Goal: Download file/media: Obtain a digital file from the website

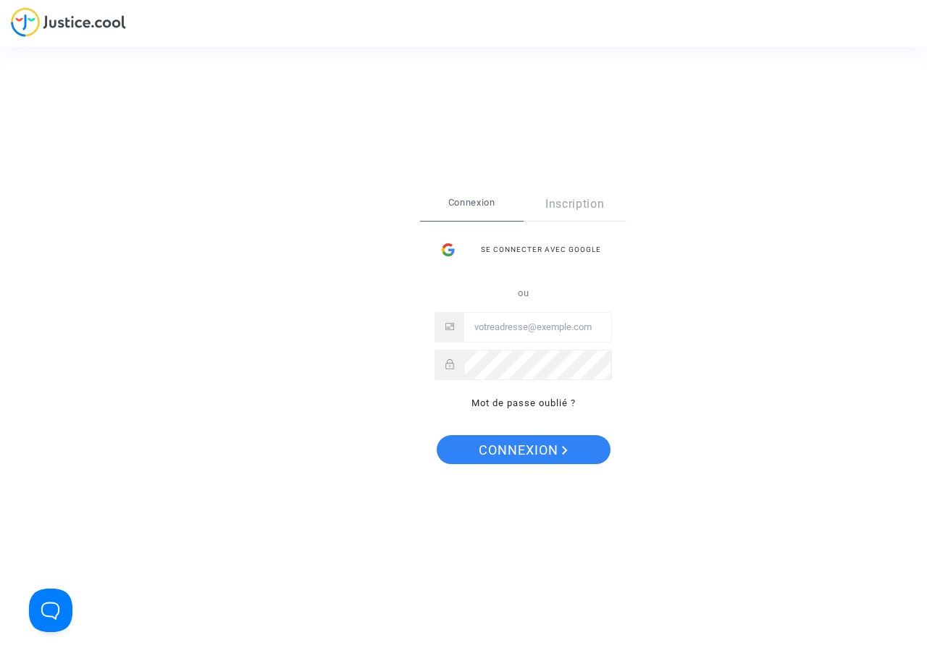
type input "[EMAIL_ADDRESS][DOMAIN_NAME]"
click at [527, 467] on div "Se connecter Connexion Inscription Se connecter avec Google ou [EMAIL_ADDRESS][…" at bounding box center [523, 331] width 206 height 287
click at [526, 439] on span "Connexion" at bounding box center [523, 450] width 89 height 30
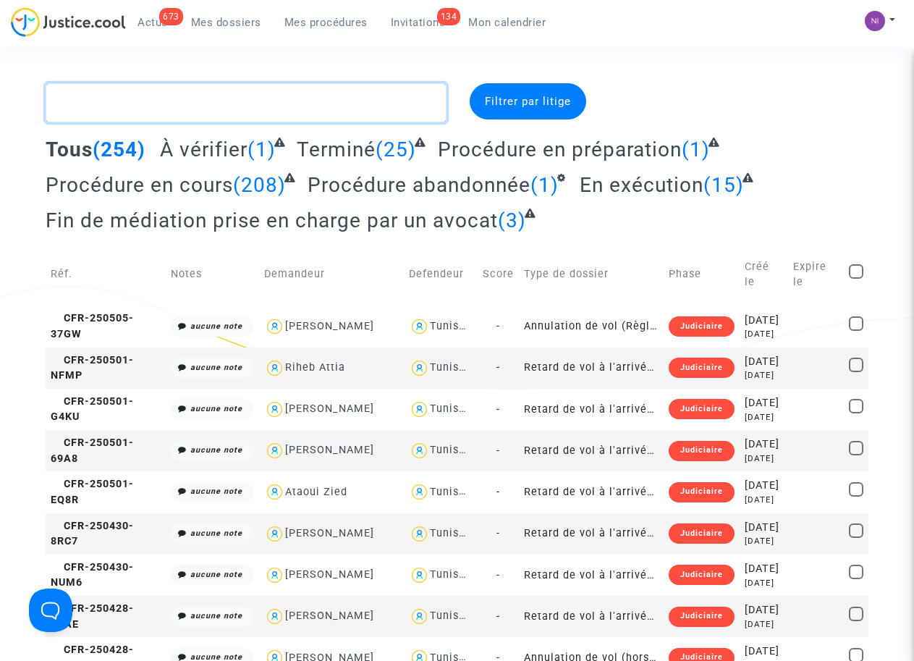
drag, startPoint x: 271, startPoint y: 103, endPoint x: 410, endPoint y: 93, distance: 138.6
click at [271, 103] on textarea at bounding box center [246, 102] width 400 height 39
click at [494, 22] on span "Mon calendrier" at bounding box center [506, 22] width 77 height 13
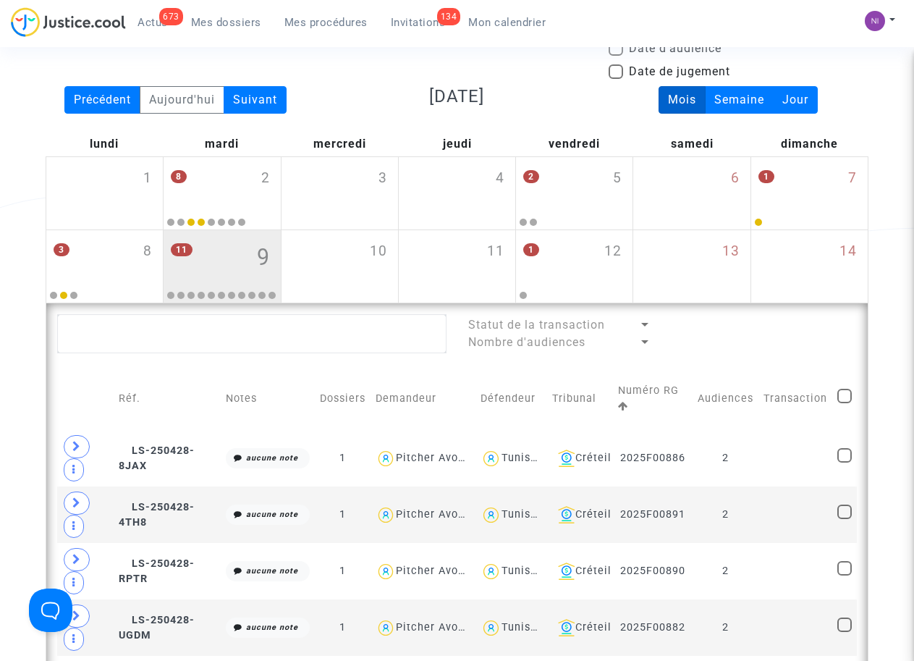
scroll to position [98, 0]
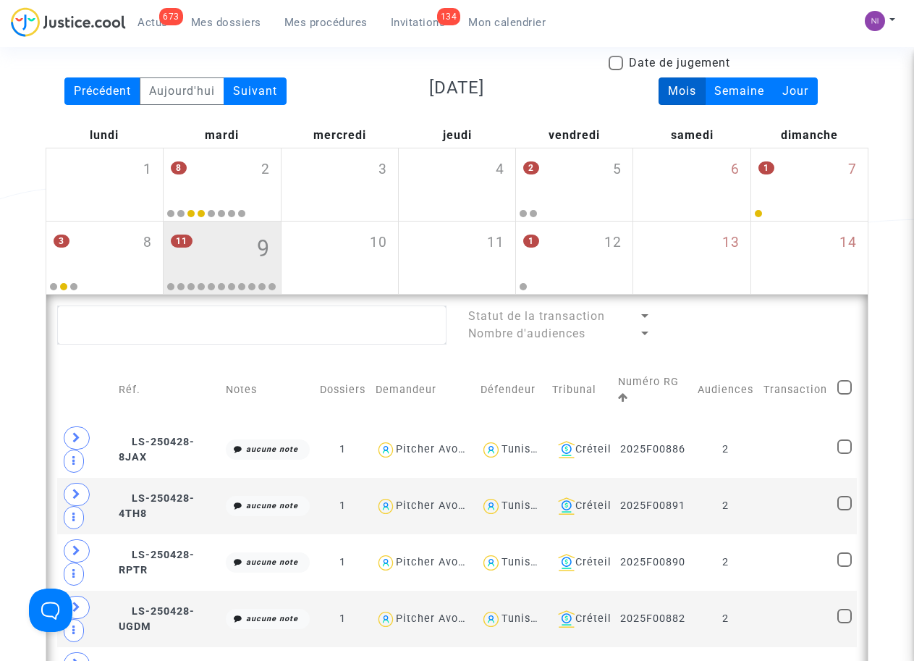
click at [795, 29] on div "673 Actus Mes dossiers Mes procédures 134 Invitations Mon calendrier Mon profil…" at bounding box center [457, 27] width 914 height 40
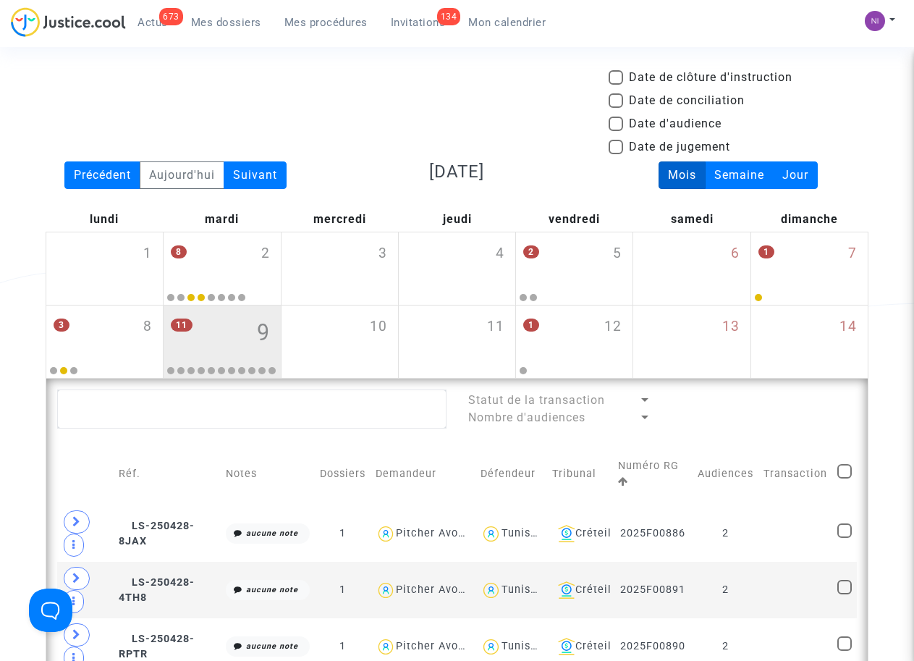
scroll to position [0, 0]
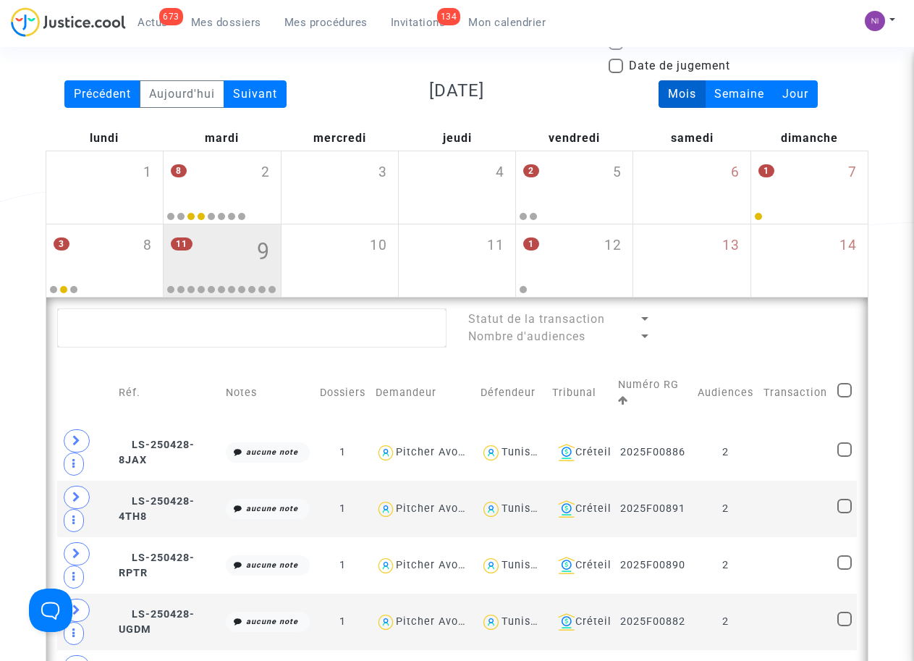
scroll to position [98, 0]
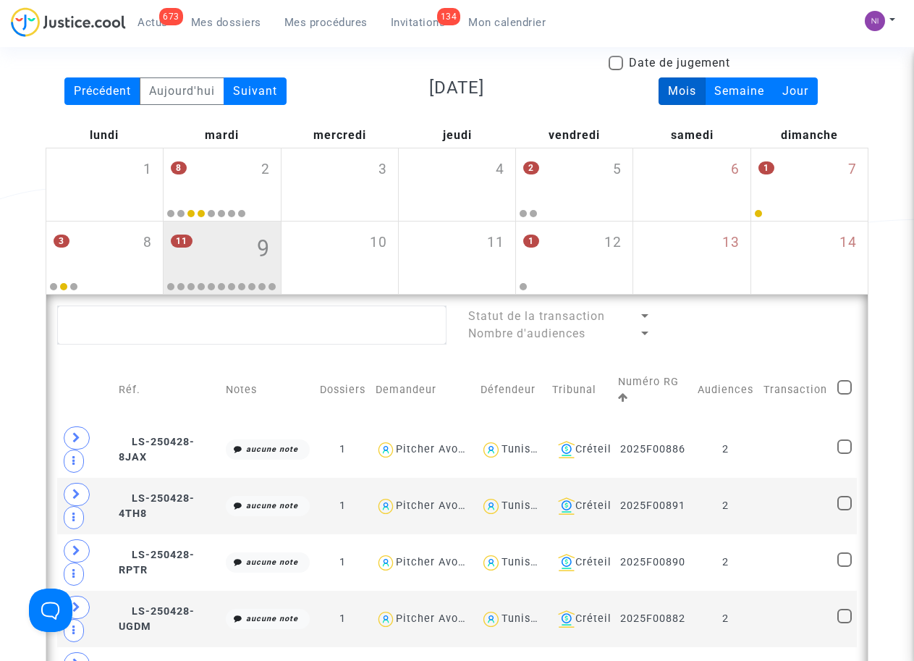
click at [895, 459] on div "Date de clôture d'instruction Date de conciliation Date d'audience Date de juge…" at bounding box center [457, 638] width 914 height 1307
click at [27, 426] on div "Date de clôture d'instruction Date de conciliation Date d'audience Date de juge…" at bounding box center [457, 638] width 914 height 1307
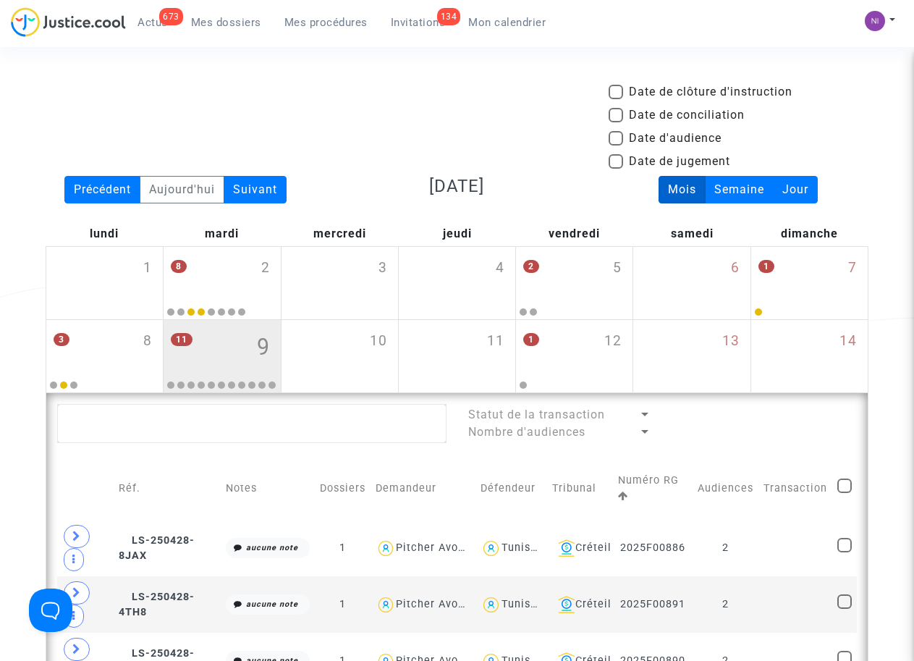
scroll to position [0, 0]
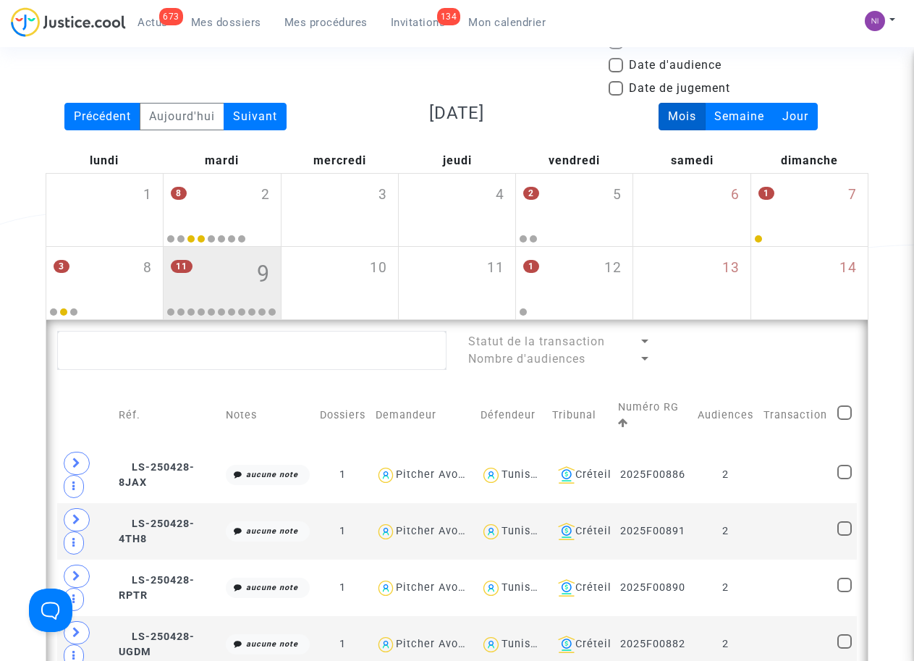
scroll to position [83, 0]
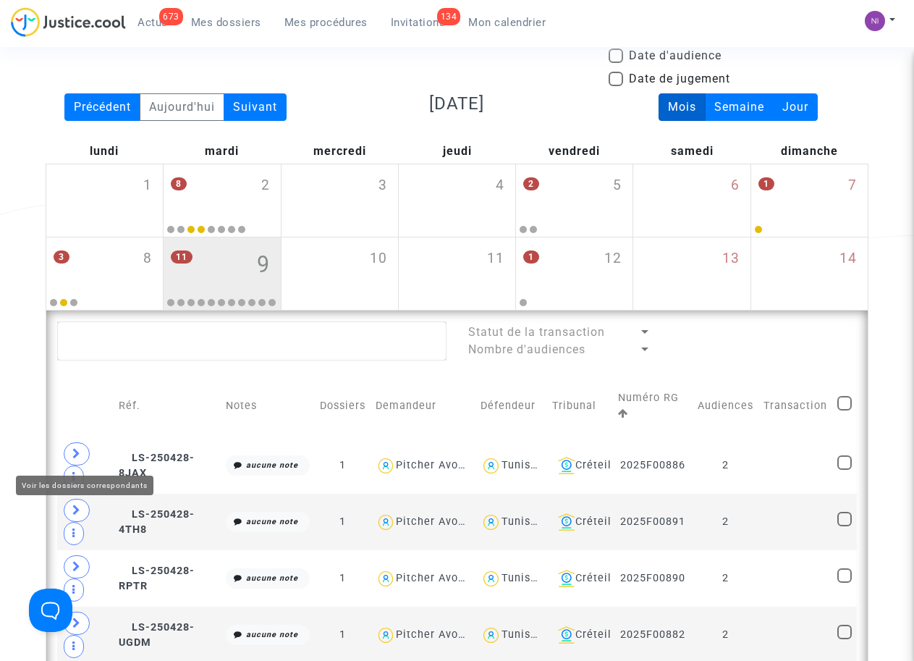
click at [17, 419] on div "Date de clôture d'instruction Date de conciliation Date d'audience Date de juge…" at bounding box center [457, 654] width 914 height 1307
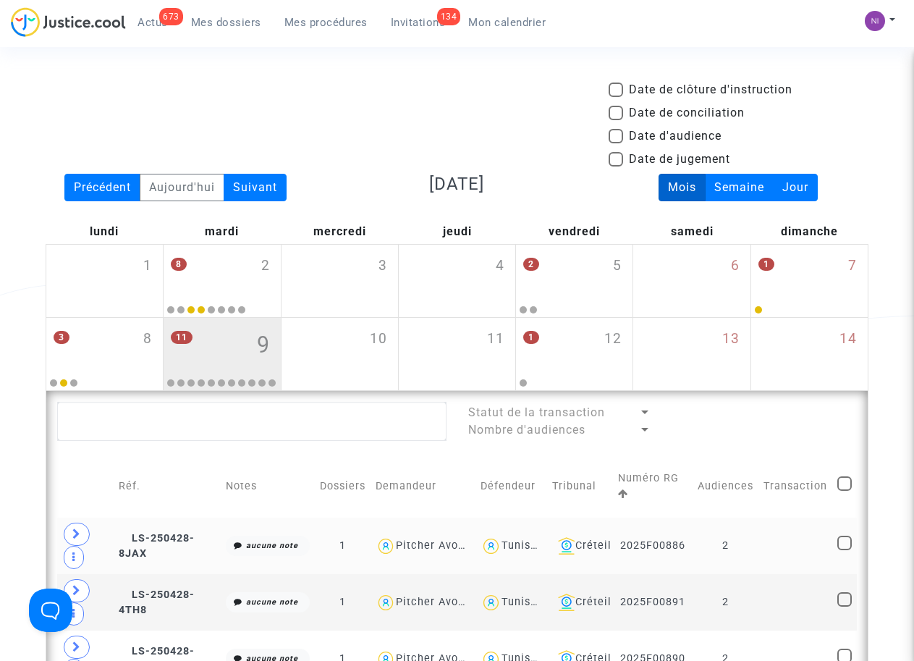
scroll to position [0, 0]
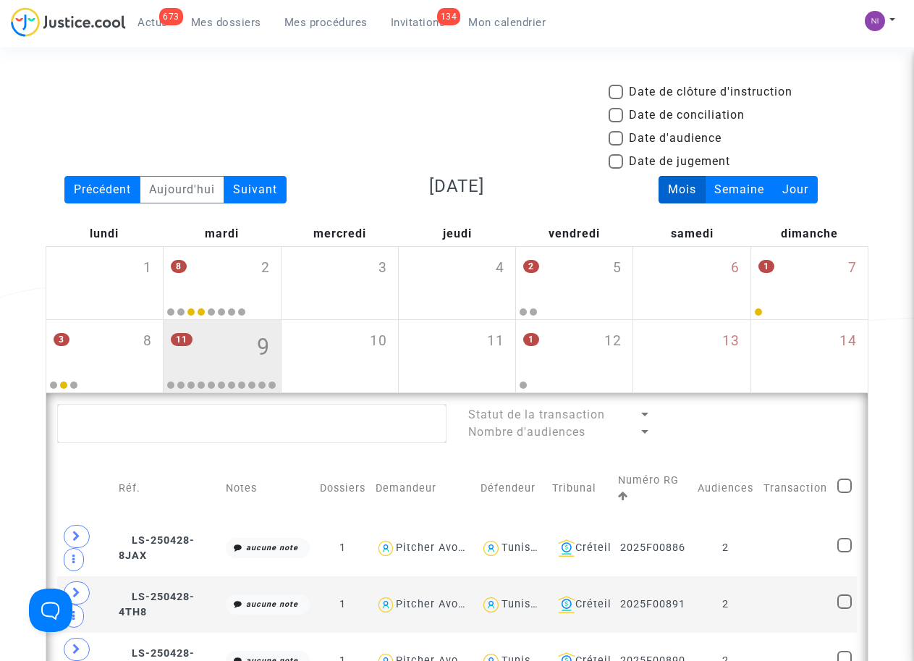
click at [559, 190] on h3 "[DATE]" at bounding box center [457, 186] width 260 height 21
click at [375, 424] on textarea at bounding box center [251, 423] width 389 height 39
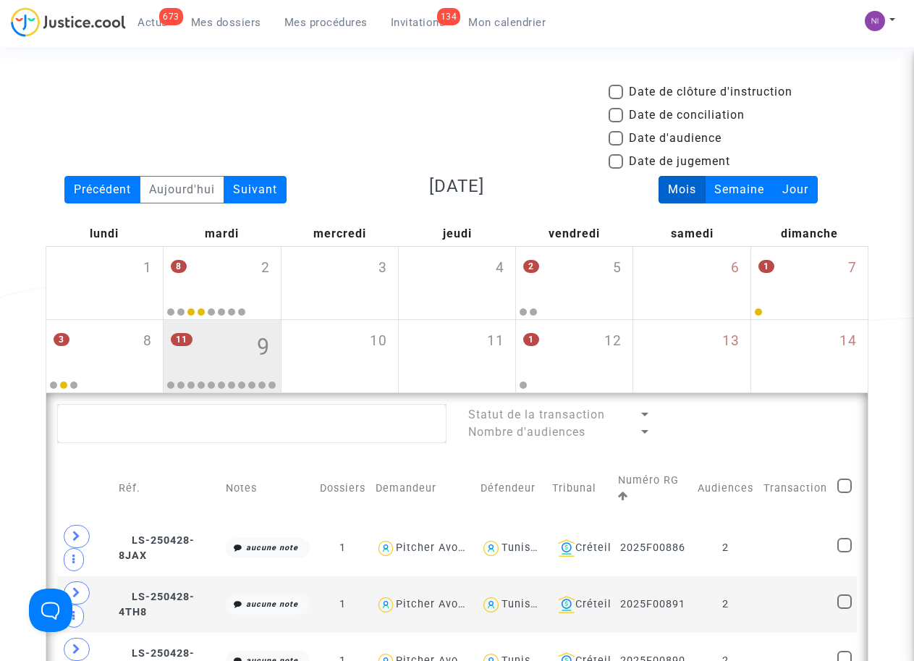
click at [623, 140] on label "Date d'audience" at bounding box center [665, 138] width 113 height 17
click at [616, 146] on input "Date d'audience" at bounding box center [615, 146] width 1 height 1
checkbox input "true"
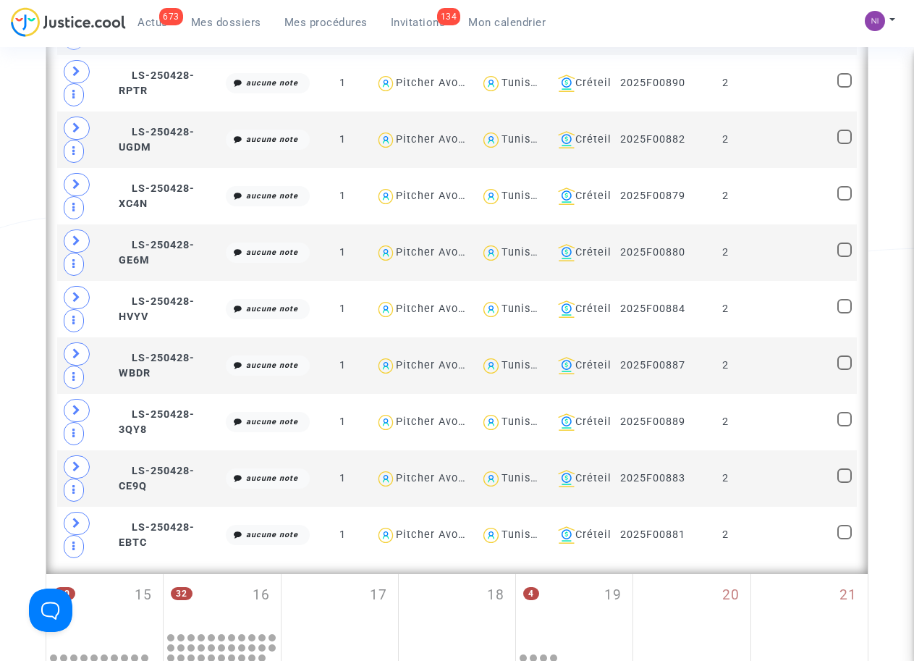
click at [907, 304] on div "Date de clôture d'instruction Date de conciliation Date d'audience Date de juge…" at bounding box center [457, 159] width 914 height 1307
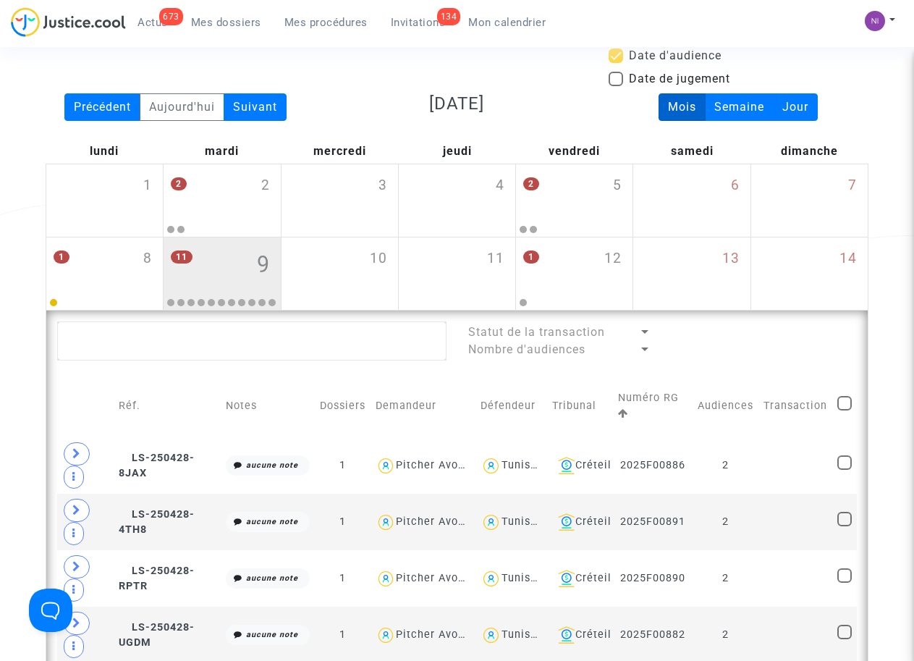
scroll to position [83, 0]
click at [103, 111] on div "Précédent" at bounding box center [102, 107] width 76 height 28
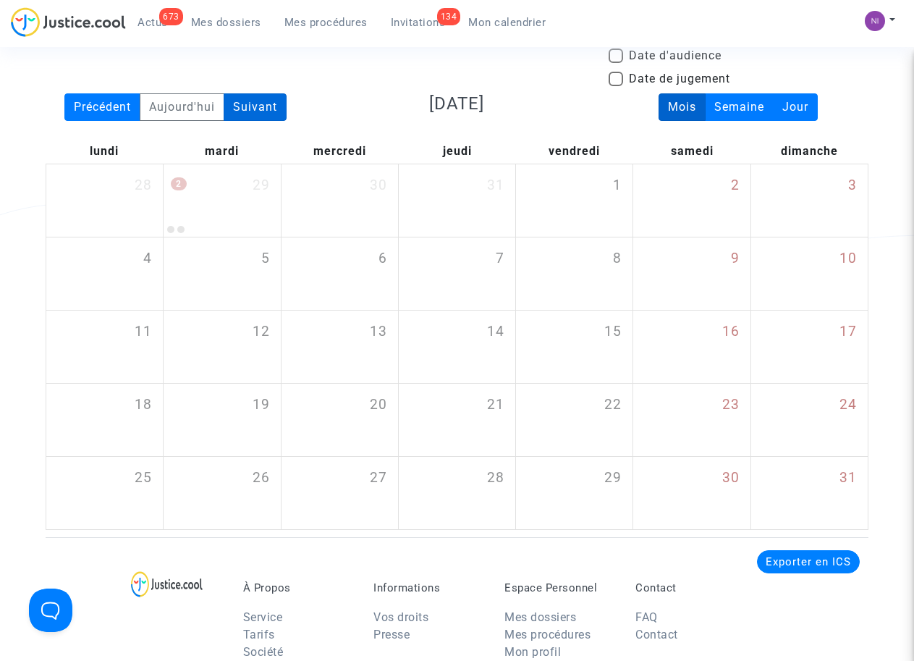
click at [253, 116] on div "Suivant" at bounding box center [255, 107] width 63 height 28
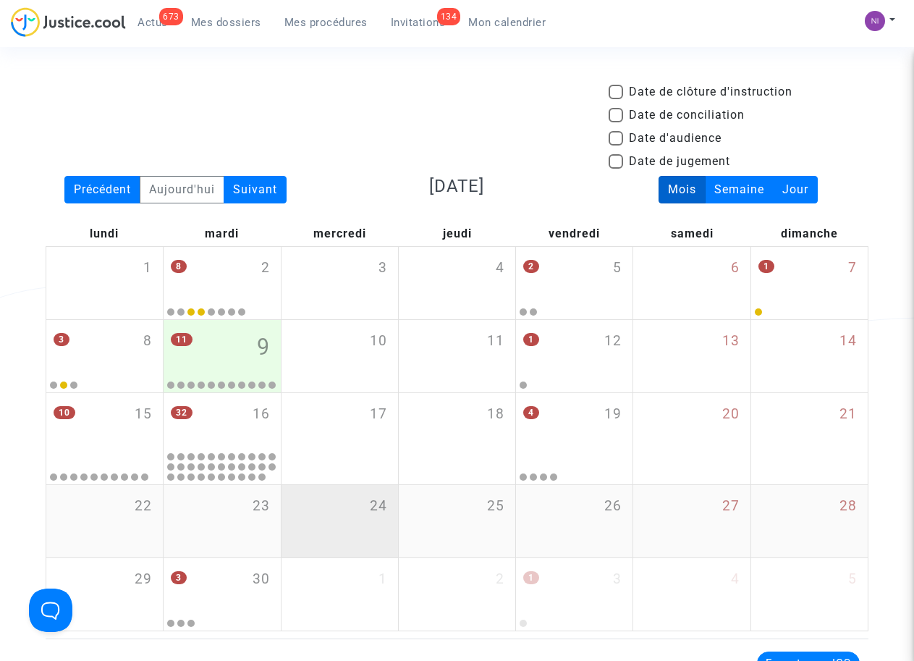
scroll to position [0, 0]
click at [510, 21] on span "Mon calendrier" at bounding box center [506, 22] width 77 height 13
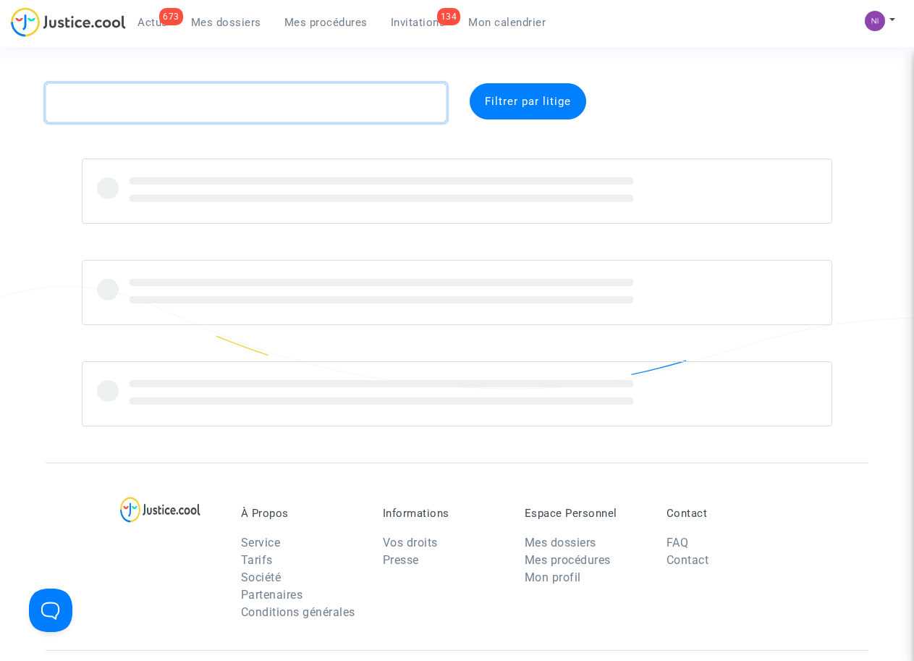
click at [188, 101] on textarea at bounding box center [246, 102] width 400 height 39
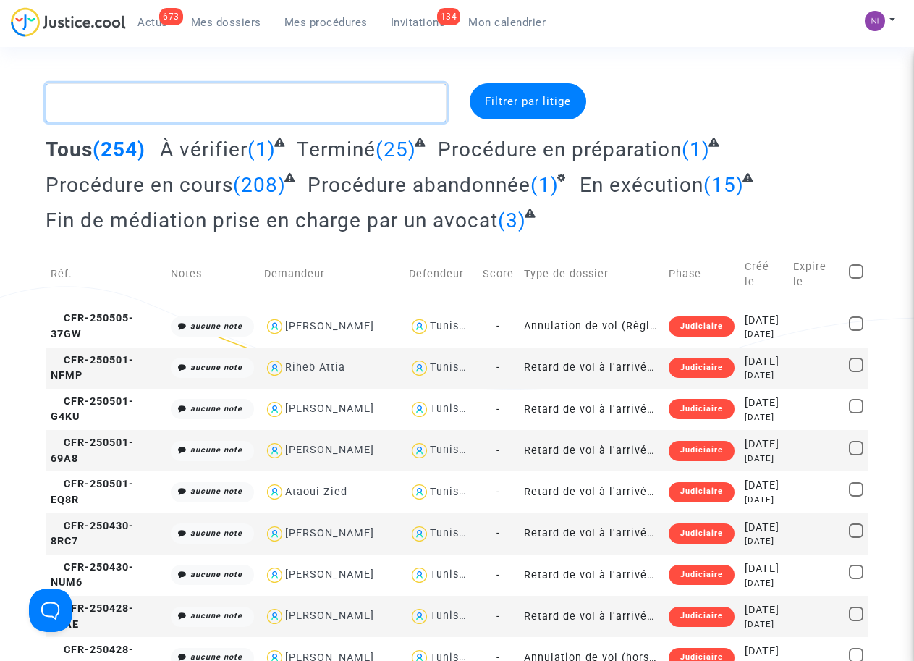
click at [148, 95] on textarea at bounding box center [246, 102] width 400 height 39
paste textarea "CFR-220829-KDNM"
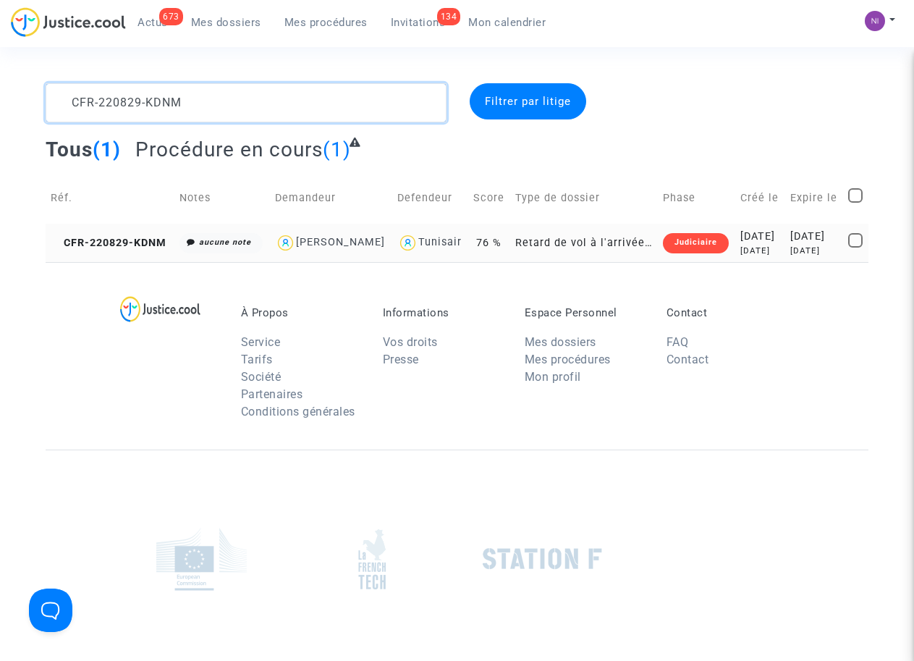
type textarea "CFR-220829-KDNM"
click at [809, 245] on div "[DATE]" at bounding box center [815, 237] width 49 height 16
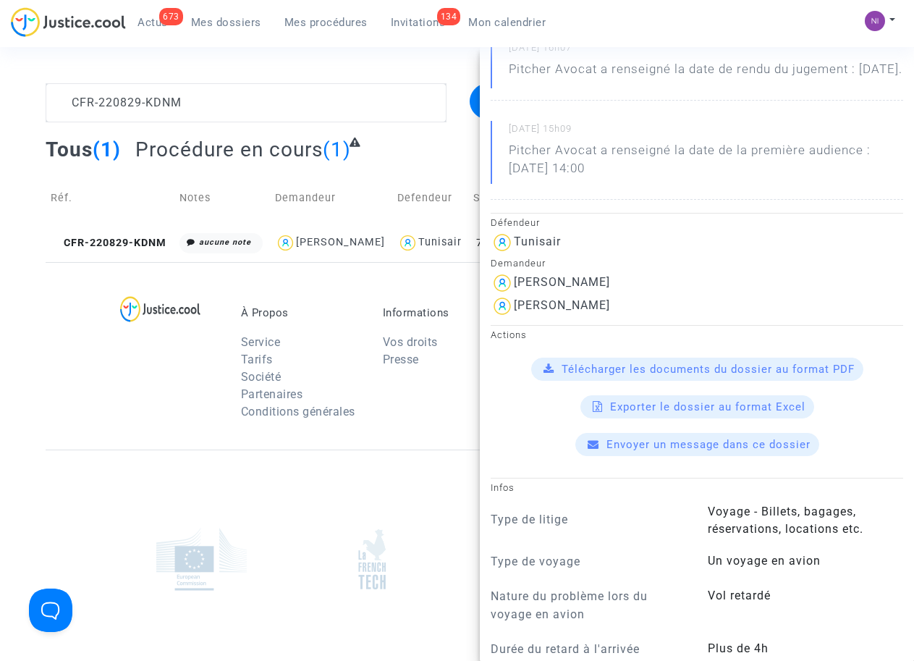
scroll to position [184, 0]
click at [749, 376] on span "Télécharger les documents du dossier au format PDF" at bounding box center [708, 369] width 293 height 13
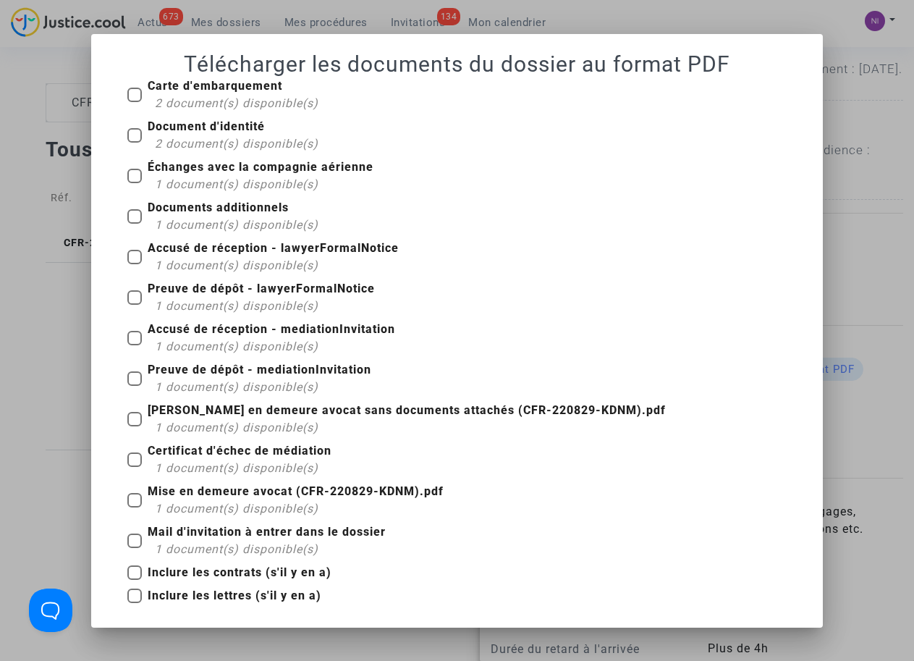
click at [125, 502] on div "Mise en demeure avocat (CFR-220829-KDNM).pdf 1 document(s) disponible(s)" at bounding box center [457, 503] width 681 height 41
click at [132, 501] on span at bounding box center [134, 500] width 14 height 14
click at [134, 507] on input "Mise en demeure avocat (CFR-220829-KDNM).pdf 1 document(s) disponible(s)" at bounding box center [134, 507] width 1 height 1
checkbox input "true"
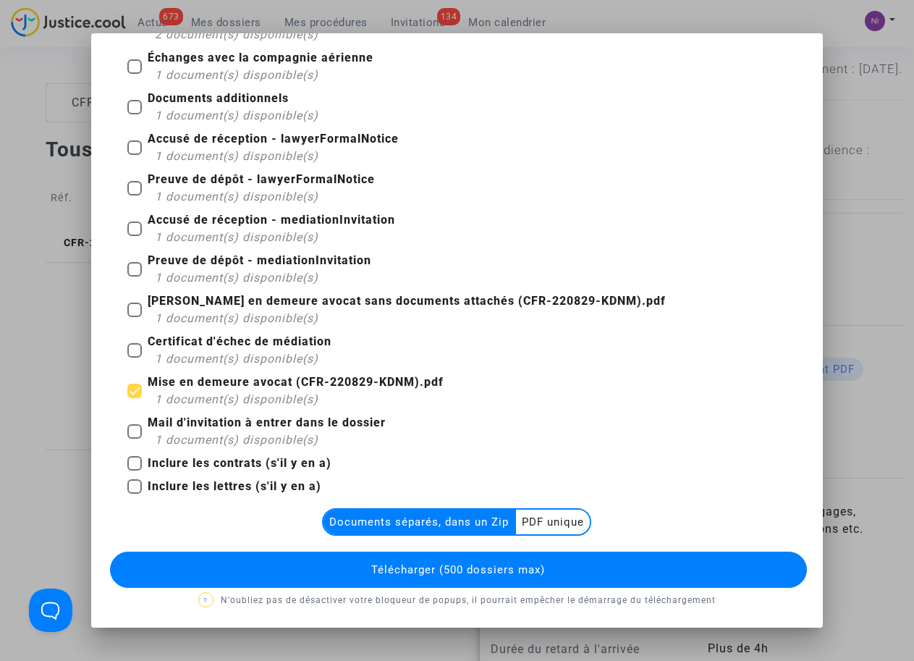
scroll to position [109, 0]
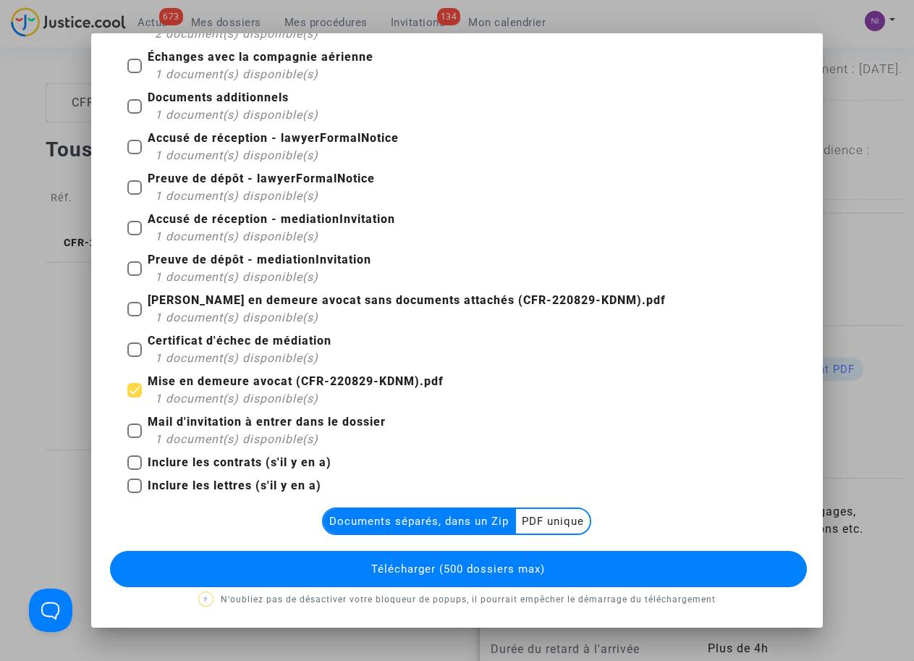
click at [537, 521] on multi-toggle-item "PDF unique" at bounding box center [553, 521] width 74 height 25
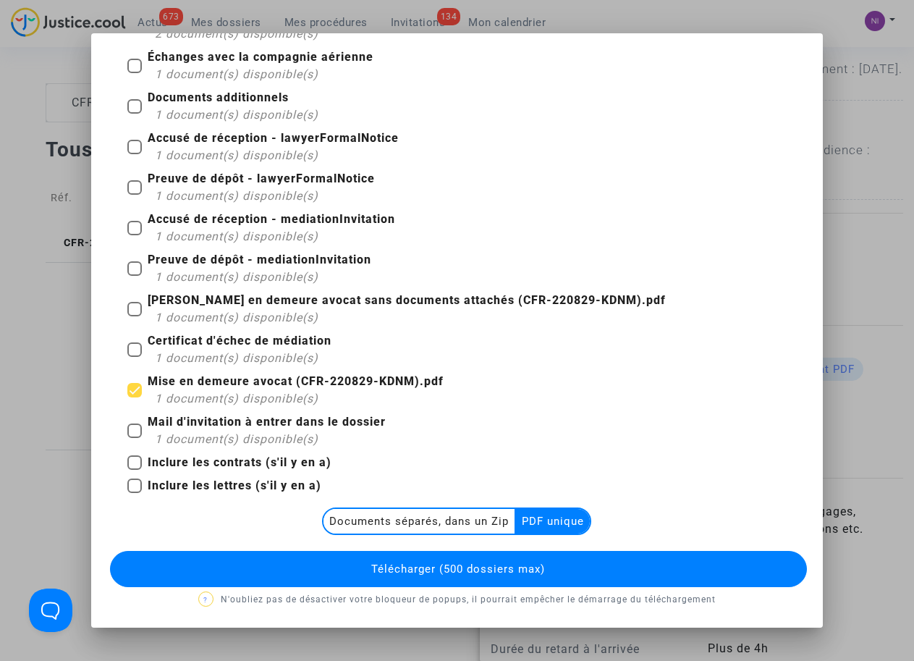
click at [433, 568] on span "Télécharger (500 dossiers max)" at bounding box center [458, 569] width 174 height 13
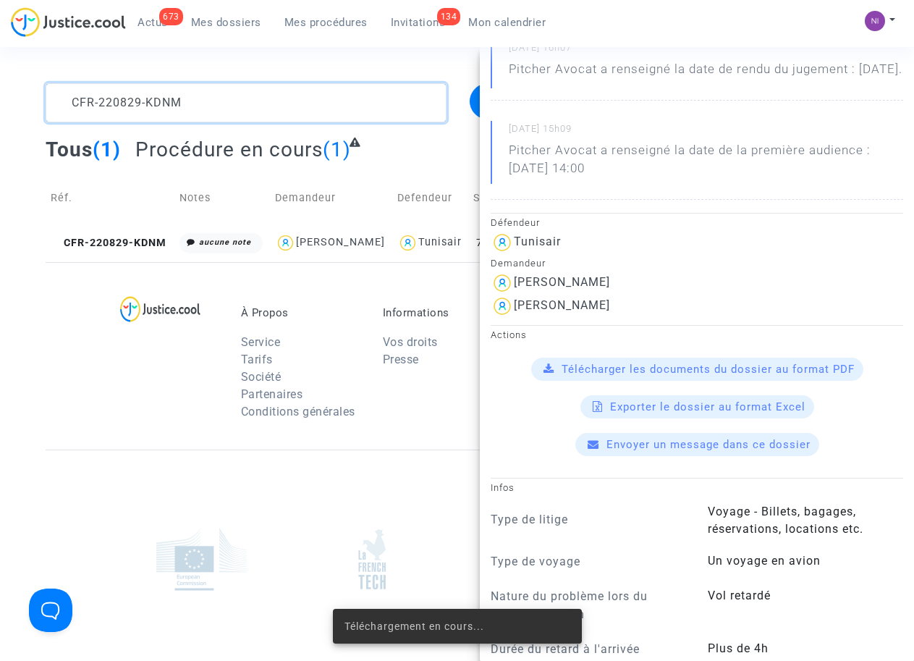
click at [214, 94] on textarea at bounding box center [246, 102] width 400 height 39
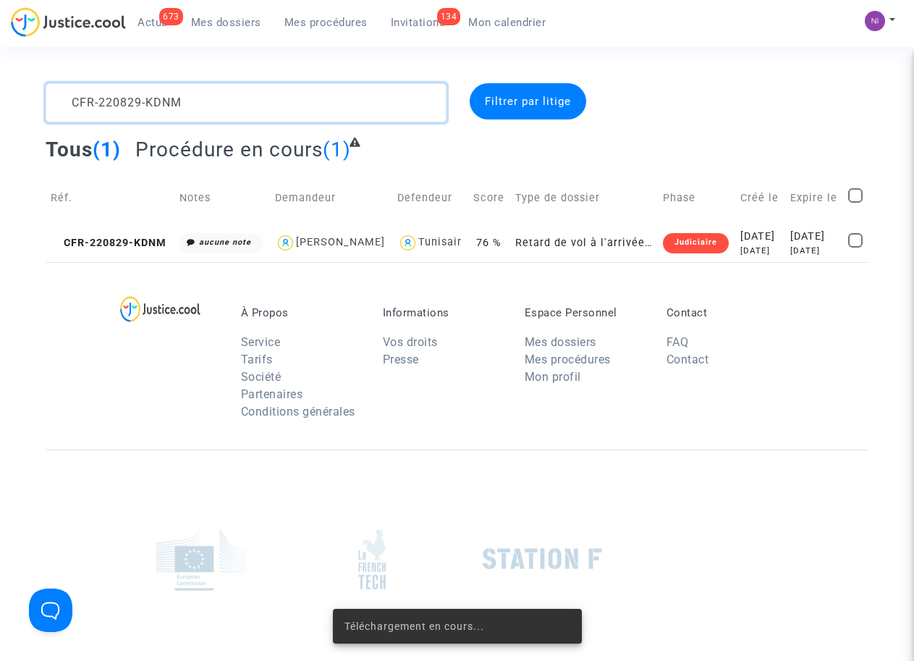
scroll to position [0, 0]
drag, startPoint x: 219, startPoint y: 92, endPoint x: 0, endPoint y: 83, distance: 219.6
click at [0, 83] on section "CFR-220829-KDNM Filtrer par litige Tous (1) Procédure en cours (1) Réf. Notes D…" at bounding box center [457, 399] width 914 height 799
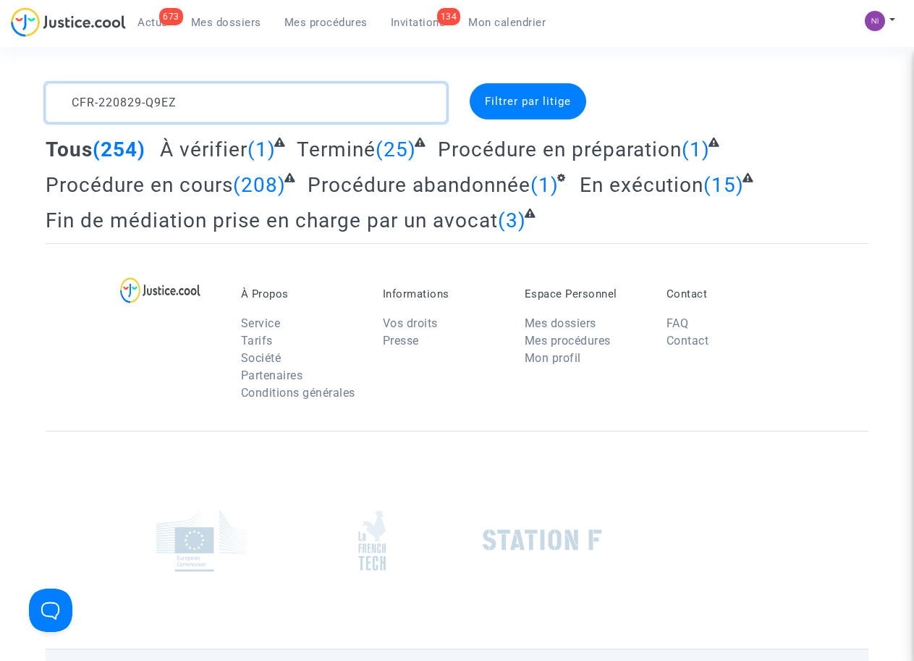
click at [237, 108] on textarea at bounding box center [246, 102] width 400 height 39
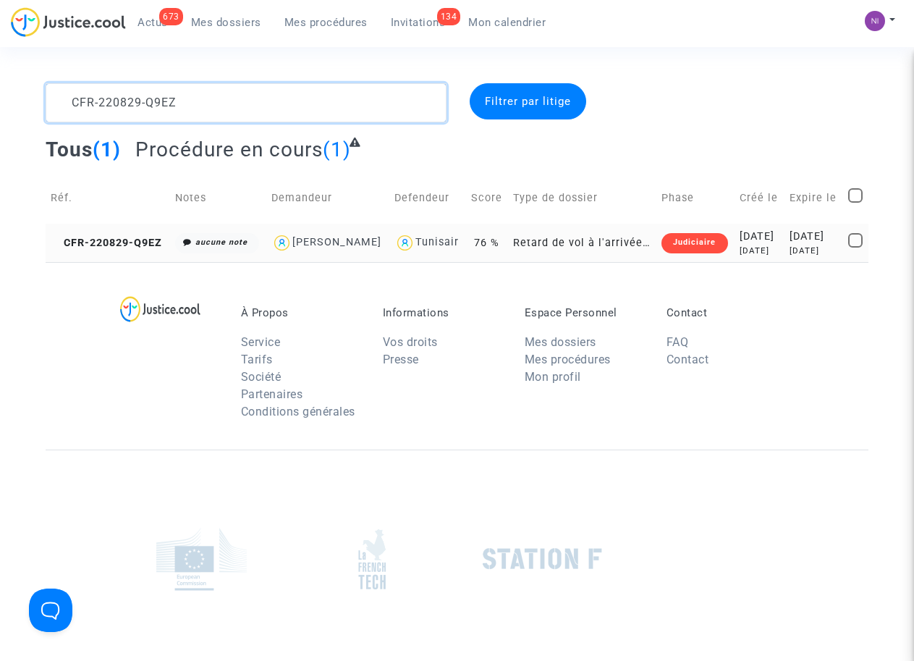
type textarea "CFR-220829-Q9EZ"
click at [790, 248] on div "[DATE]" at bounding box center [814, 251] width 49 height 12
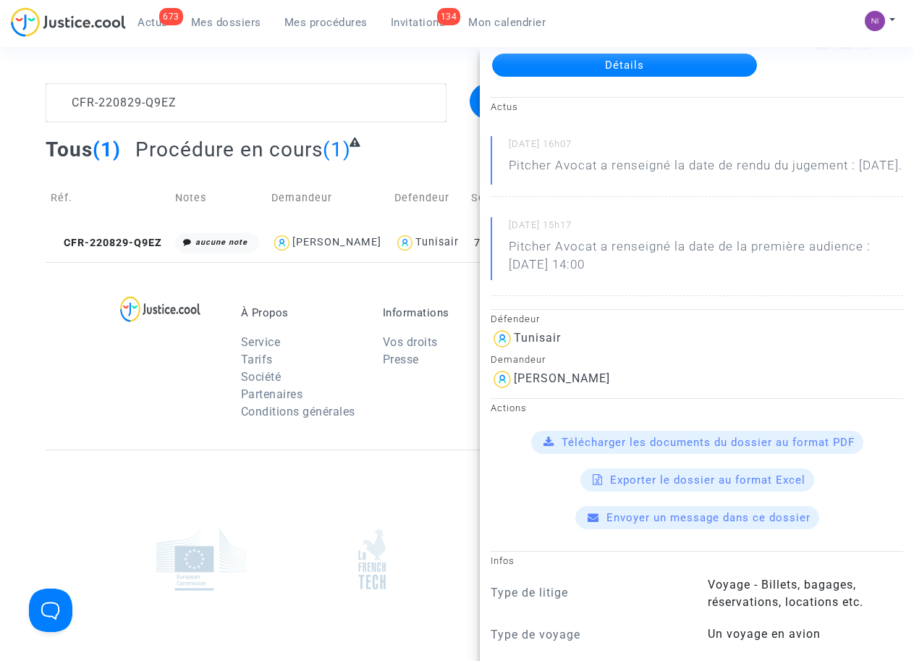
scroll to position [92, 0]
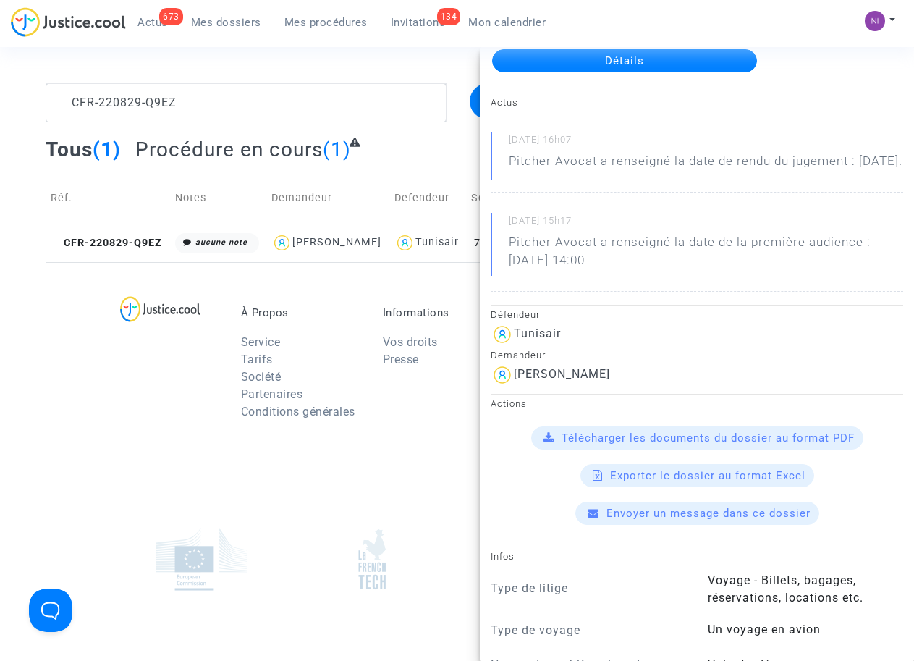
click at [727, 445] on span "Télécharger les documents du dossier au format PDF" at bounding box center [708, 437] width 293 height 13
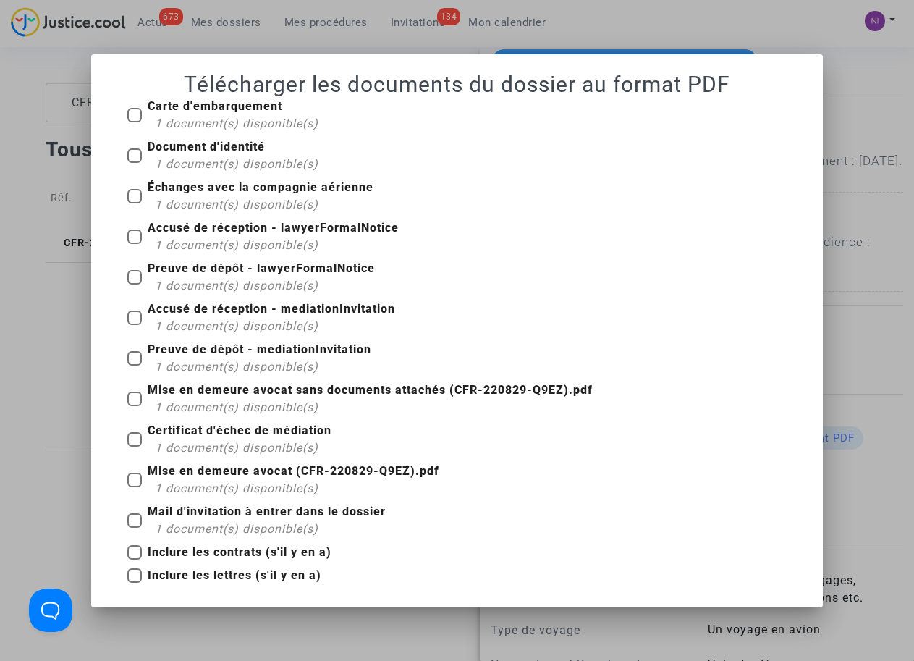
click at [154, 480] on span "Mise en demeure avocat (CFR-220829-Q9EZ).pdf 1 document(s) disponible(s)" at bounding box center [294, 480] width 292 height 33
click at [135, 487] on input "Mise en demeure avocat (CFR-220829-Q9EZ).pdf 1 document(s) disponible(s)" at bounding box center [134, 487] width 1 height 1
checkbox input "true"
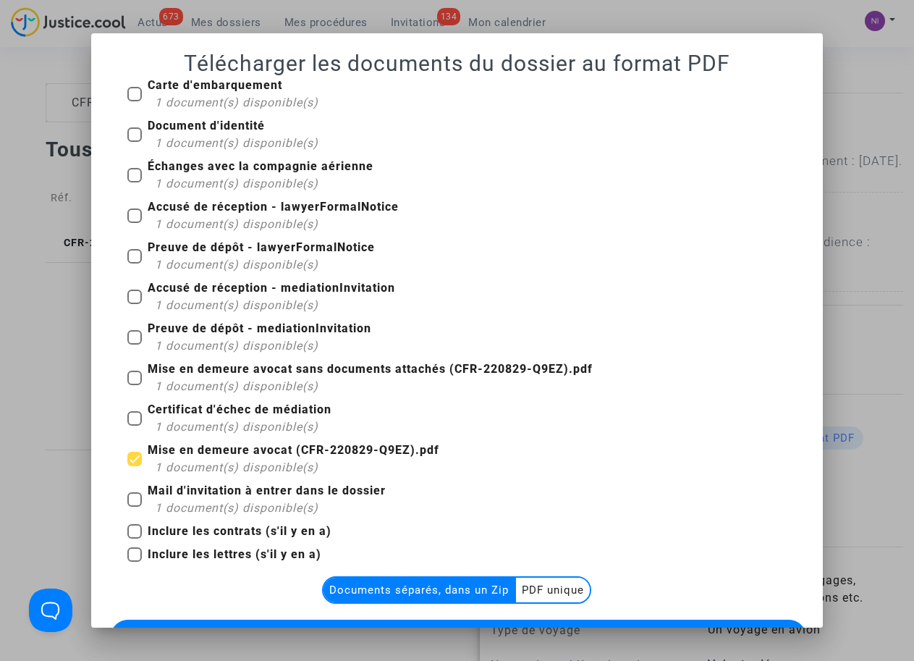
click at [559, 591] on multi-toggle-item "PDF unique" at bounding box center [553, 590] width 74 height 25
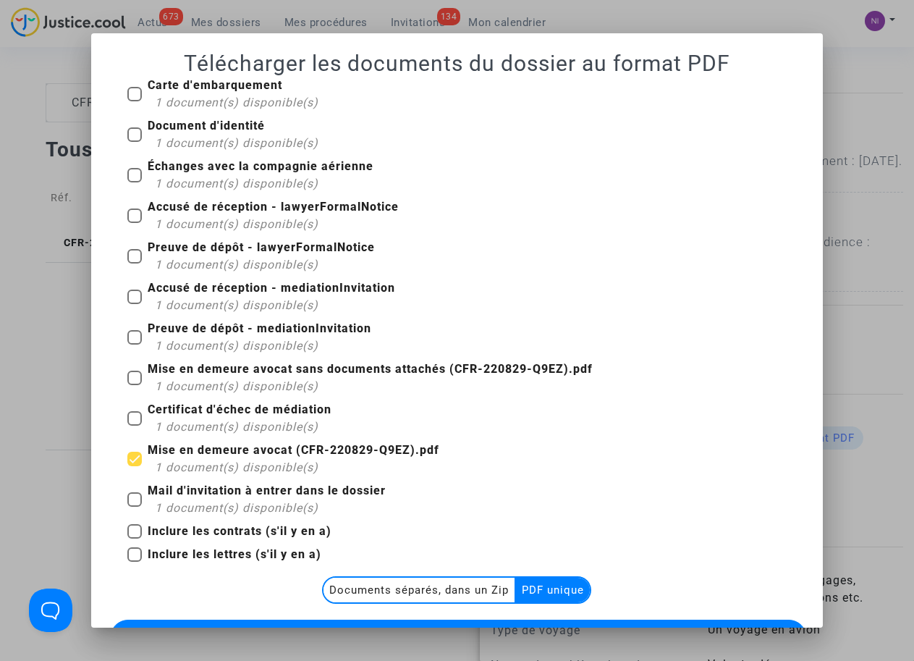
scroll to position [69, 0]
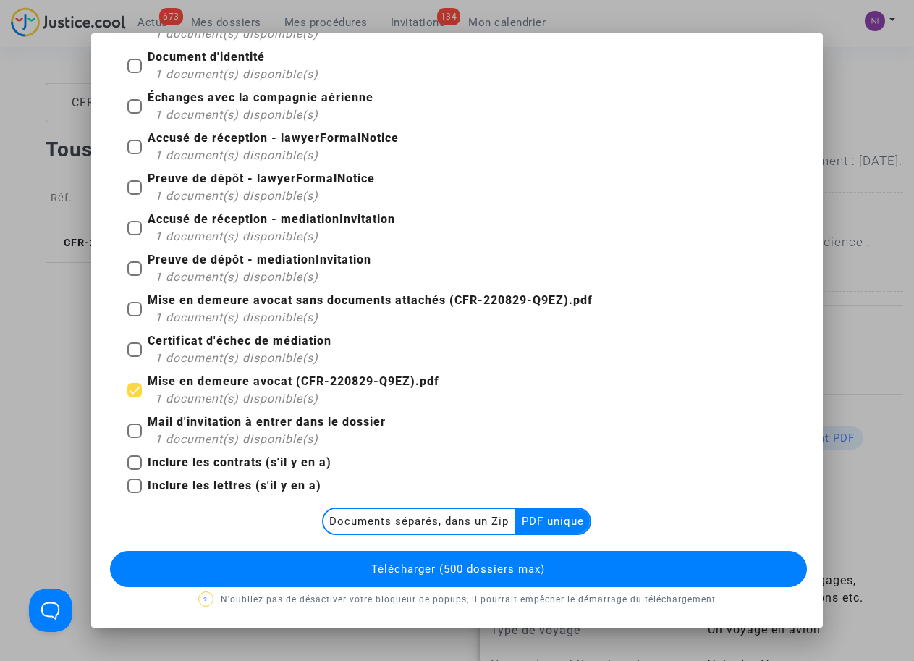
click at [476, 565] on span "Télécharger (500 dossiers max)" at bounding box center [458, 569] width 174 height 13
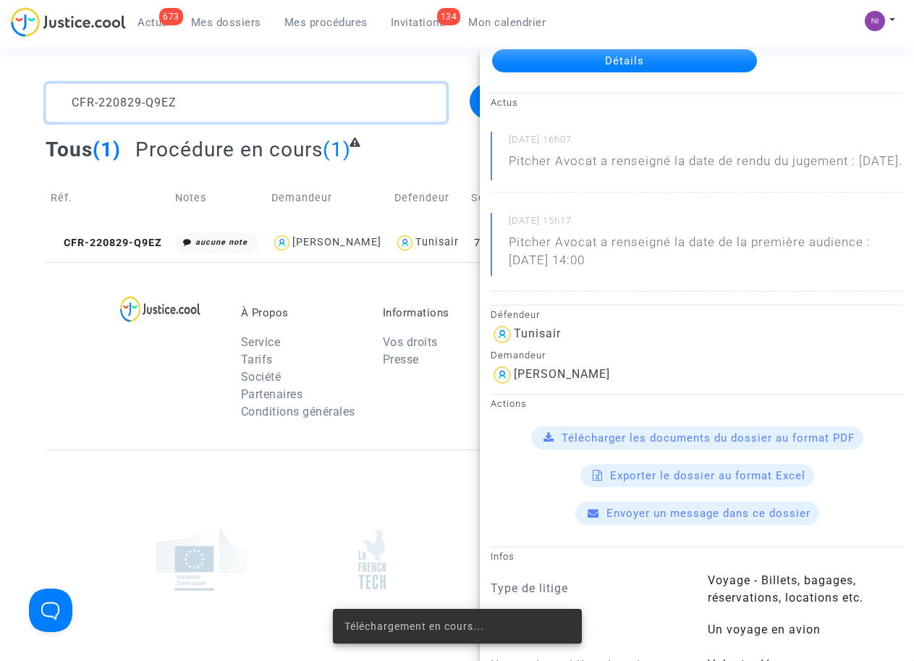
click at [192, 101] on textarea at bounding box center [246, 102] width 400 height 39
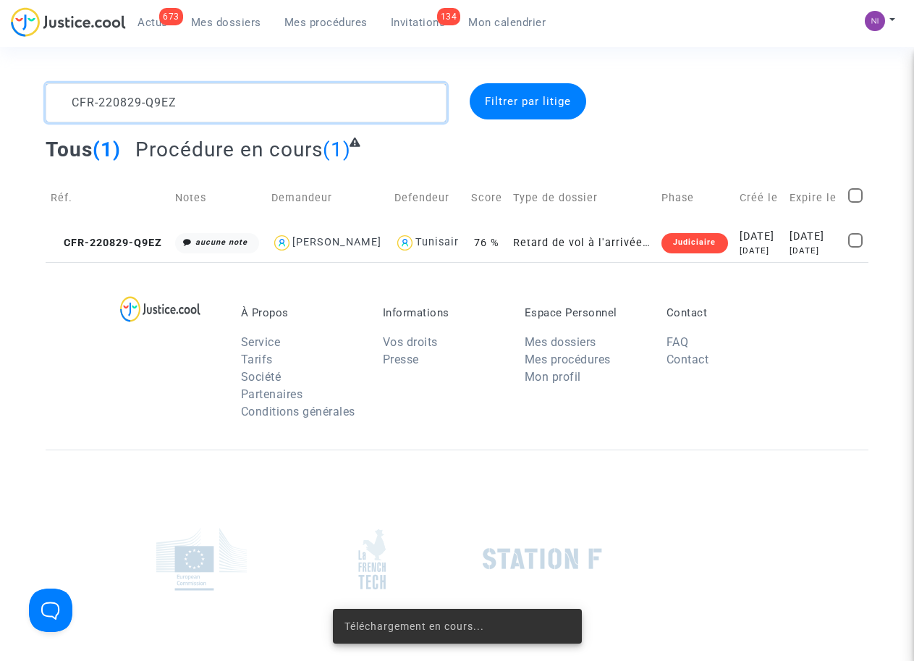
scroll to position [0, 0]
drag, startPoint x: 206, startPoint y: 91, endPoint x: 0, endPoint y: 77, distance: 206.8
click at [0, 77] on section "CFR-220829-Q9EZ Filtrer par litige Tous (1) Procédure en cours (1) Réf. Notes D…" at bounding box center [457, 399] width 914 height 799
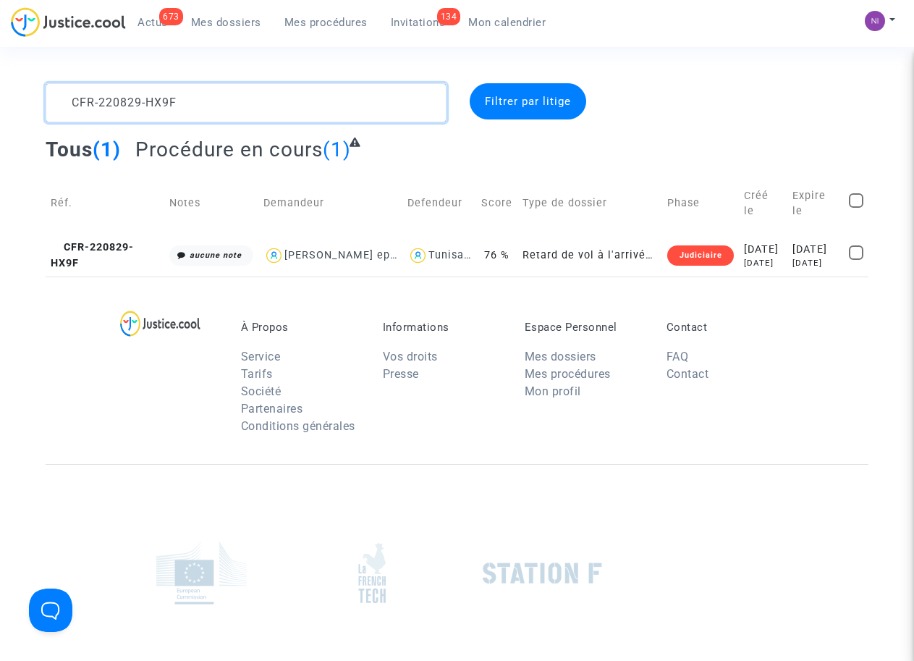
click at [72, 97] on textarea at bounding box center [246, 102] width 400 height 39
type textarea "CFR-220829-HX9F"
click at [788, 250] on td "[DATE] [DATE]" at bounding box center [816, 255] width 56 height 41
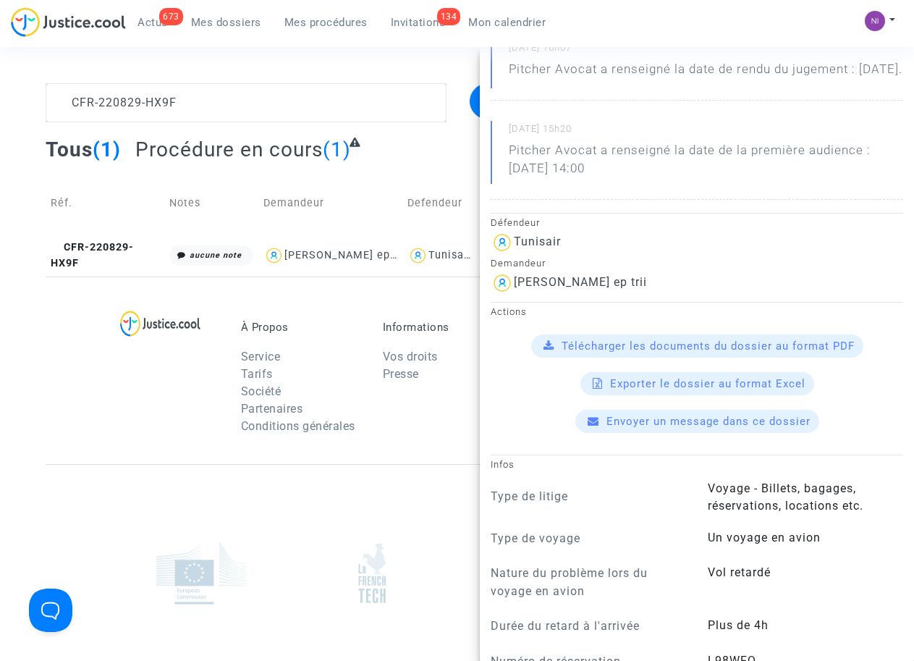
scroll to position [184, 0]
click at [712, 353] on span "Télécharger les documents du dossier au format PDF" at bounding box center [708, 346] width 293 height 13
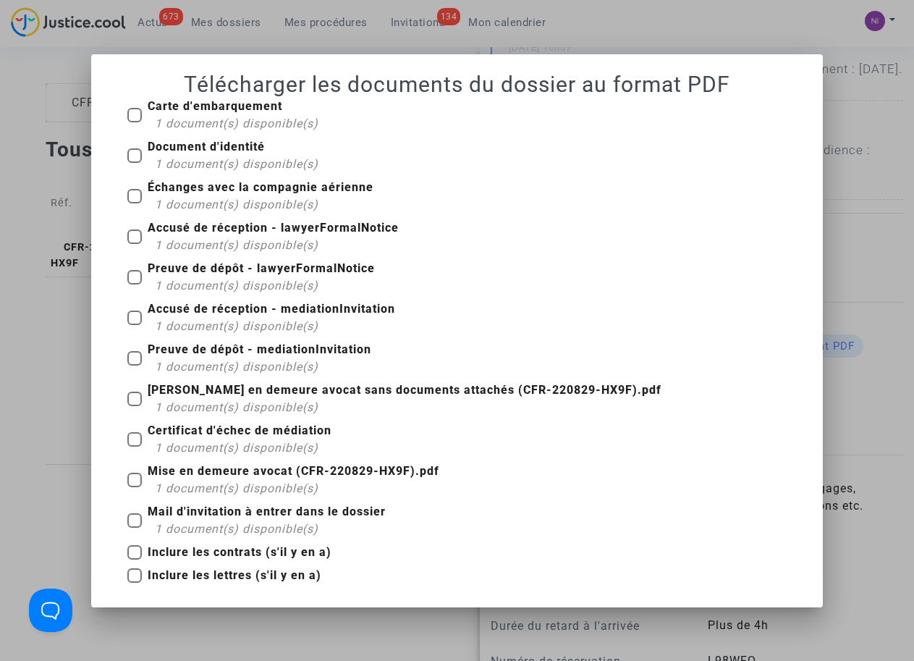
click at [138, 481] on span at bounding box center [134, 480] width 14 height 14
click at [135, 487] on input "Mise en demeure avocat (CFR-220829-HX9F).pdf 1 document(s) disponible(s)" at bounding box center [134, 487] width 1 height 1
checkbox input "true"
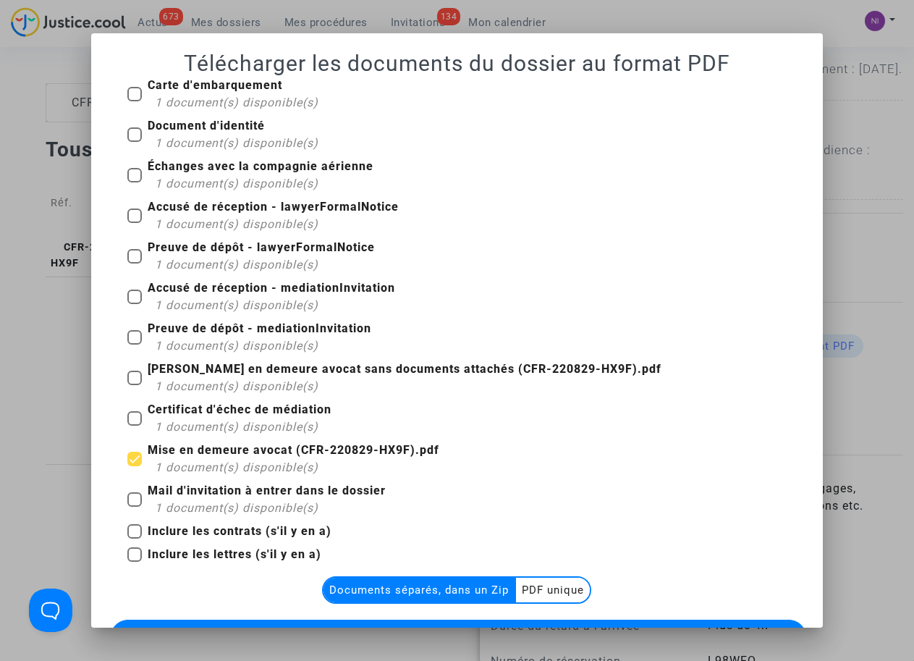
click at [544, 589] on multi-toggle-item "PDF unique" at bounding box center [553, 590] width 74 height 25
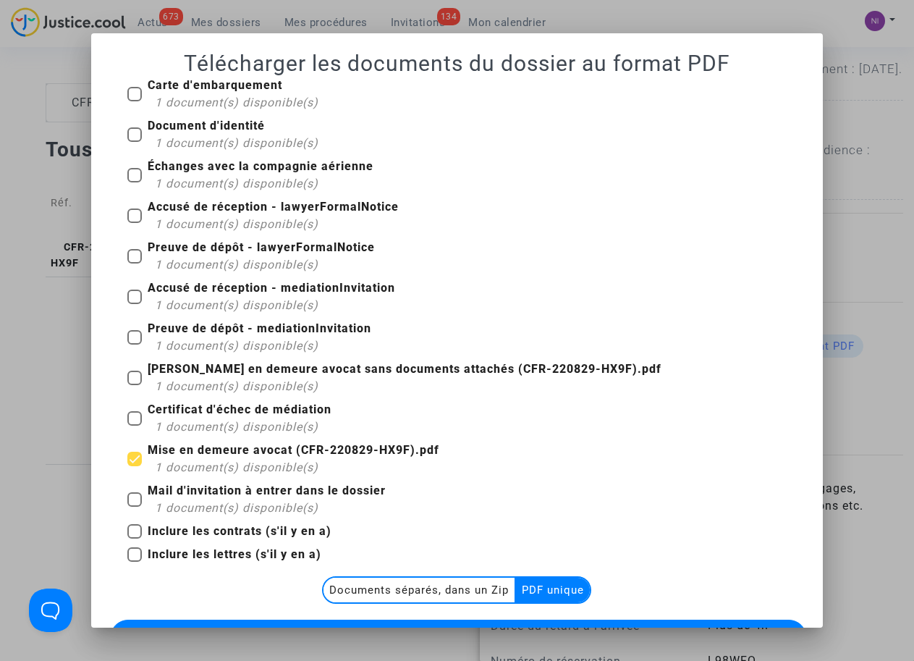
scroll to position [69, 0]
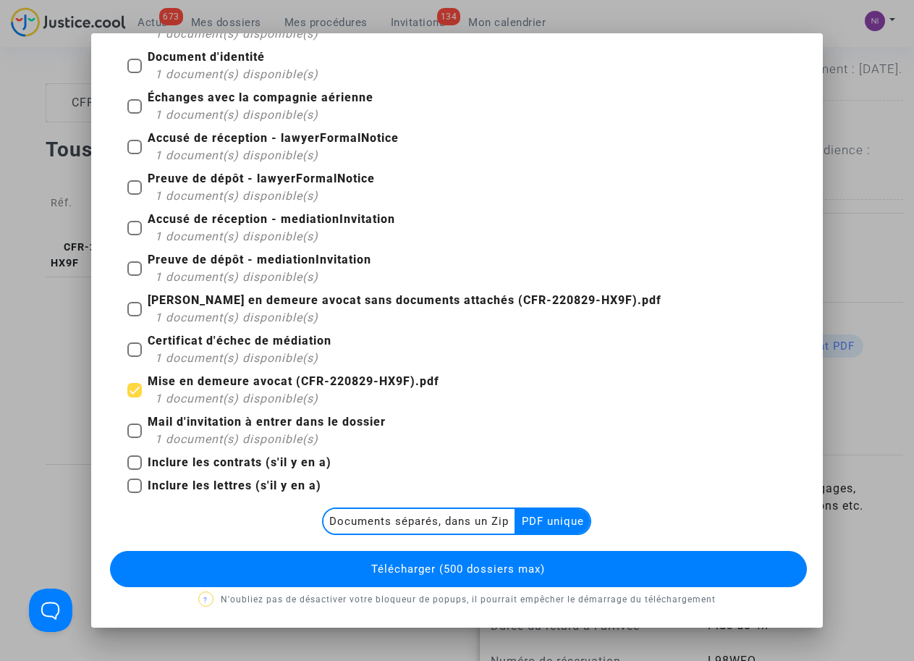
click at [480, 571] on span "Télécharger (500 dossiers max)" at bounding box center [458, 569] width 174 height 13
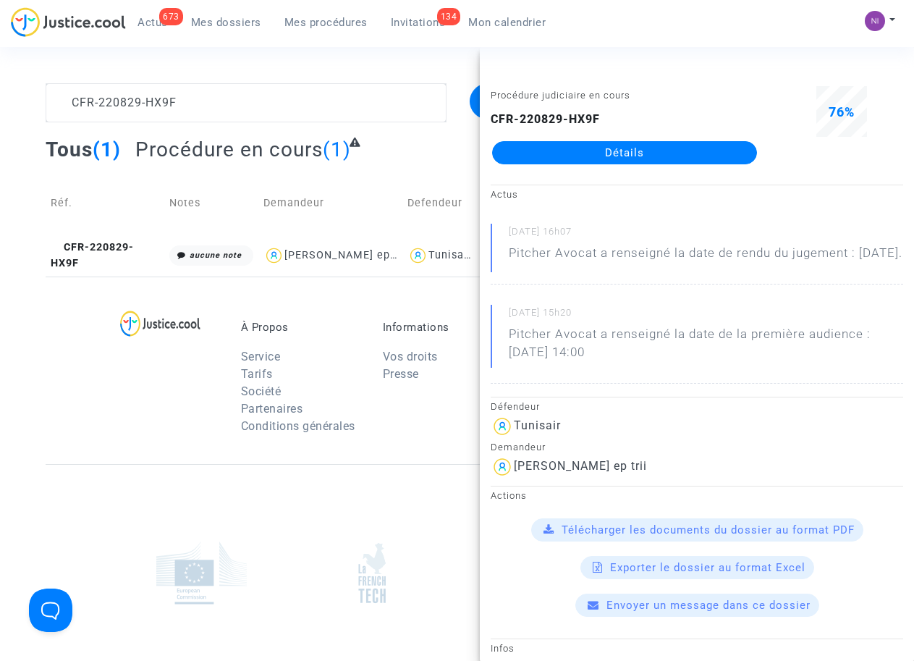
scroll to position [0, 0]
click at [245, 96] on textarea at bounding box center [246, 102] width 400 height 39
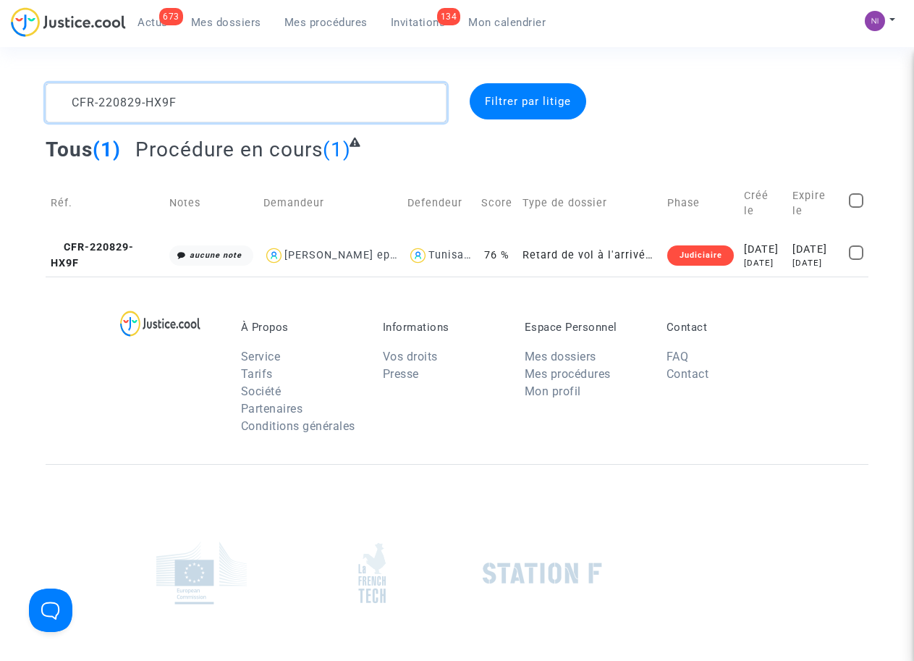
drag, startPoint x: 241, startPoint y: 101, endPoint x: 0, endPoint y: 55, distance: 245.5
click at [0, 55] on section "CFR-220829-HX9F Filtrer par litige Tous (1) Procédure en cours (1) Réf. Notes D…" at bounding box center [457, 407] width 914 height 814
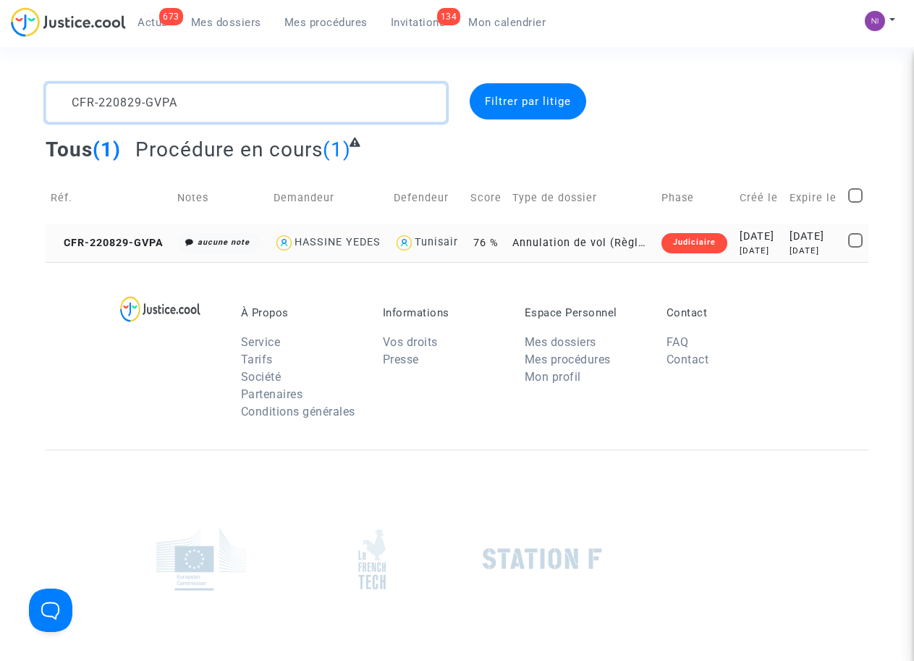
type textarea "CFR-220829-GVPA"
click at [819, 245] on div "[DATE]" at bounding box center [814, 237] width 49 height 16
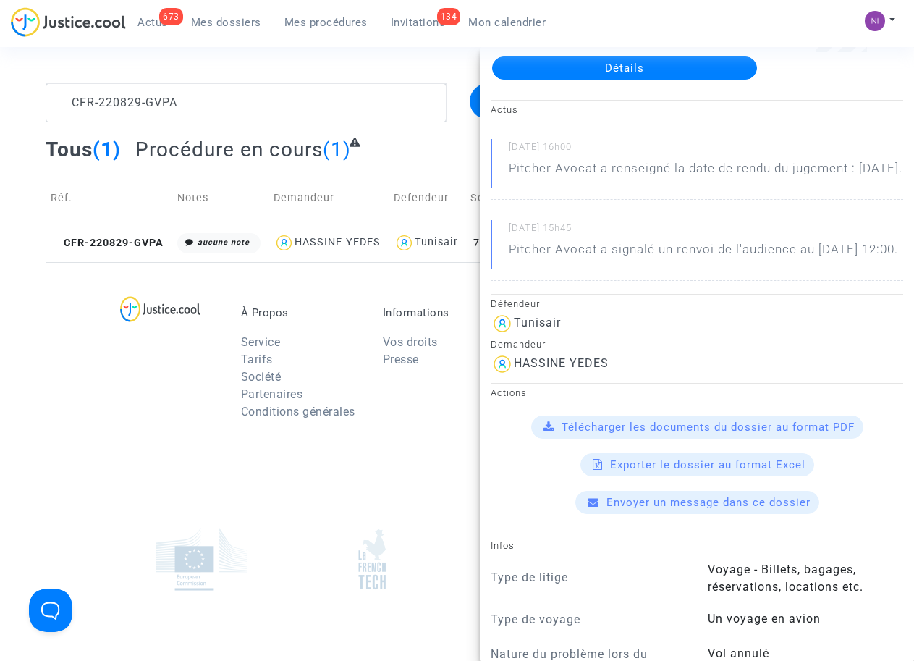
scroll to position [92, 0]
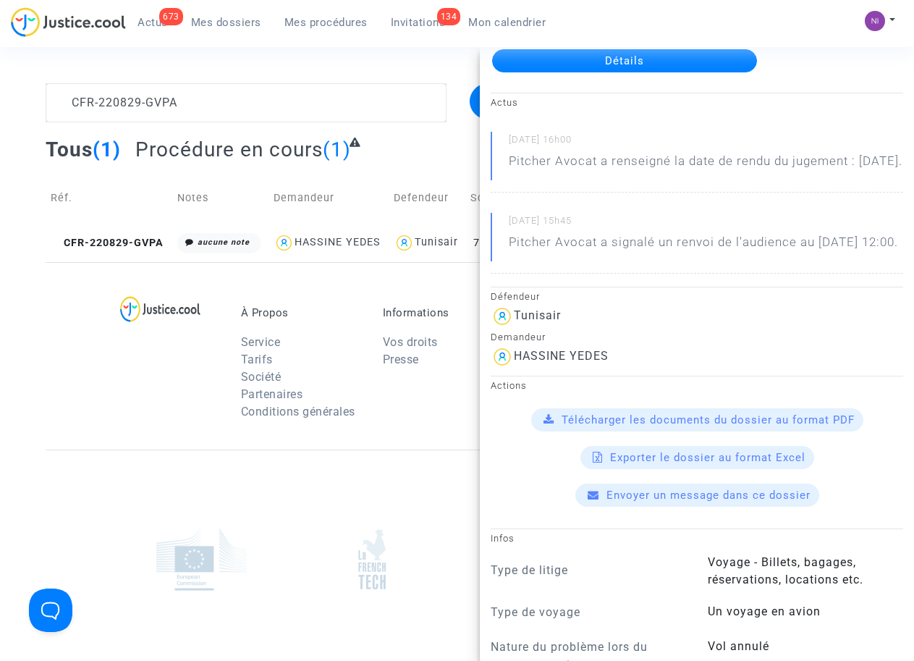
click at [686, 426] on span "Télécharger les documents du dossier au format PDF" at bounding box center [708, 419] width 293 height 13
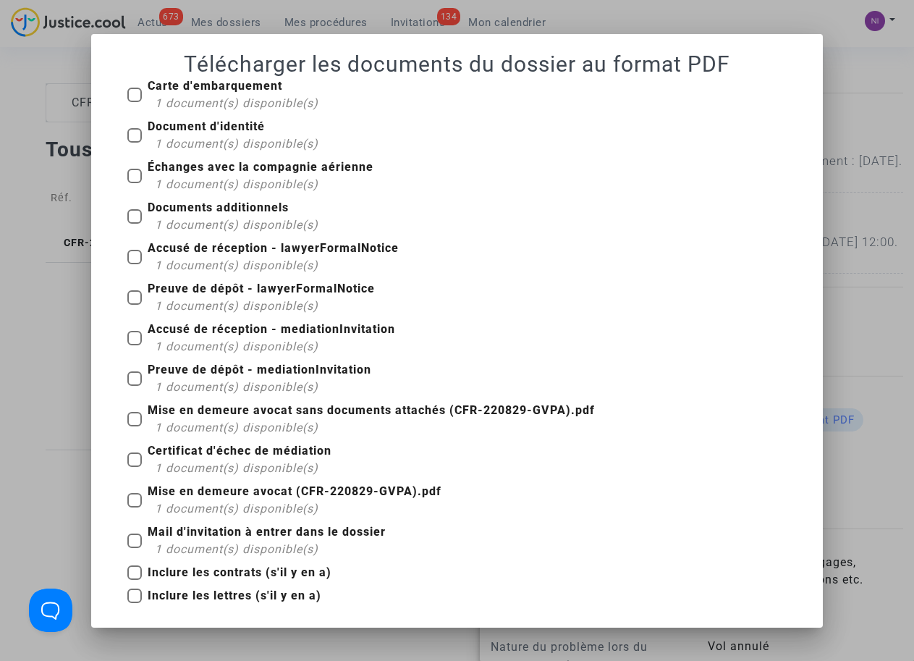
click at [136, 503] on span at bounding box center [134, 500] width 14 height 14
click at [135, 507] on input "Mise en demeure avocat (CFR-220829-GVPA).pdf 1 document(s) disponible(s)" at bounding box center [134, 507] width 1 height 1
checkbox input "true"
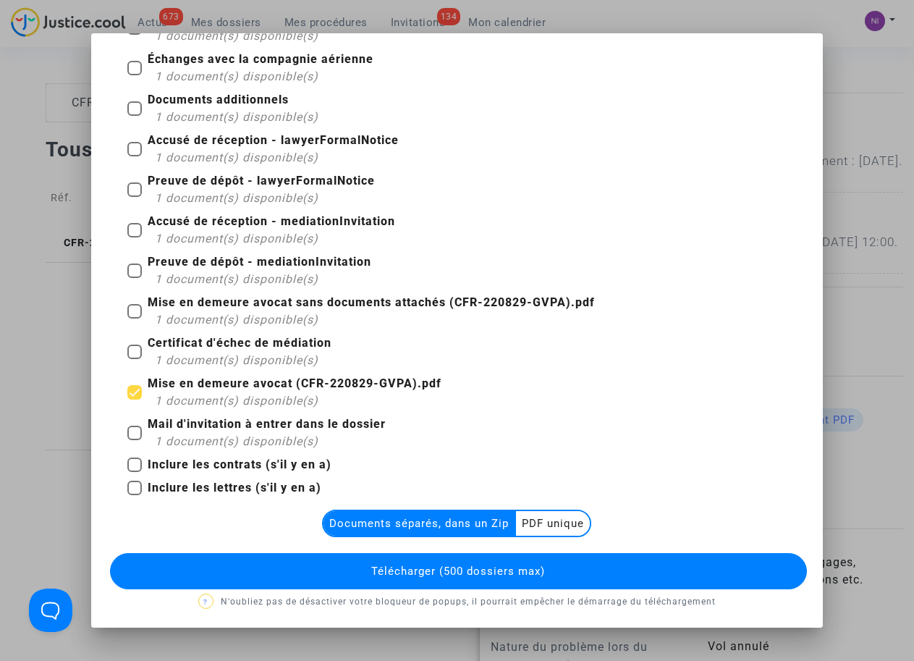
scroll to position [109, 0]
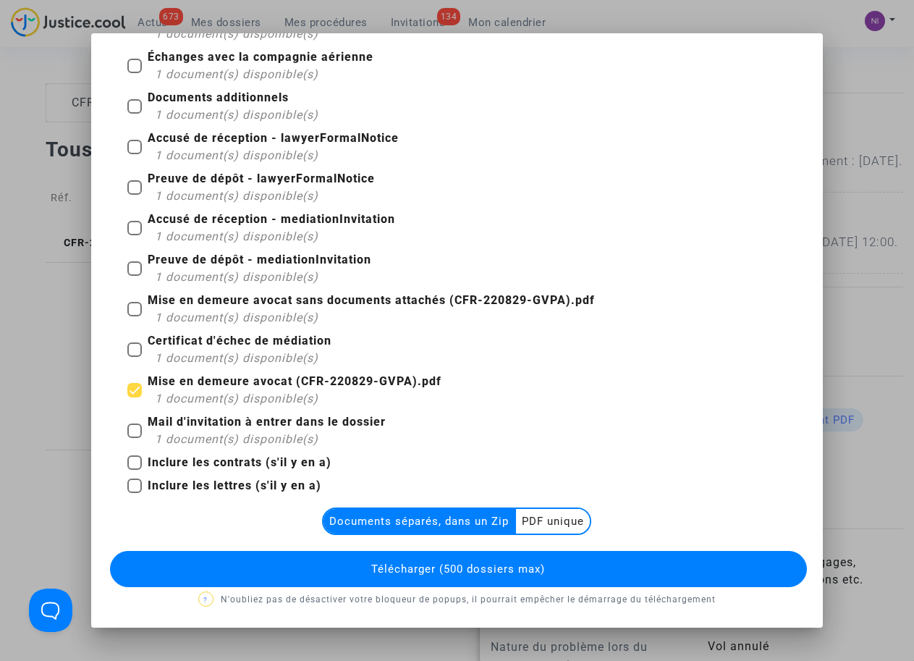
click at [552, 525] on multi-toggle-item "PDF unique" at bounding box center [553, 521] width 74 height 25
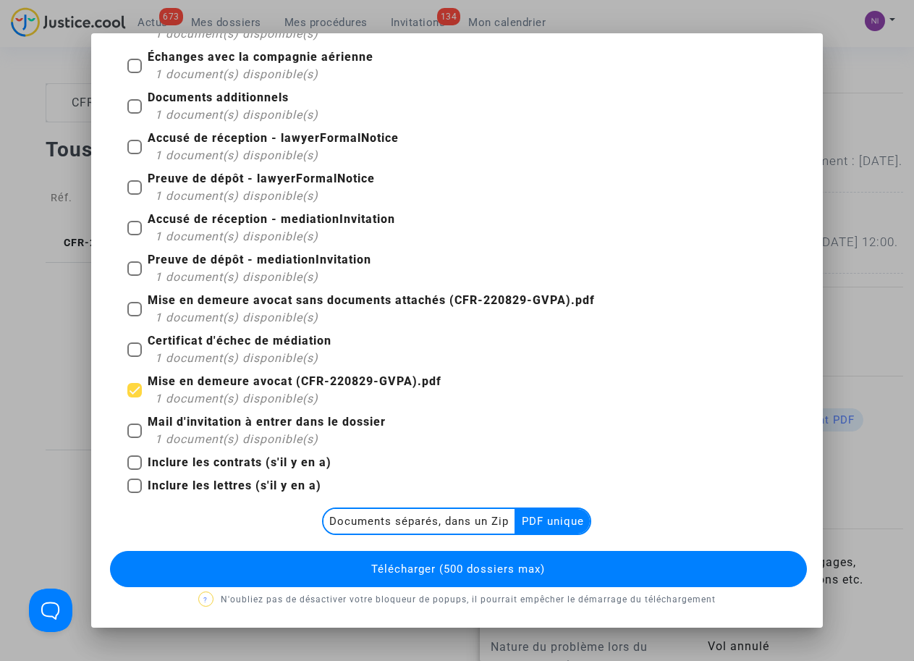
click at [516, 556] on button "Télécharger (500 dossiers max)" at bounding box center [458, 569] width 696 height 36
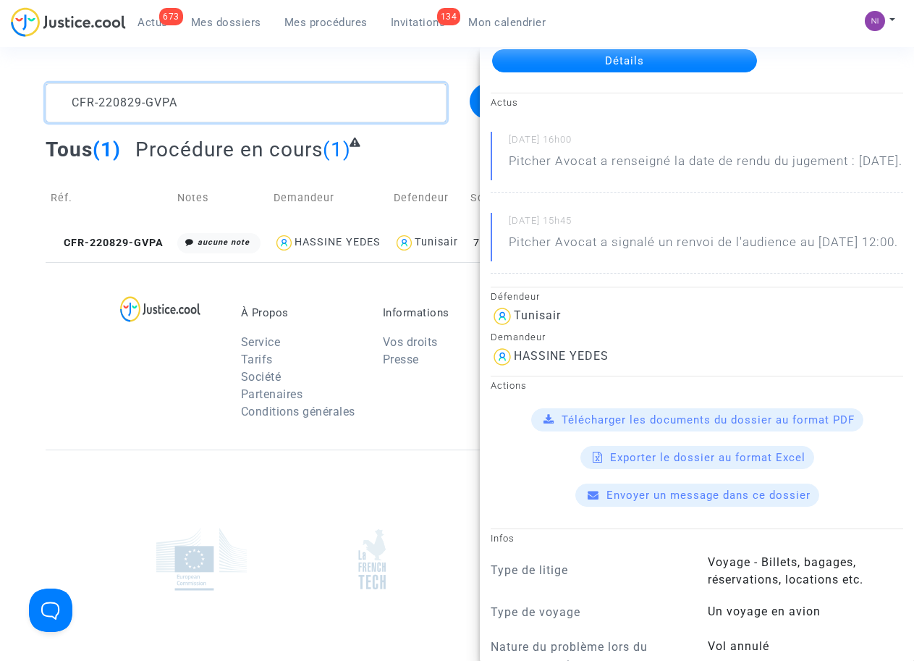
click at [229, 110] on textarea at bounding box center [246, 102] width 400 height 39
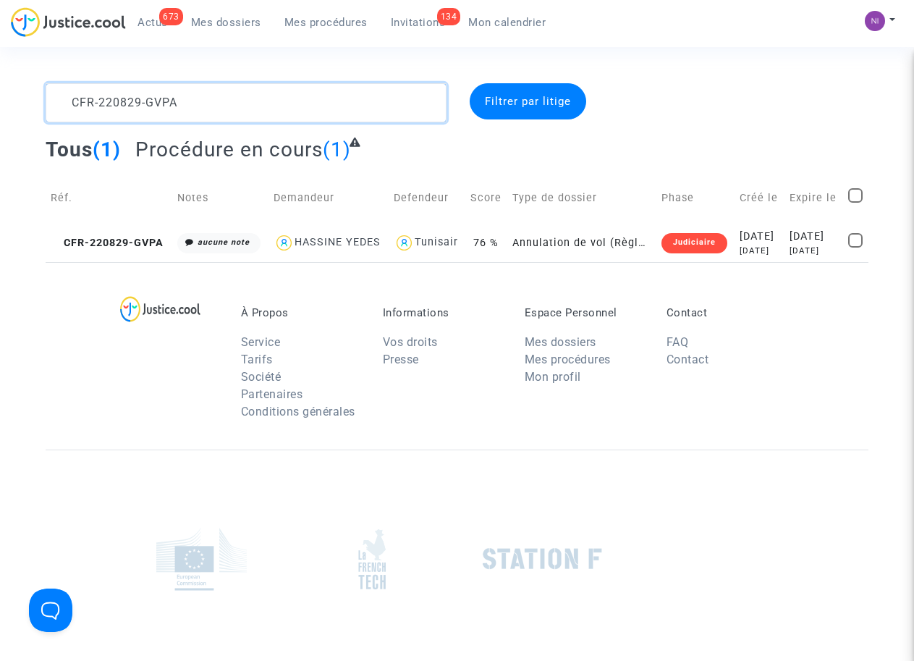
drag, startPoint x: 226, startPoint y: 101, endPoint x: 0, endPoint y: 80, distance: 226.9
click at [0, 80] on section "CFR-220829-GVPA Filtrer par litige Tous (1) Procédure en cours (1) Réf. Notes D…" at bounding box center [457, 399] width 914 height 799
type textarea "CFR-220829-8KRE"
click at [821, 243] on div "[DATE]" at bounding box center [814, 237] width 49 height 16
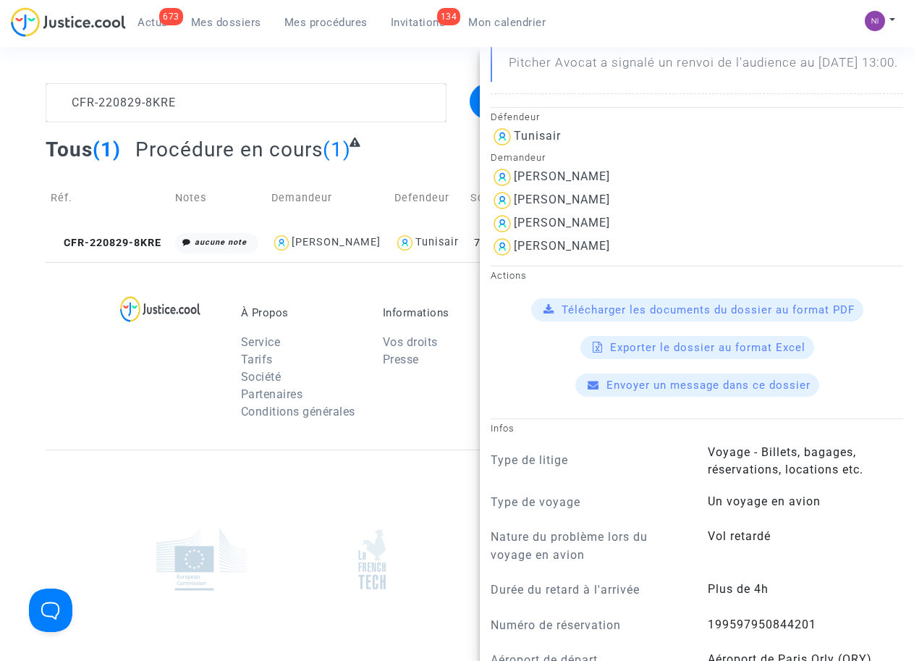
scroll to position [276, 0]
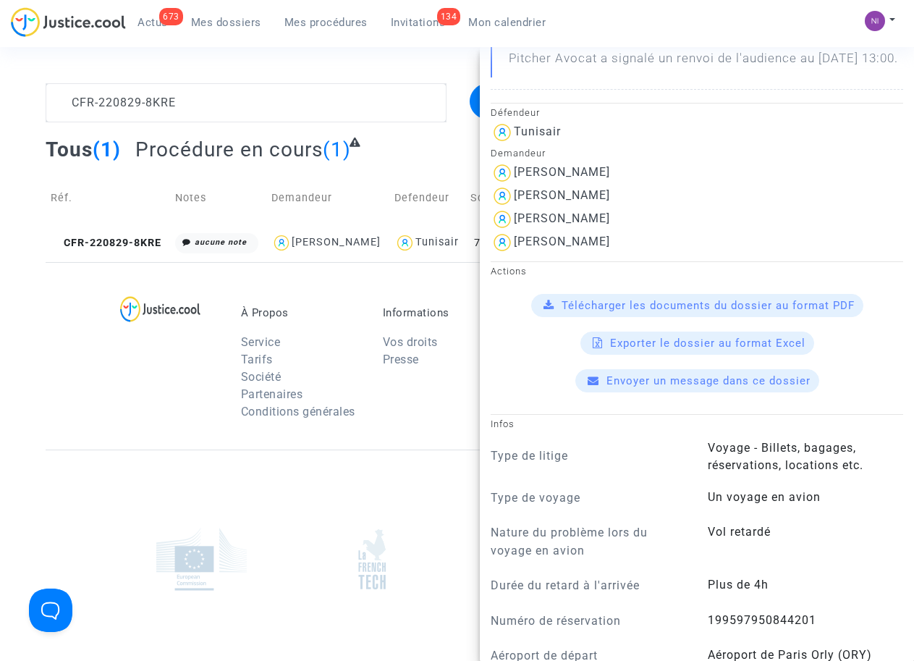
click at [670, 312] on span "Télécharger les documents du dossier au format PDF" at bounding box center [708, 305] width 293 height 13
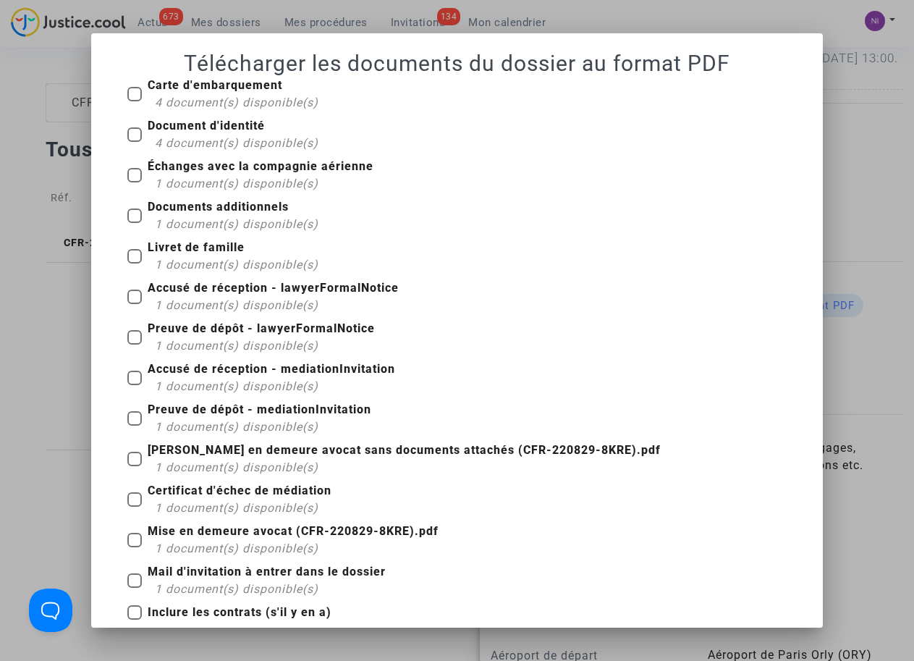
click at [135, 450] on label "[PERSON_NAME] en demeure avocat sans documents attachés (CFR-220829-8KRE).pdf 1…" at bounding box center [394, 459] width 534 height 35
click at [135, 466] on input "[PERSON_NAME] en demeure avocat sans documents attachés (CFR-220829-8KRE).pdf 1…" at bounding box center [134, 466] width 1 height 1
checkbox input "true"
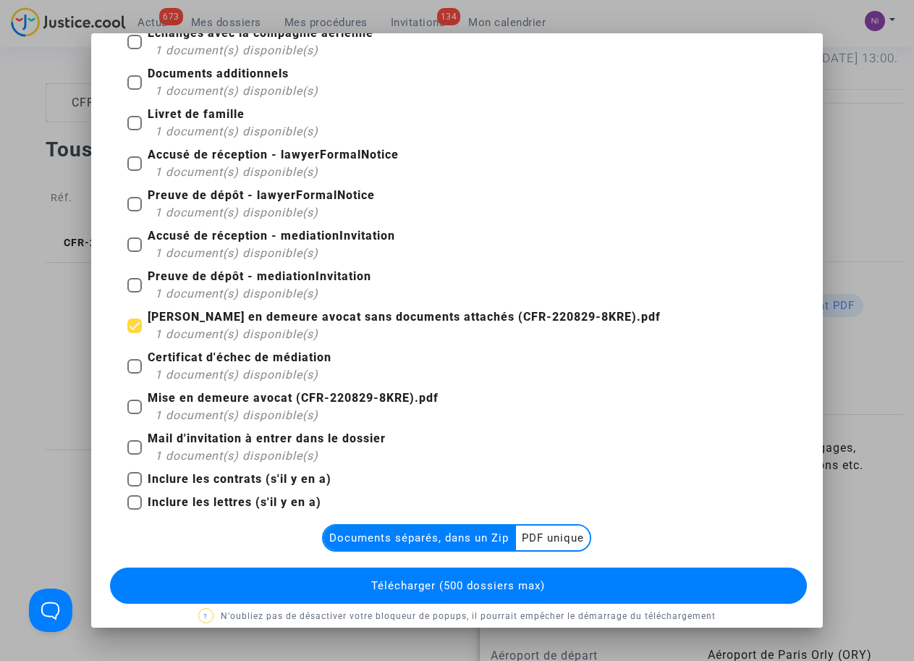
scroll to position [150, 0]
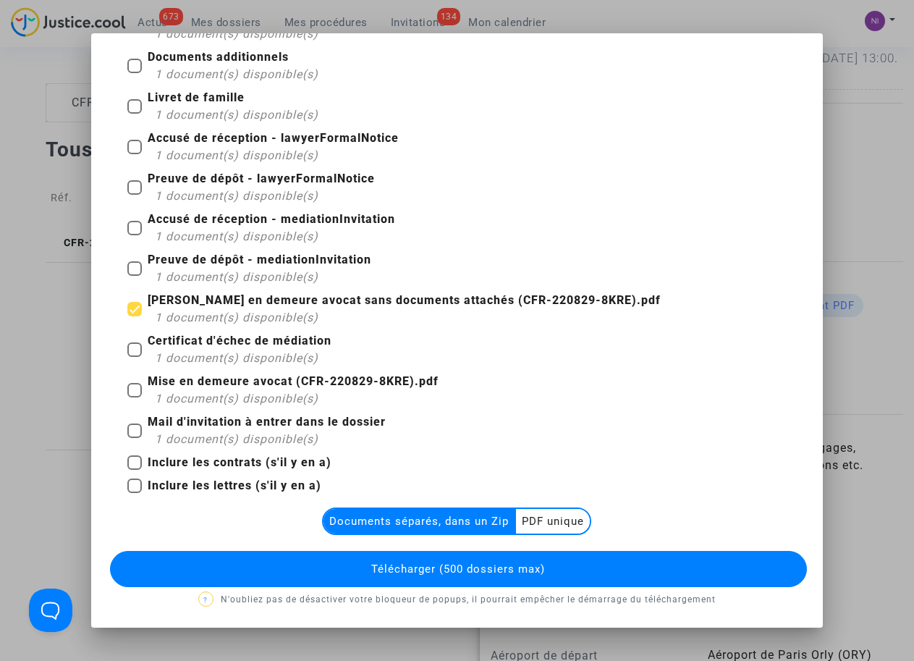
click at [545, 520] on multi-toggle-item "PDF unique" at bounding box center [553, 521] width 74 height 25
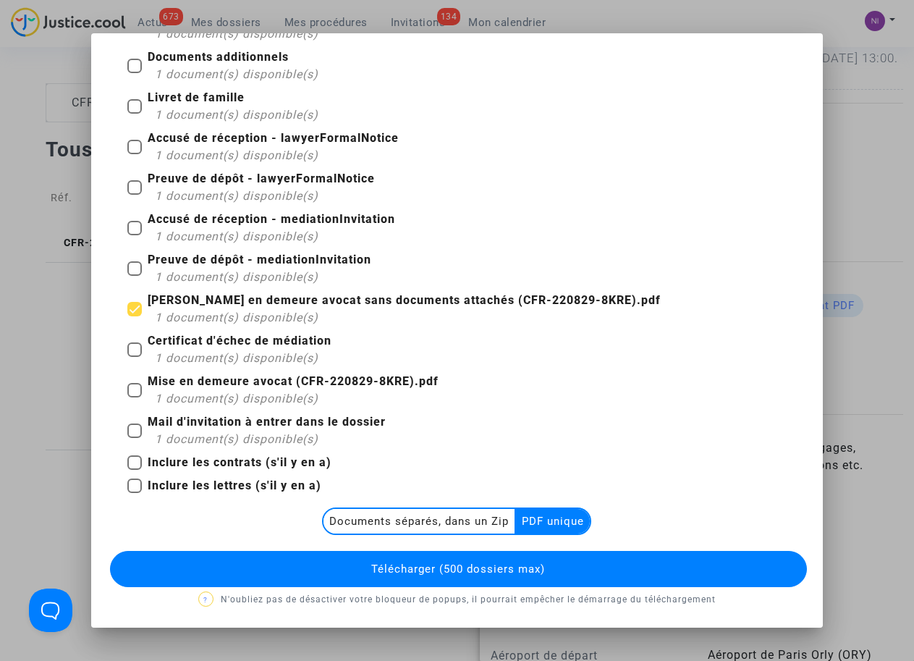
click at [515, 565] on span "Télécharger (500 dossiers max)" at bounding box center [458, 569] width 174 height 13
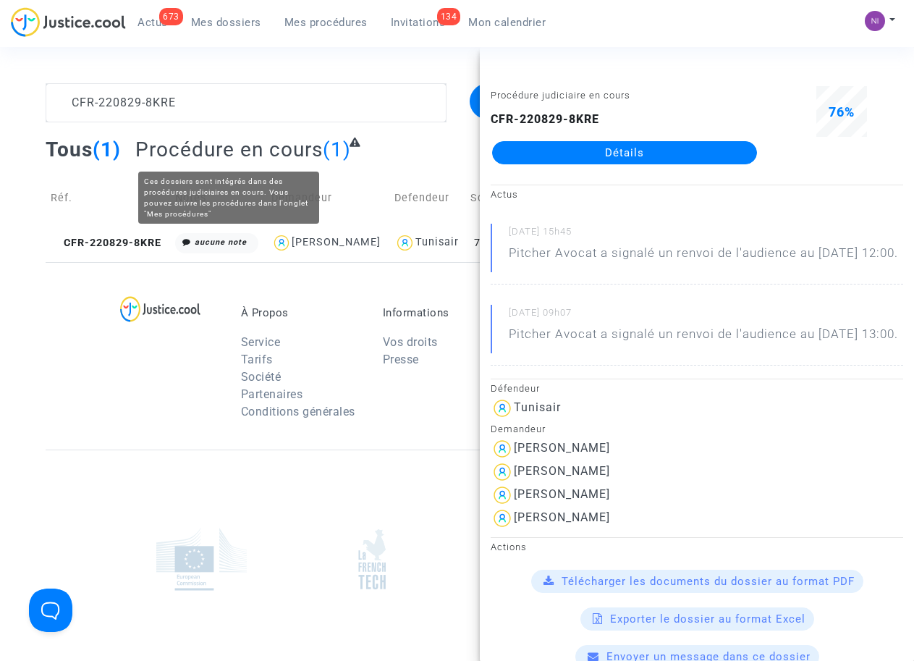
scroll to position [0, 0]
click at [250, 97] on textarea at bounding box center [246, 102] width 400 height 39
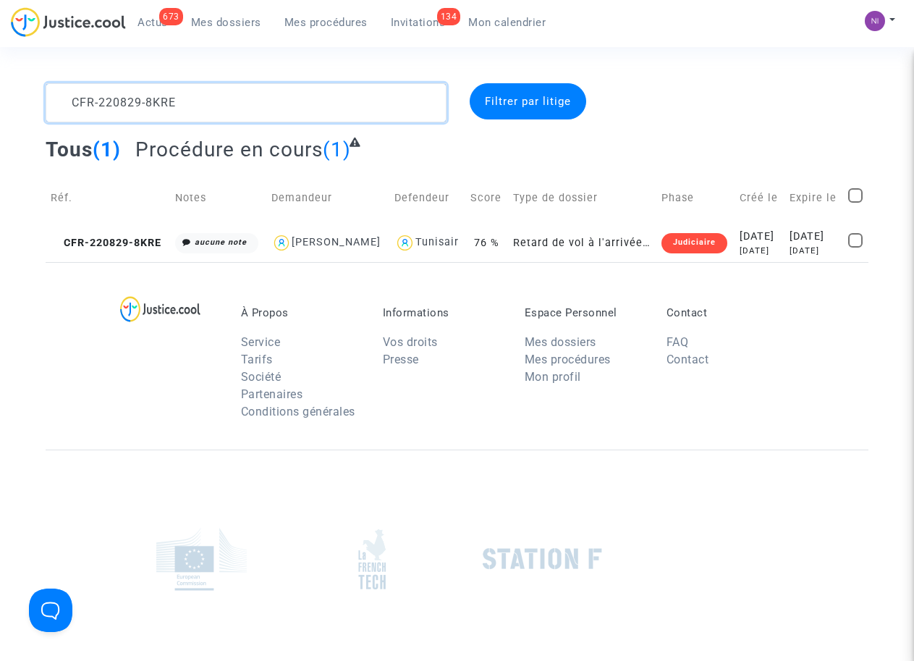
drag, startPoint x: 257, startPoint y: 96, endPoint x: 0, endPoint y: 101, distance: 257.1
click at [0, 101] on div "CFR-220829-8KRE Filtrer par litige Tous (1) Procédure en cours (1) Réf. Notes D…" at bounding box center [457, 172] width 914 height 179
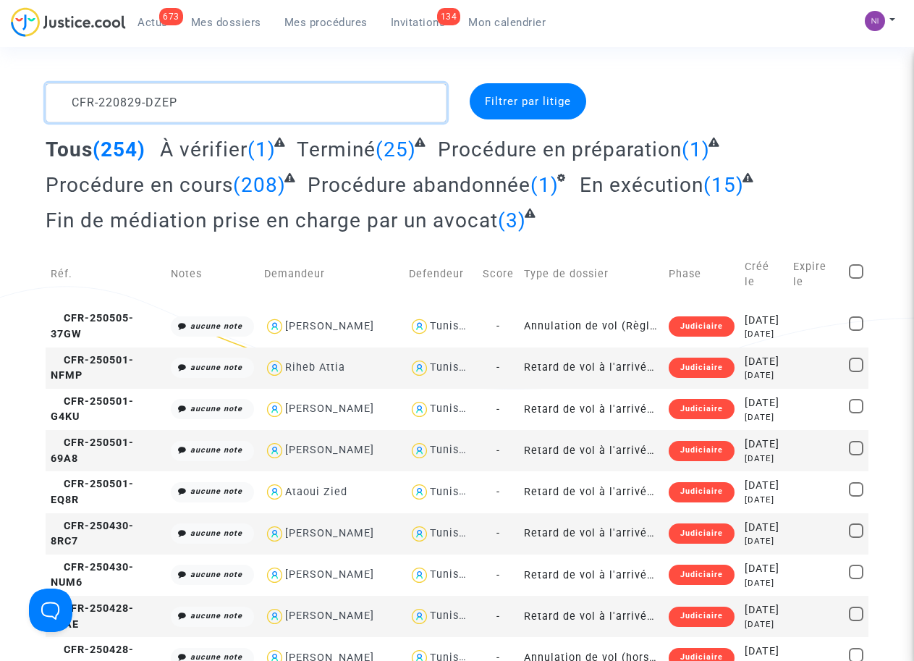
click at [72, 98] on textarea at bounding box center [246, 102] width 400 height 39
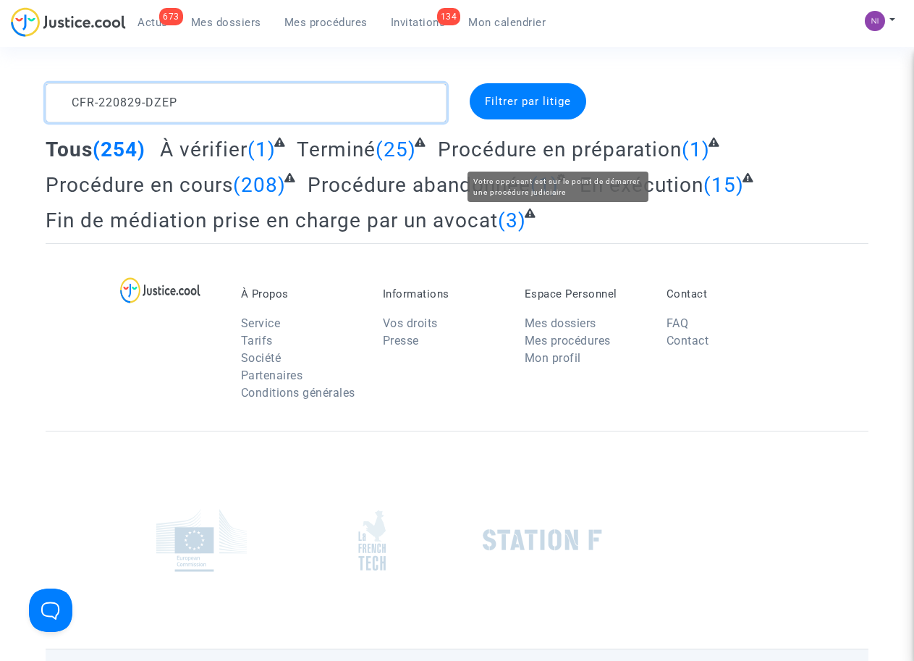
click at [235, 97] on textarea at bounding box center [246, 102] width 400 height 39
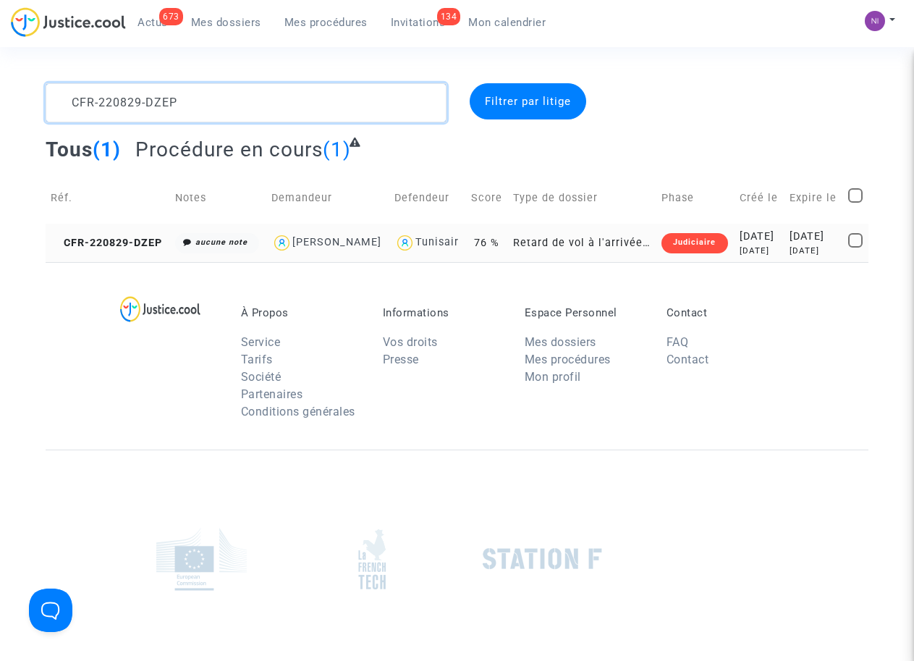
type textarea "CFR-220829-DZEP"
click at [813, 245] on div "[DATE]" at bounding box center [814, 237] width 49 height 16
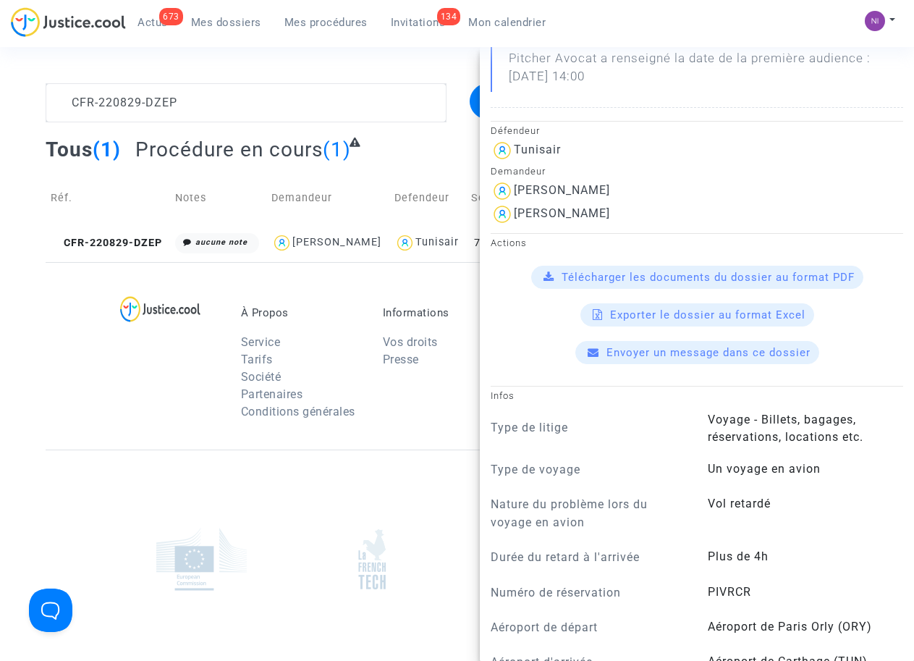
scroll to position [276, 0]
click at [648, 284] on span "Télécharger les documents du dossier au format PDF" at bounding box center [708, 277] width 293 height 13
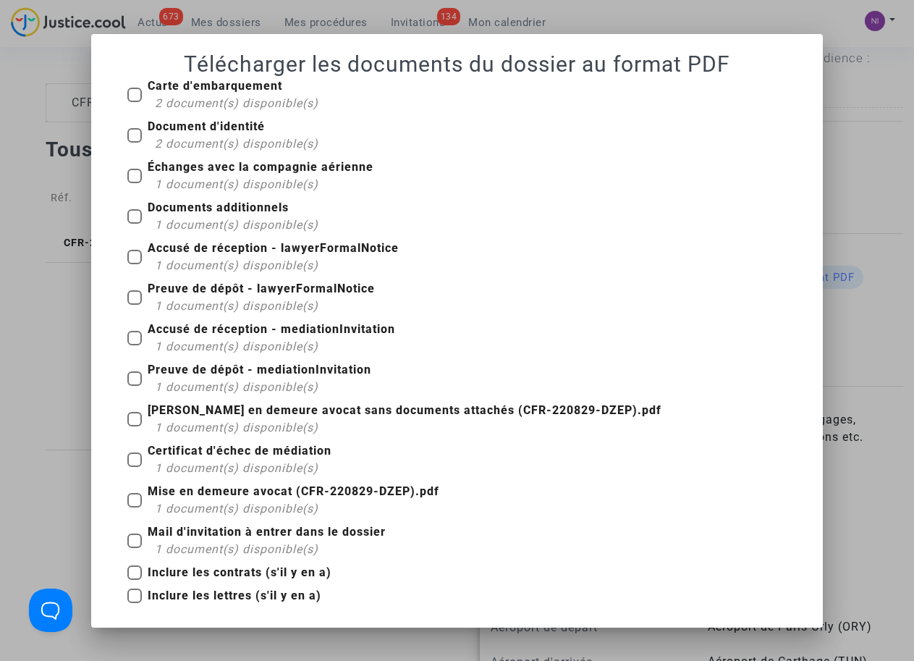
click at [133, 505] on span at bounding box center [134, 500] width 14 height 14
click at [134, 507] on input "Mise en demeure avocat (CFR-220829-DZEP).pdf 1 document(s) disponible(s)" at bounding box center [134, 507] width 1 height 1
checkbox input "true"
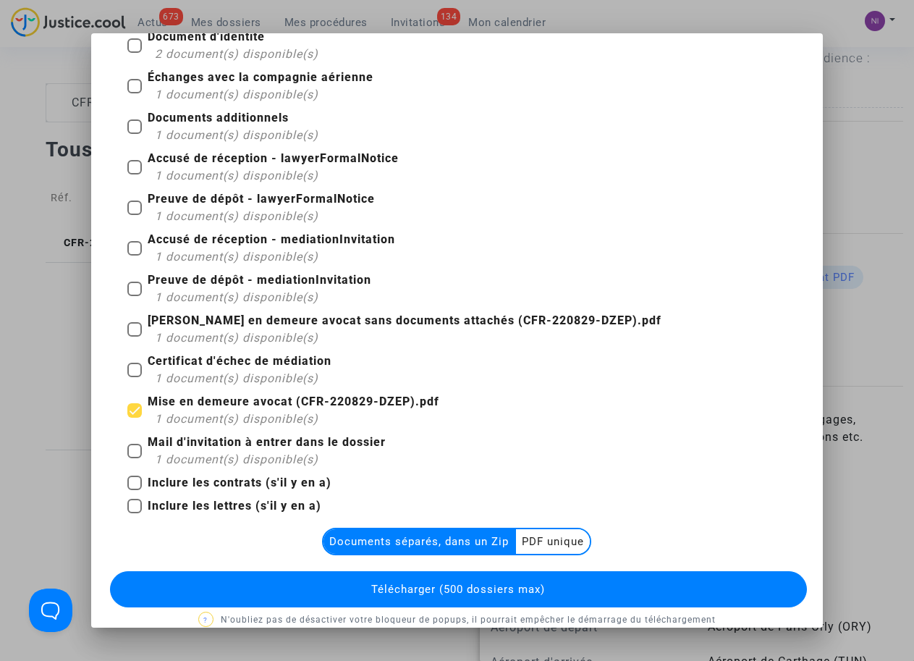
scroll to position [89, 0]
click at [537, 546] on multi-toggle-item "PDF unique" at bounding box center [553, 541] width 74 height 25
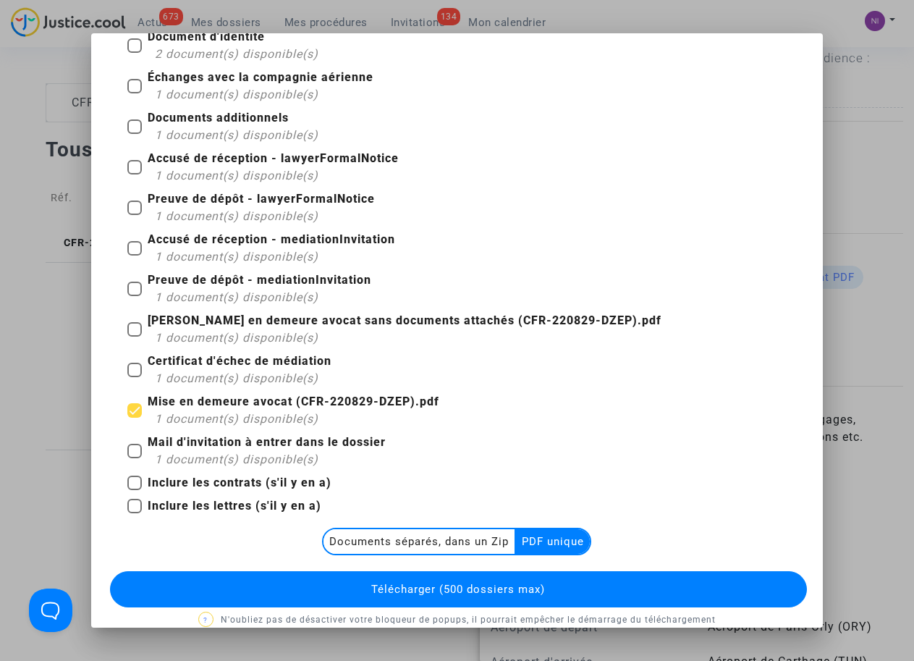
click at [483, 583] on span "Télécharger (500 dossiers max)" at bounding box center [458, 589] width 174 height 13
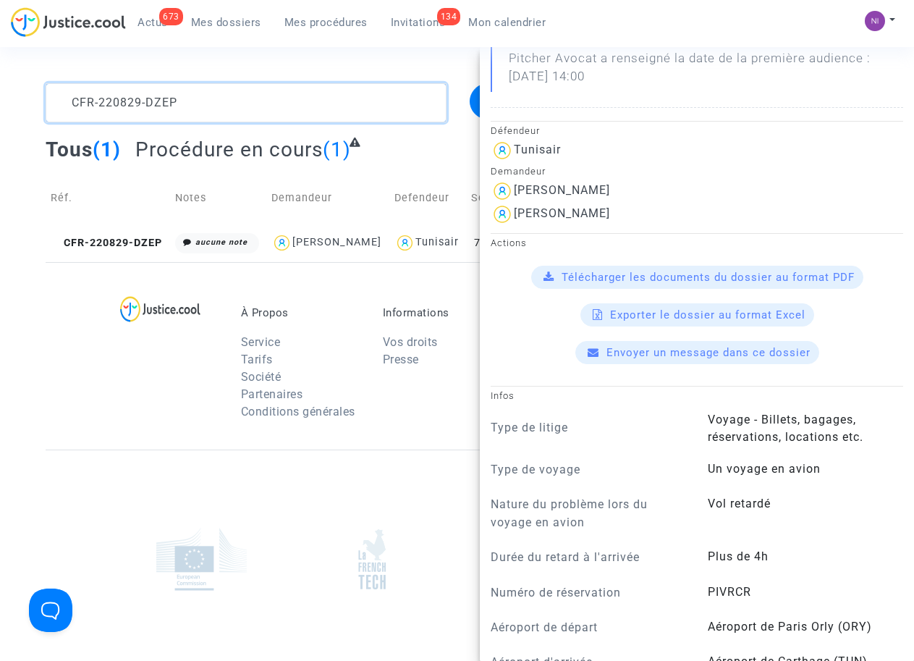
click at [216, 91] on textarea at bounding box center [246, 102] width 400 height 39
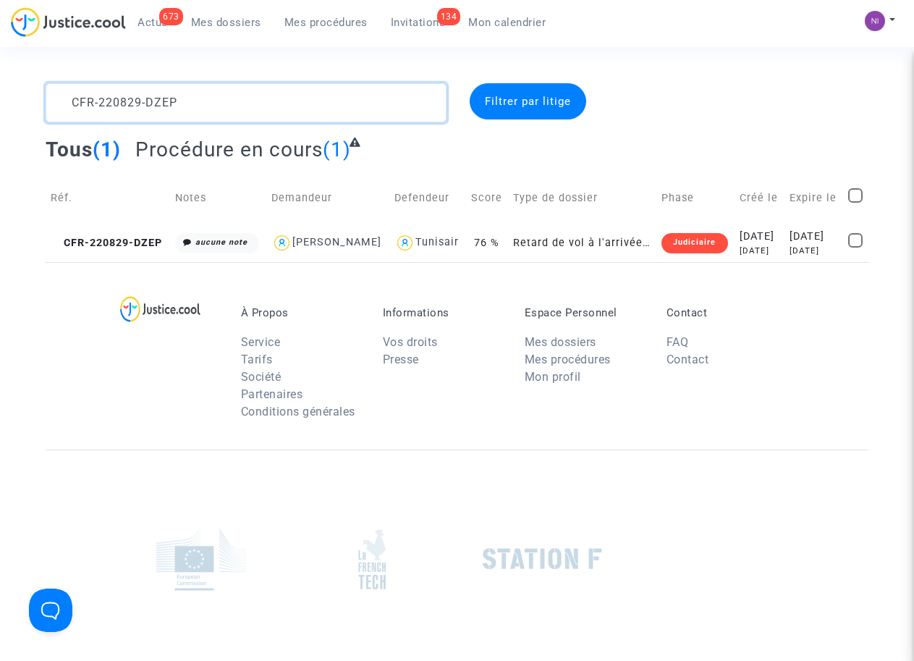
drag, startPoint x: 233, startPoint y: 102, endPoint x: 0, endPoint y: 103, distance: 233.1
click at [0, 103] on div "CFR-220829-DZEP Filtrer par litige Tous (1) Procédure en cours (1) Réf. Notes D…" at bounding box center [457, 172] width 914 height 179
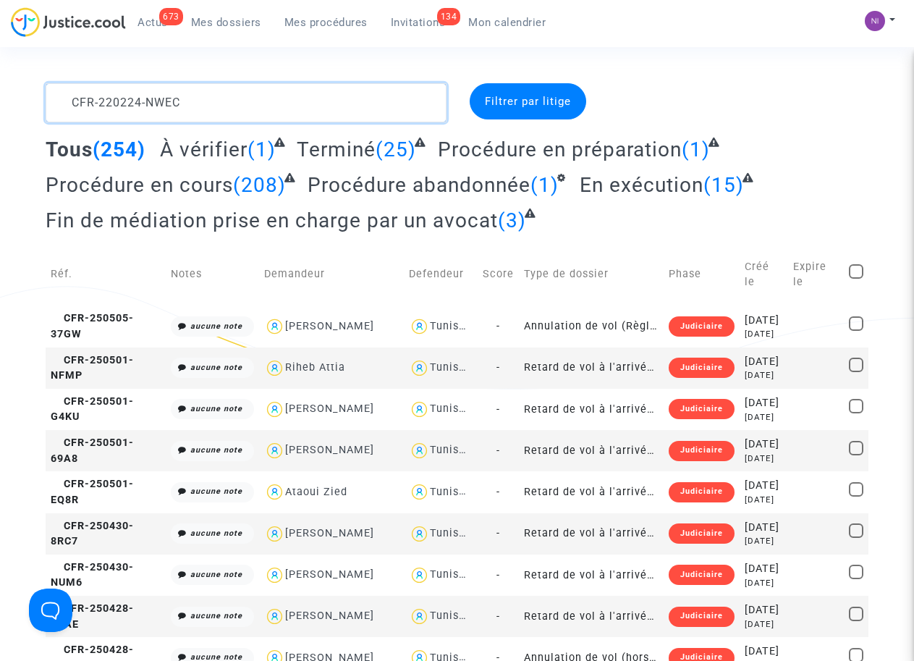
click at [239, 105] on textarea at bounding box center [246, 102] width 400 height 39
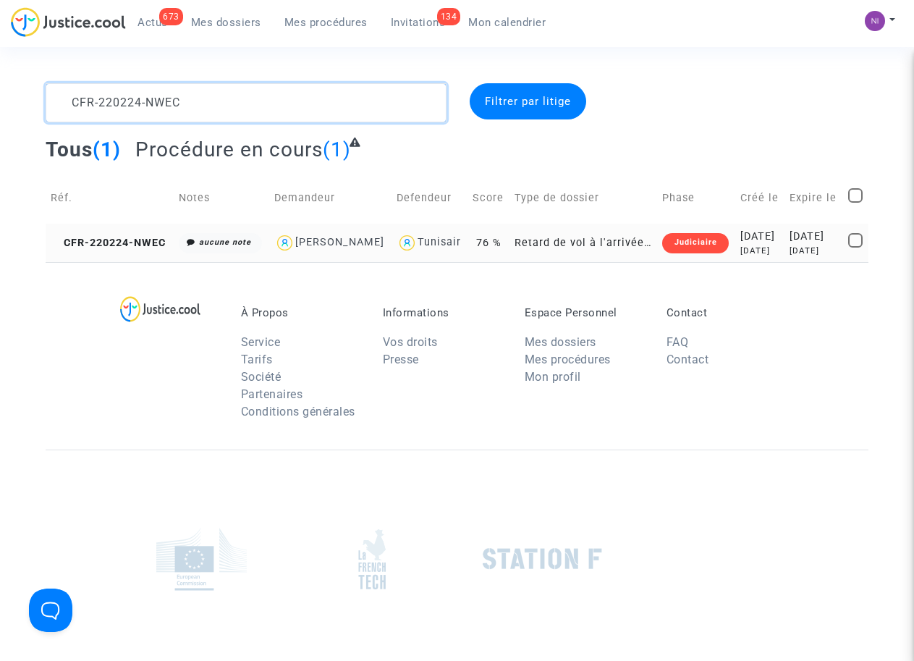
type textarea "CFR-220224-NWEC"
click at [818, 225] on td "[DATE] [DATE]" at bounding box center [814, 243] width 59 height 38
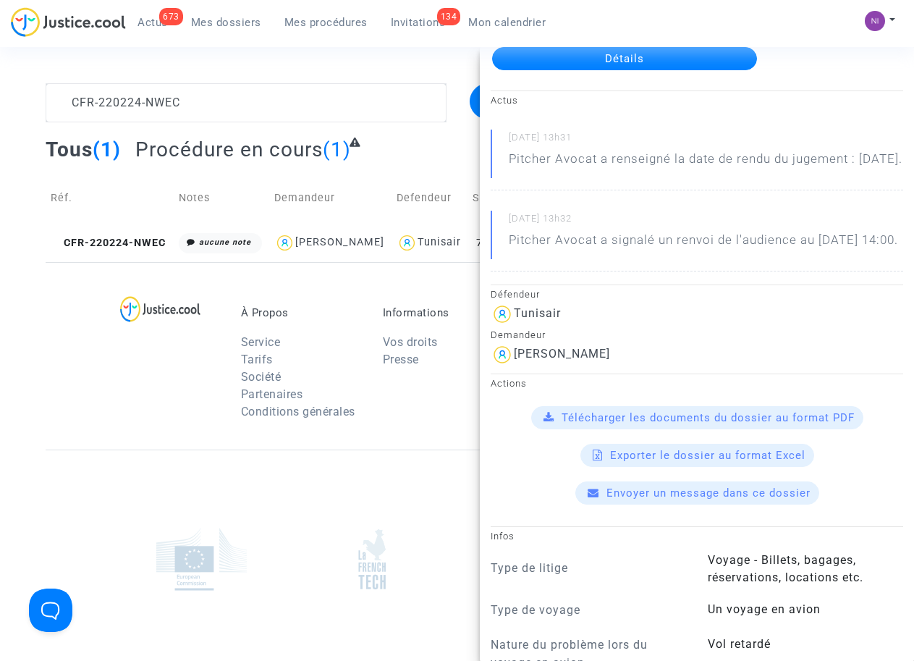
scroll to position [184, 0]
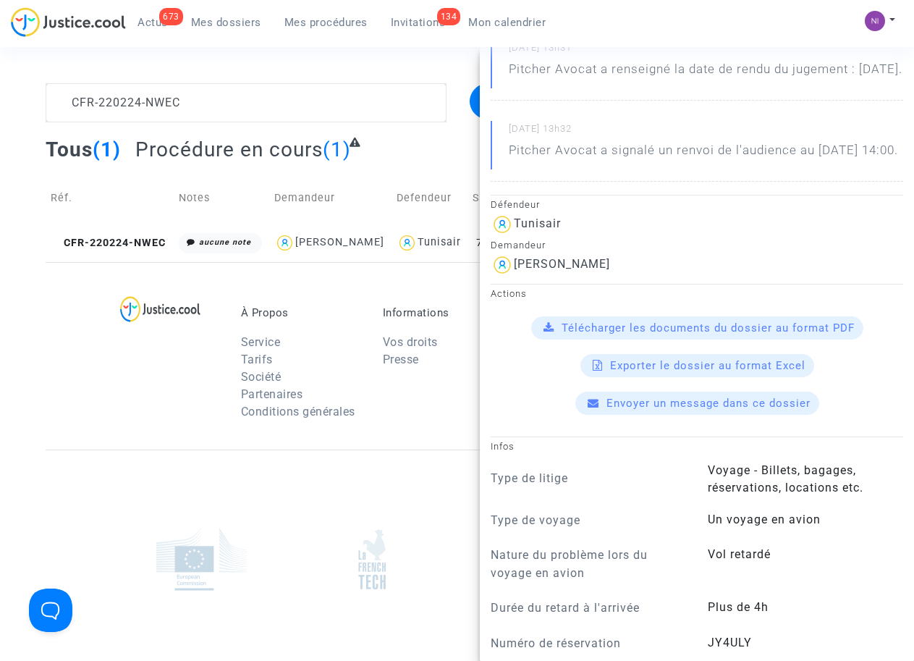
click at [714, 334] on span "Télécharger les documents du dossier au format PDF" at bounding box center [708, 327] width 293 height 13
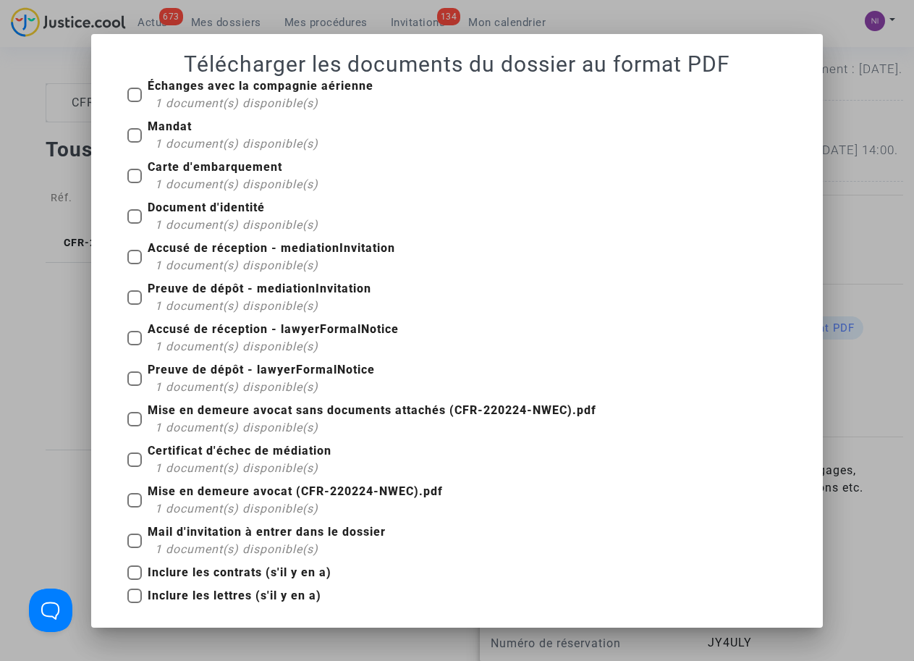
click at [133, 500] on span at bounding box center [134, 500] width 14 height 14
click at [134, 507] on input "Mise en demeure avocat (CFR-220224-NWEC).pdf 1 document(s) disponible(s)" at bounding box center [134, 507] width 1 height 1
checkbox input "true"
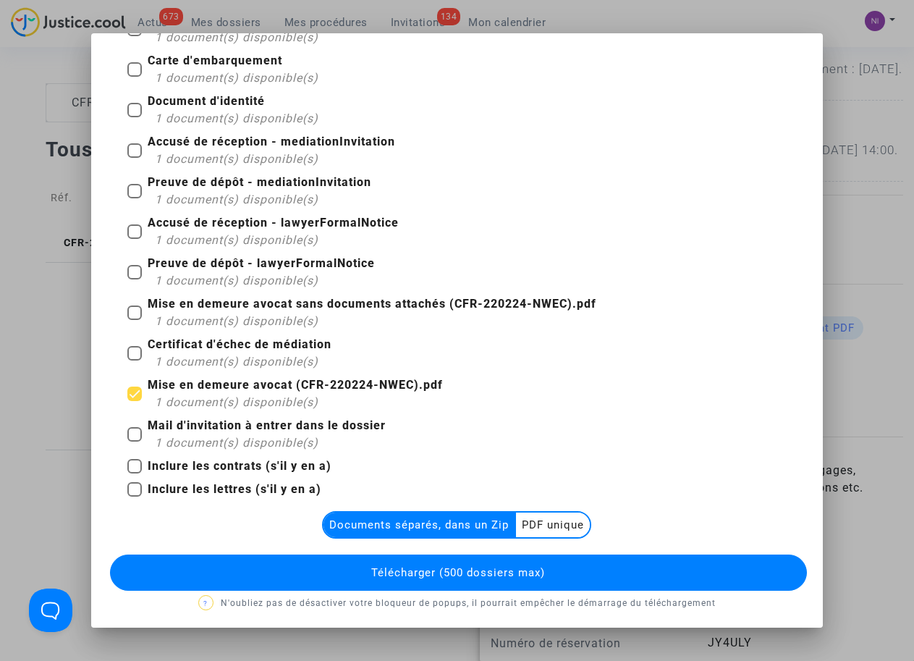
scroll to position [109, 0]
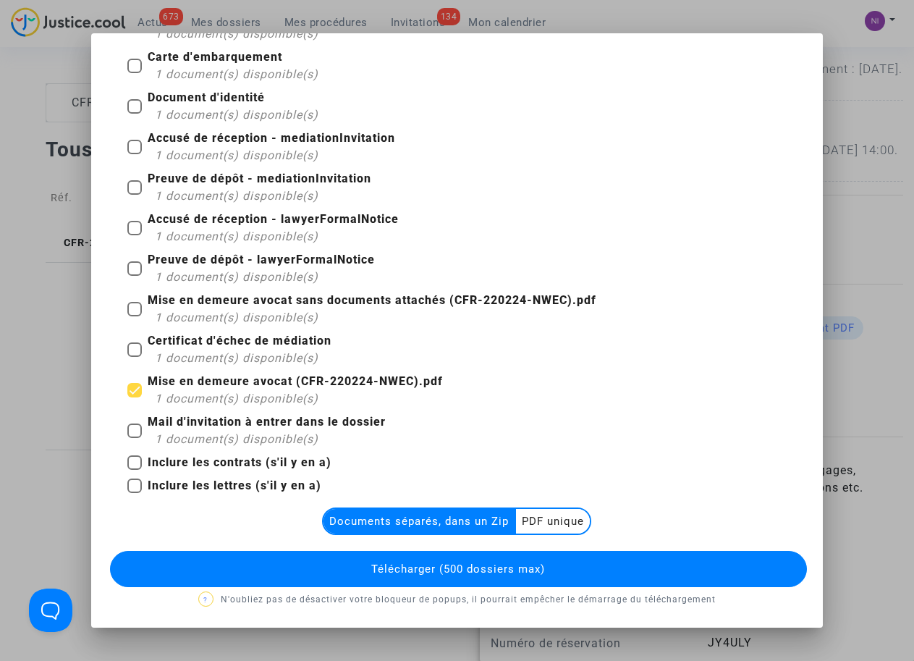
click at [543, 517] on multi-toggle-item "PDF unique" at bounding box center [553, 521] width 74 height 25
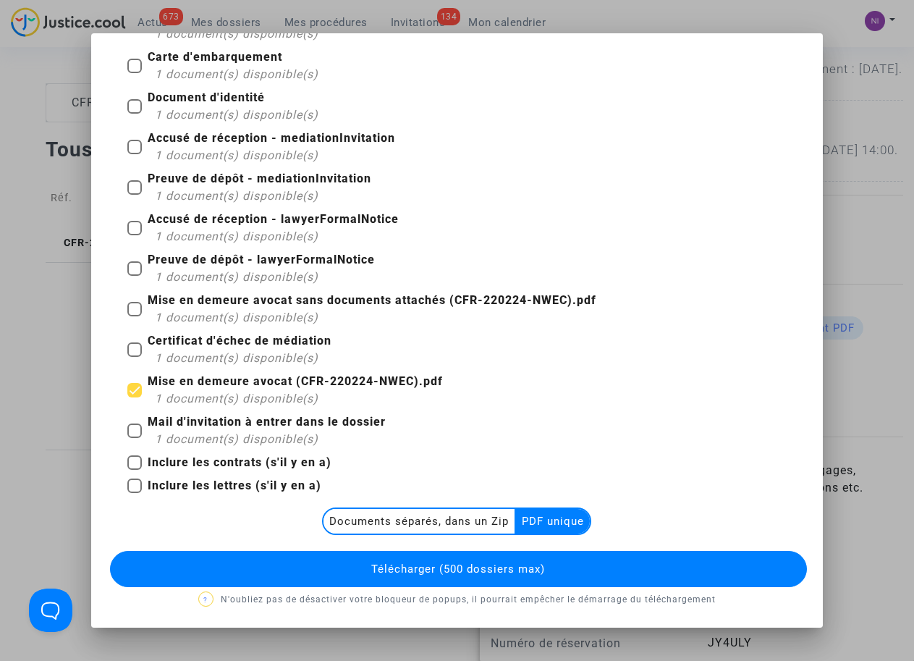
click at [509, 568] on span "Télécharger (500 dossiers max)" at bounding box center [458, 569] width 174 height 13
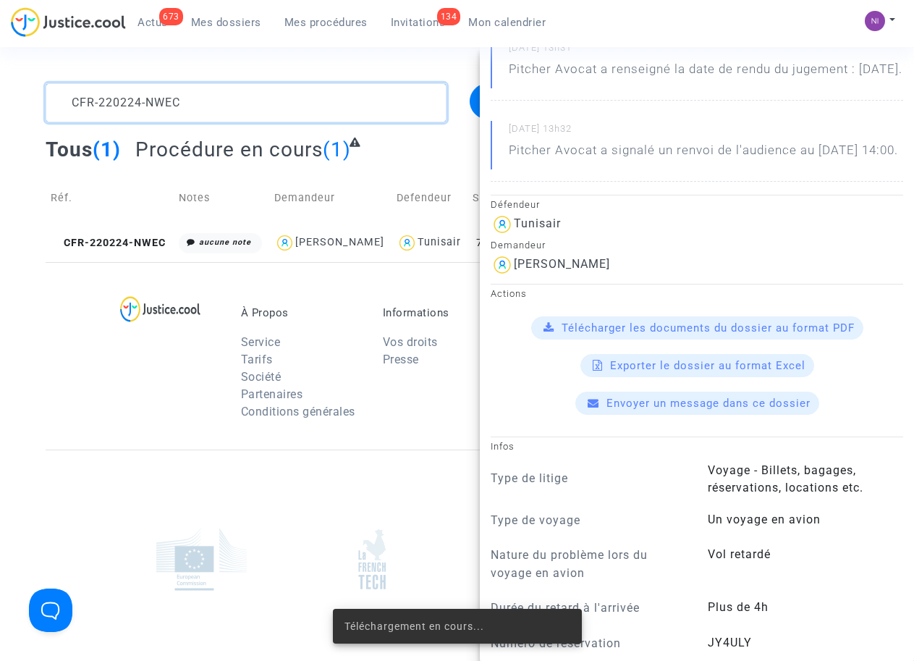
click at [243, 110] on textarea at bounding box center [246, 102] width 400 height 39
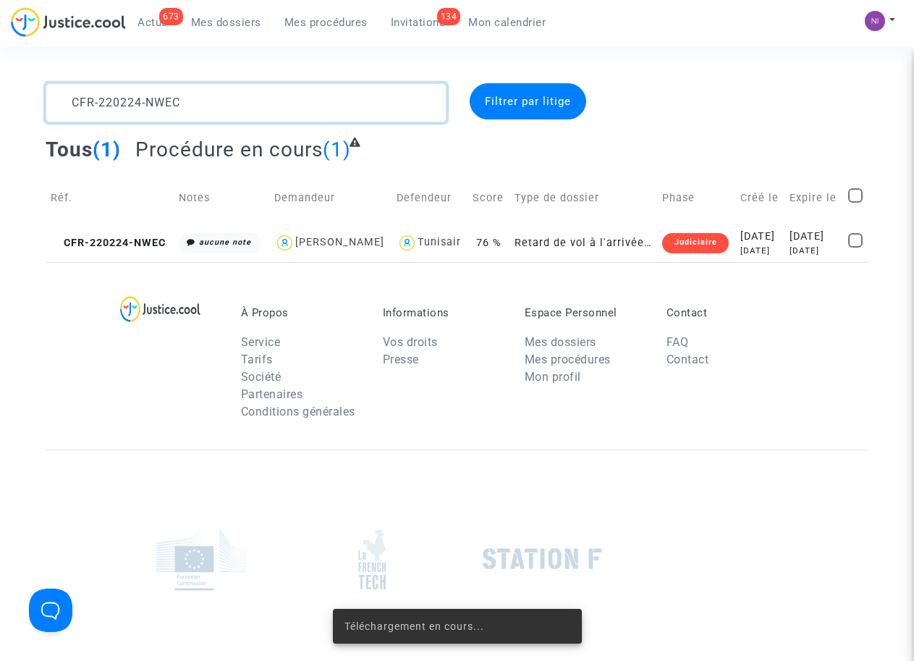
scroll to position [0, 0]
drag, startPoint x: 262, startPoint y: 102, endPoint x: 0, endPoint y: 100, distance: 262.1
click at [0, 100] on div "CFR-220224-NWEC Filtrer par litige Tous (1) Procédure en cours (1) Réf. Notes D…" at bounding box center [457, 172] width 914 height 179
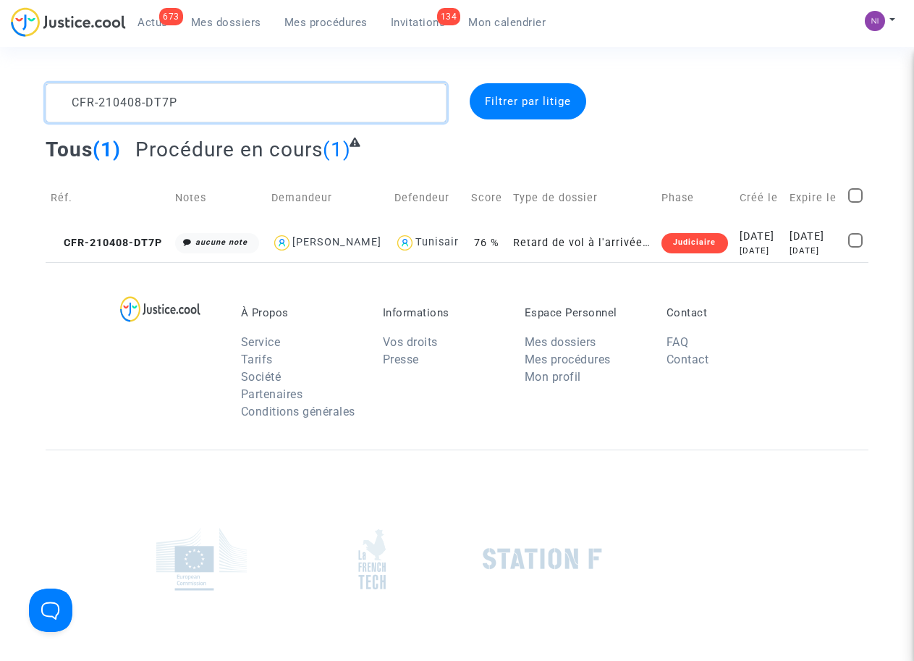
click at [219, 113] on textarea at bounding box center [246, 102] width 400 height 39
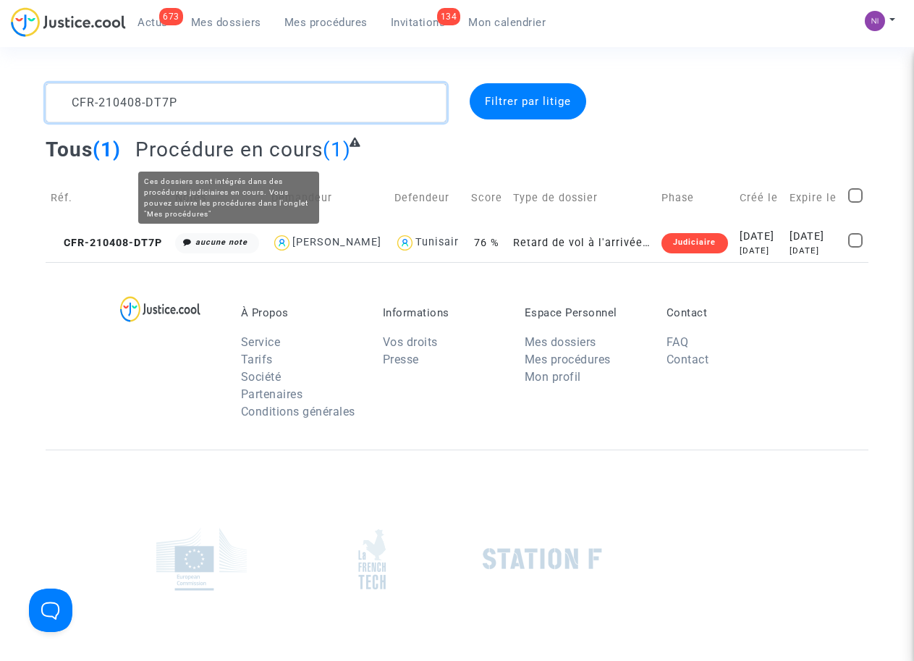
click at [260, 105] on textarea at bounding box center [246, 102] width 400 height 39
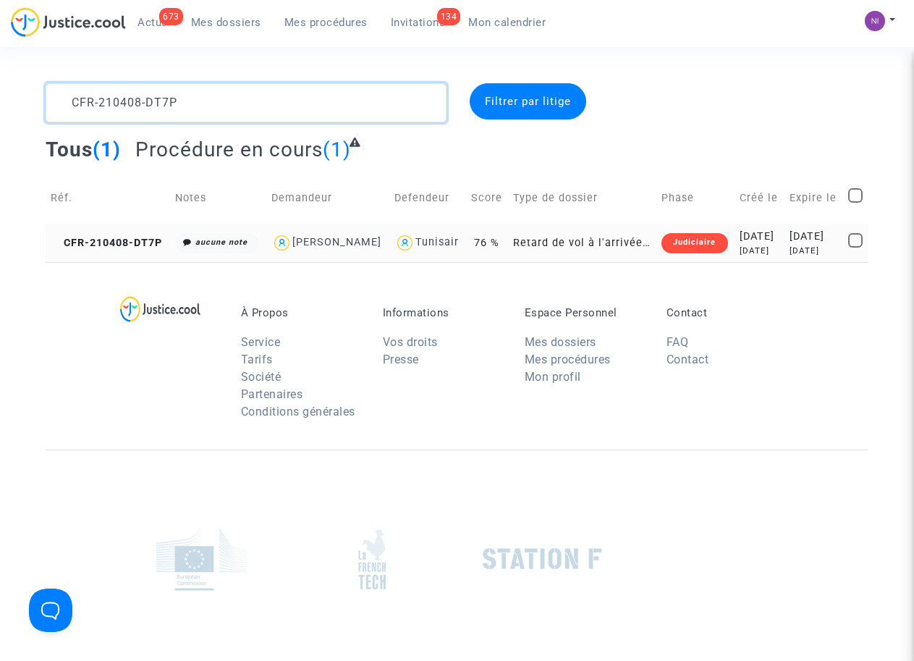
type textarea "CFR-210408-DT7P"
click at [799, 245] on div "[DATE]" at bounding box center [814, 237] width 49 height 16
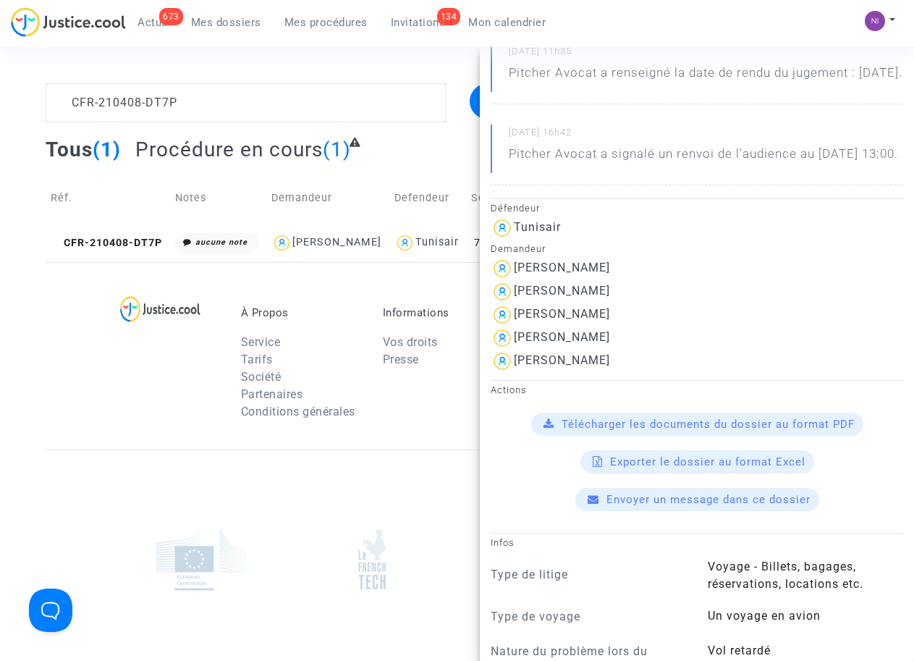
scroll to position [184, 0]
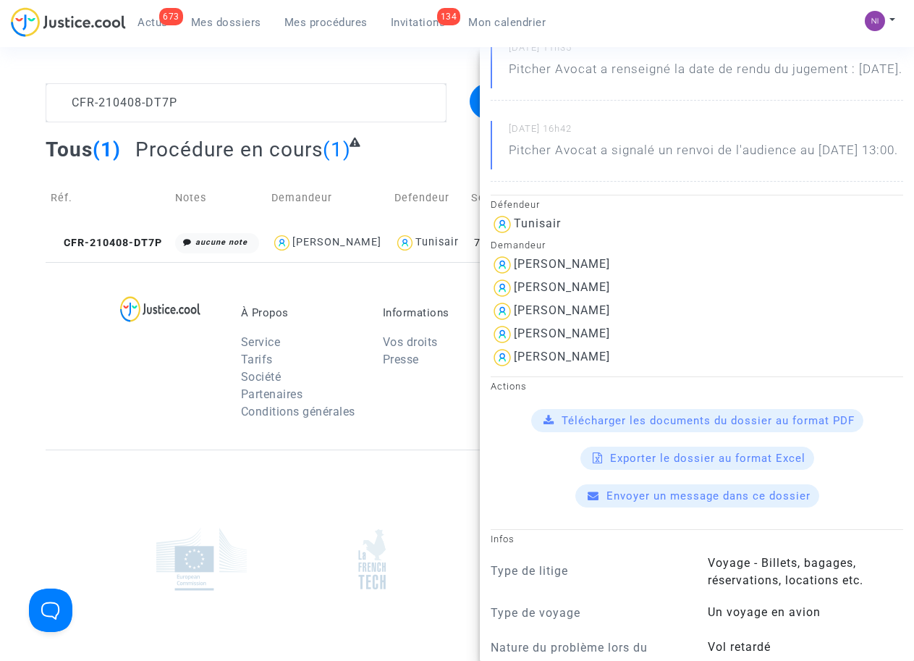
click at [733, 427] on span "Télécharger les documents du dossier au format PDF" at bounding box center [708, 420] width 293 height 13
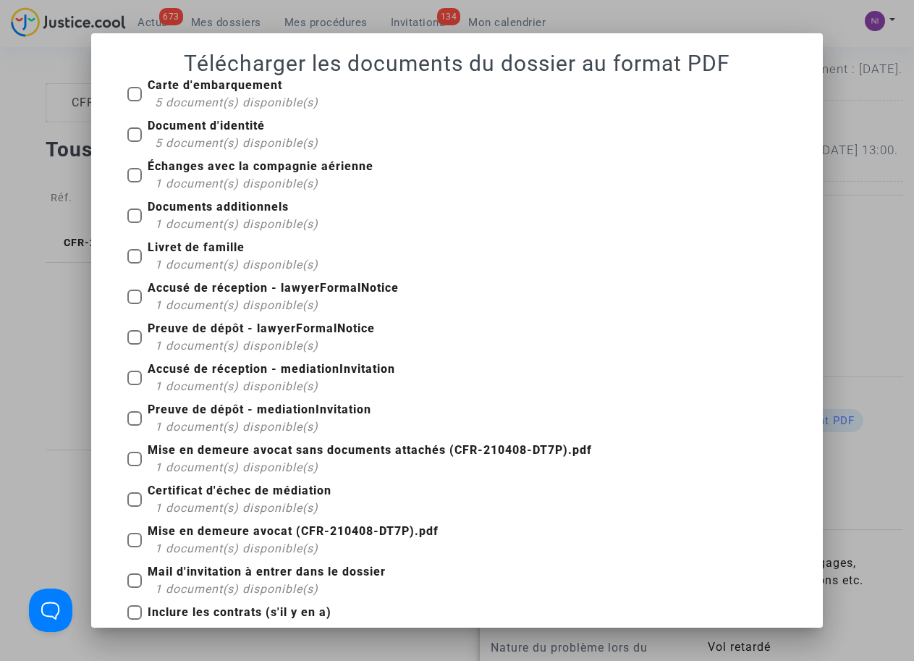
click at [139, 464] on label "Mise en demeure avocat sans documents attachés (CFR-210408-DT7P).pdf 1 document…" at bounding box center [359, 459] width 465 height 35
click at [135, 466] on input "Mise en demeure avocat sans documents attachés (CFR-210408-DT7P).pdf 1 document…" at bounding box center [134, 466] width 1 height 1
checkbox input "true"
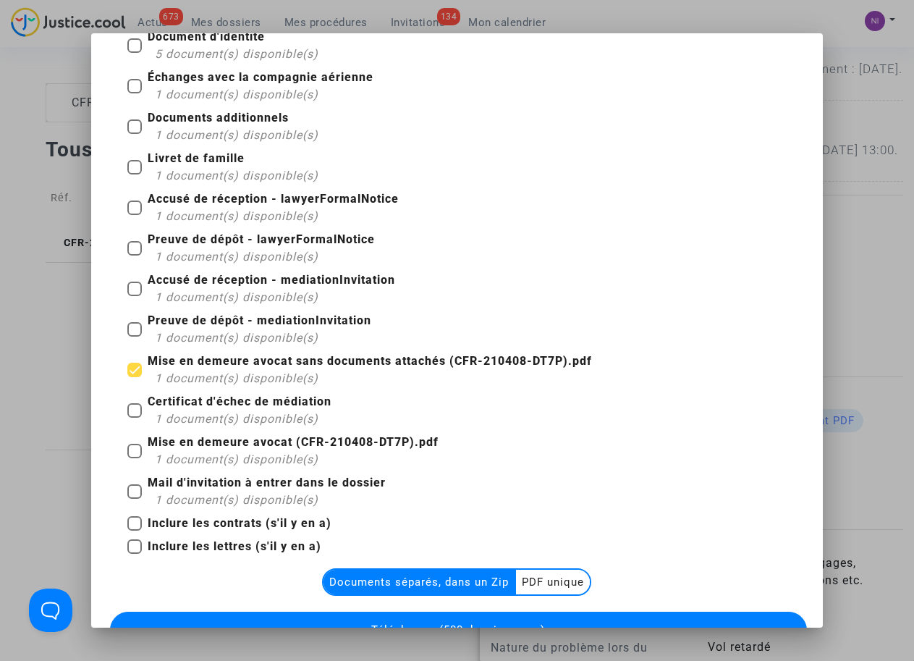
scroll to position [150, 0]
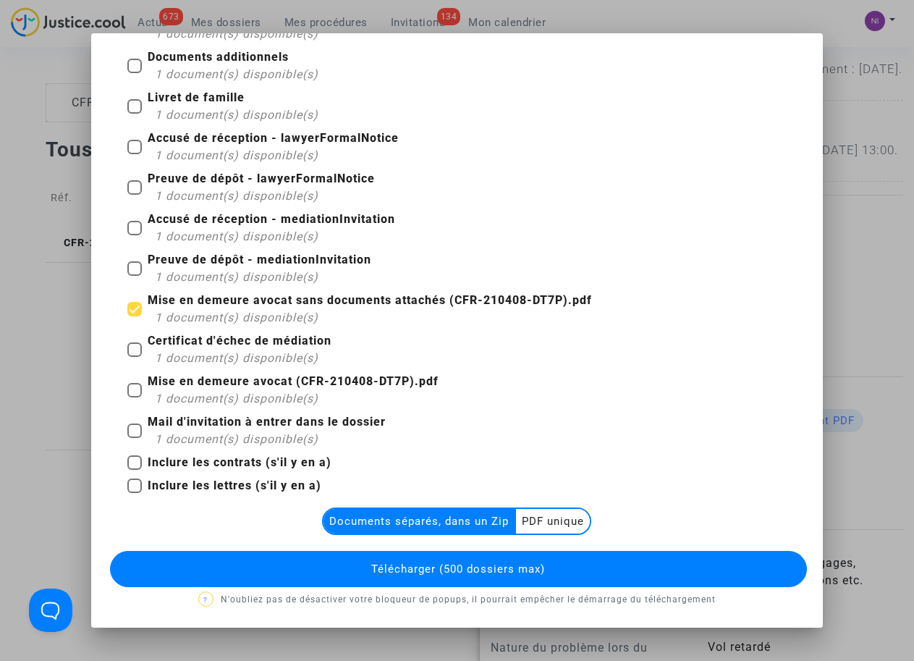
click at [497, 560] on button "Télécharger (500 dossiers max)" at bounding box center [458, 569] width 696 height 36
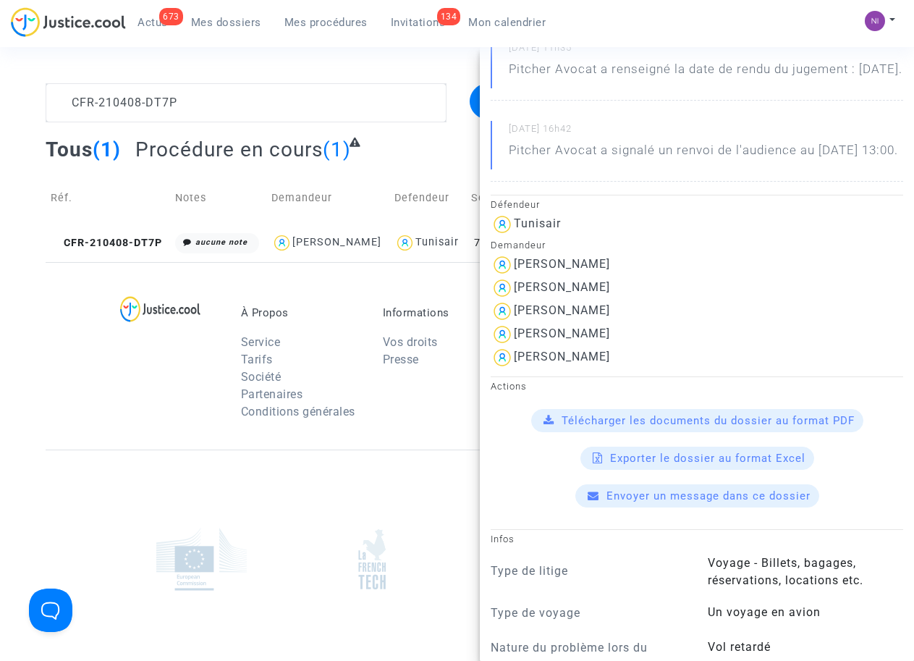
click at [59, 377] on div "À Propos Service Tarifs Société Partenaires Conditions générales Informations V…" at bounding box center [457, 356] width 823 height 188
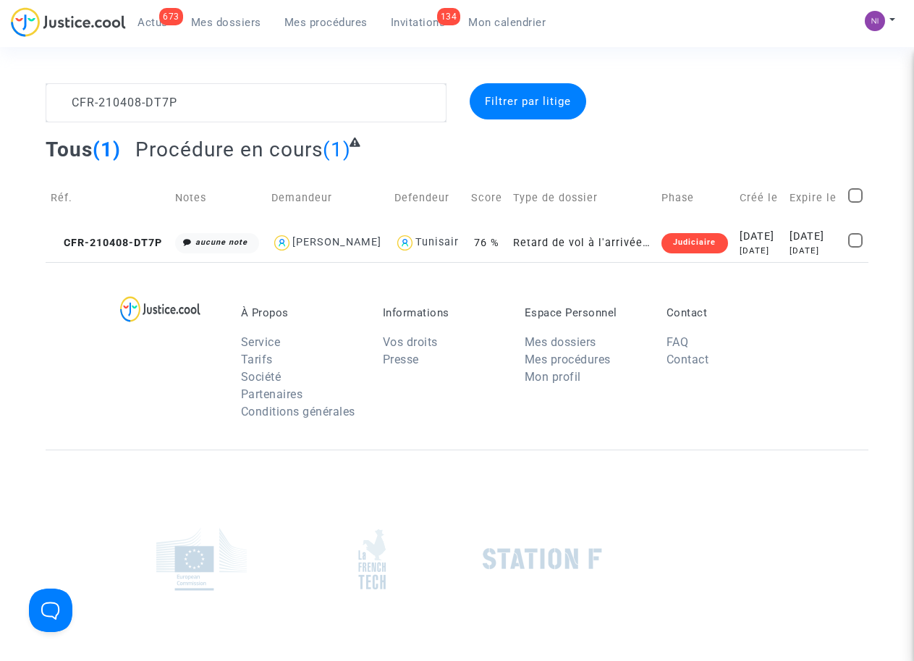
scroll to position [0, 0]
drag, startPoint x: 215, startPoint y: 89, endPoint x: 31, endPoint y: 93, distance: 183.9
click at [31, 93] on div "CFR-210408-DT7P Filtrer par litige Tous (1) Procédure en cours (1) Réf. Notes D…" at bounding box center [457, 172] width 914 height 179
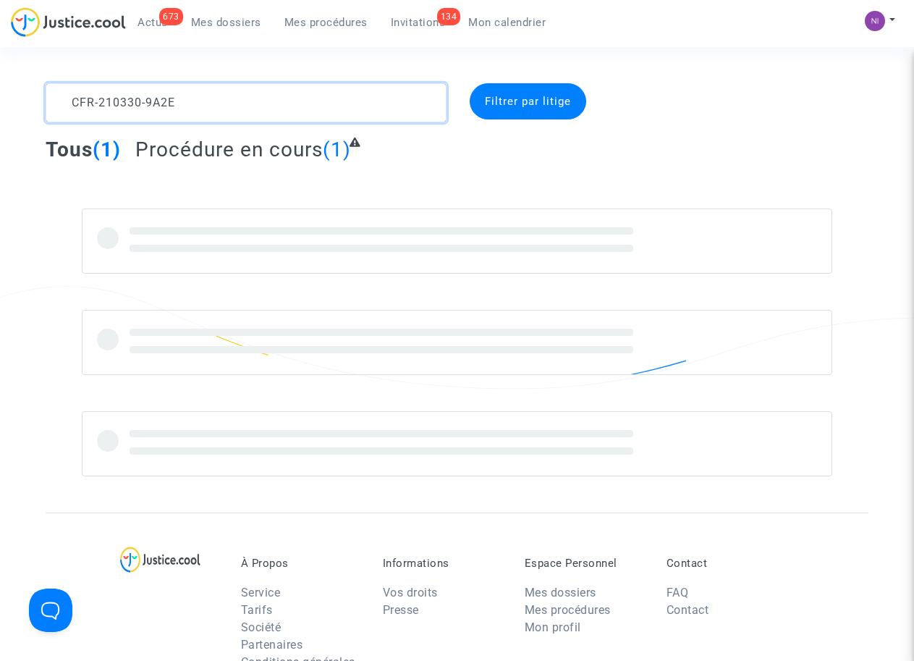
click at [68, 101] on textarea at bounding box center [246, 102] width 400 height 39
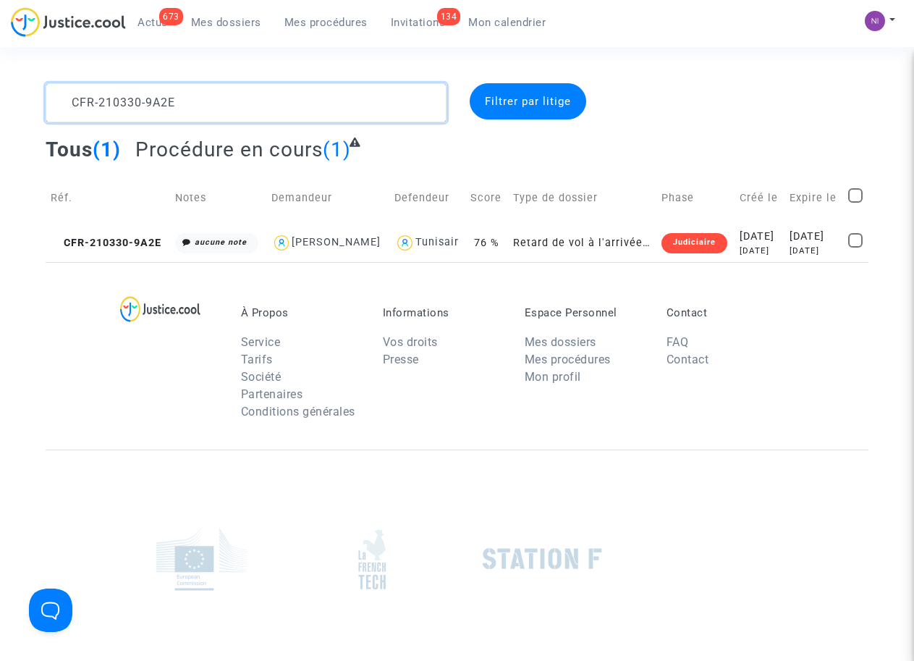
click at [295, 95] on textarea at bounding box center [246, 102] width 400 height 39
click at [298, 105] on textarea at bounding box center [246, 102] width 400 height 39
type textarea "CFR-210330-9A2E"
click at [825, 229] on div "[DATE]" at bounding box center [814, 237] width 49 height 16
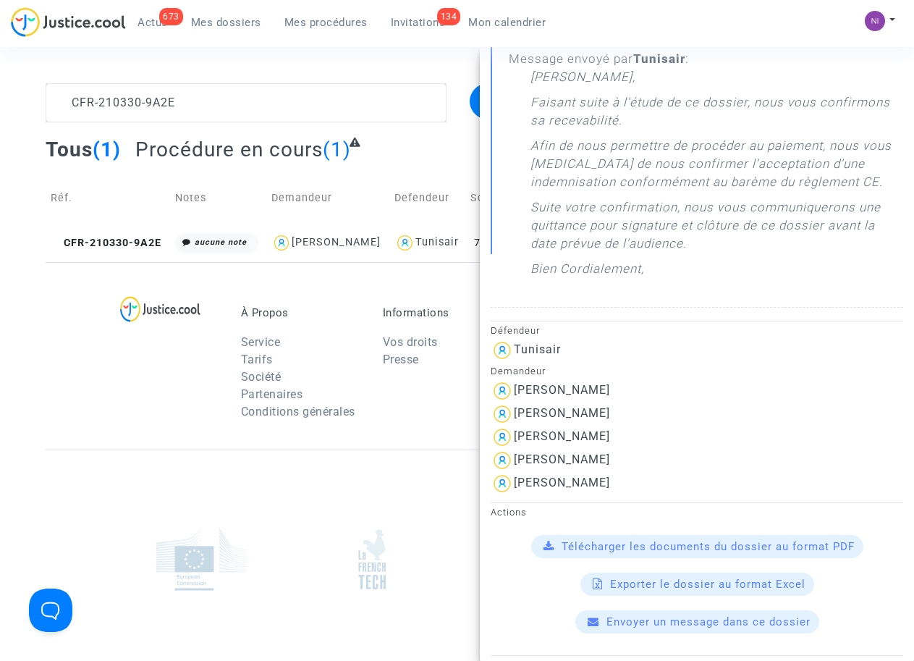
scroll to position [276, 0]
click at [729, 552] on span "Télécharger les documents du dossier au format PDF" at bounding box center [708, 545] width 293 height 13
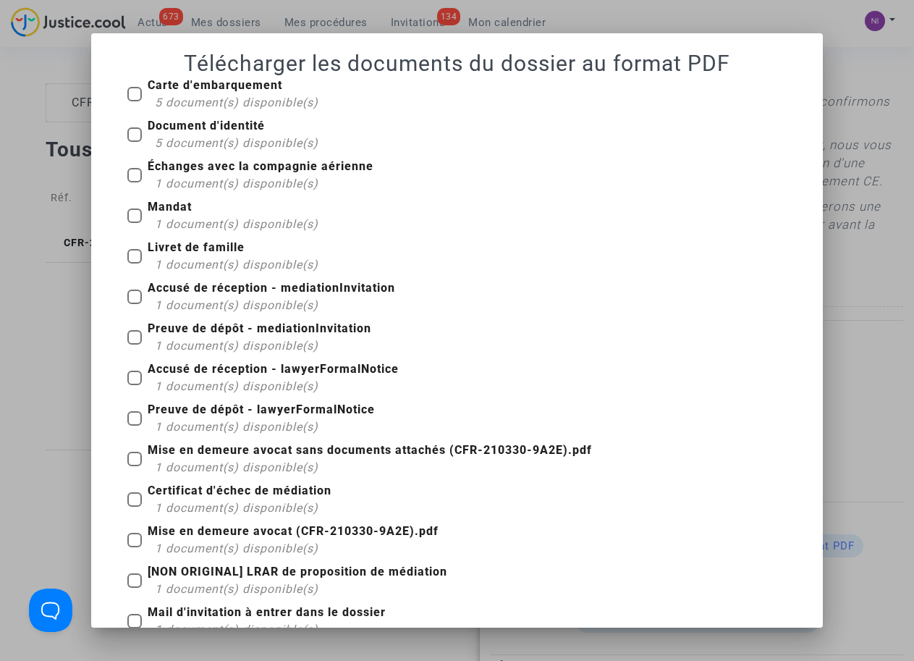
click at [135, 454] on span at bounding box center [134, 459] width 14 height 14
click at [135, 466] on input "Mise en demeure avocat sans documents attachés (CFR-210330-9A2E).pdf 1 document…" at bounding box center [134, 466] width 1 height 1
checkbox input "true"
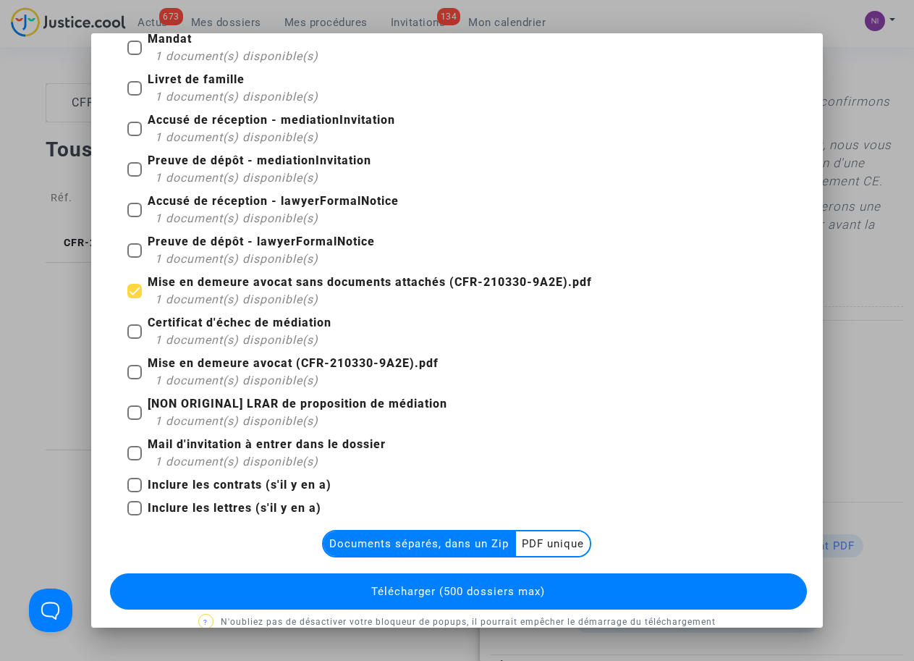
scroll to position [190, 0]
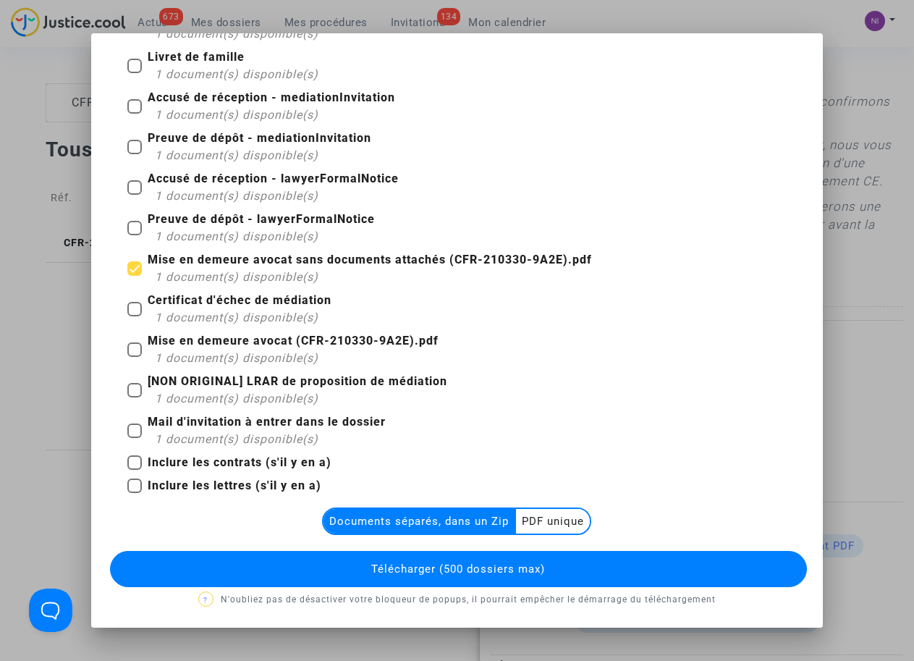
click at [521, 515] on multi-toggle-item "PDF unique" at bounding box center [553, 521] width 74 height 25
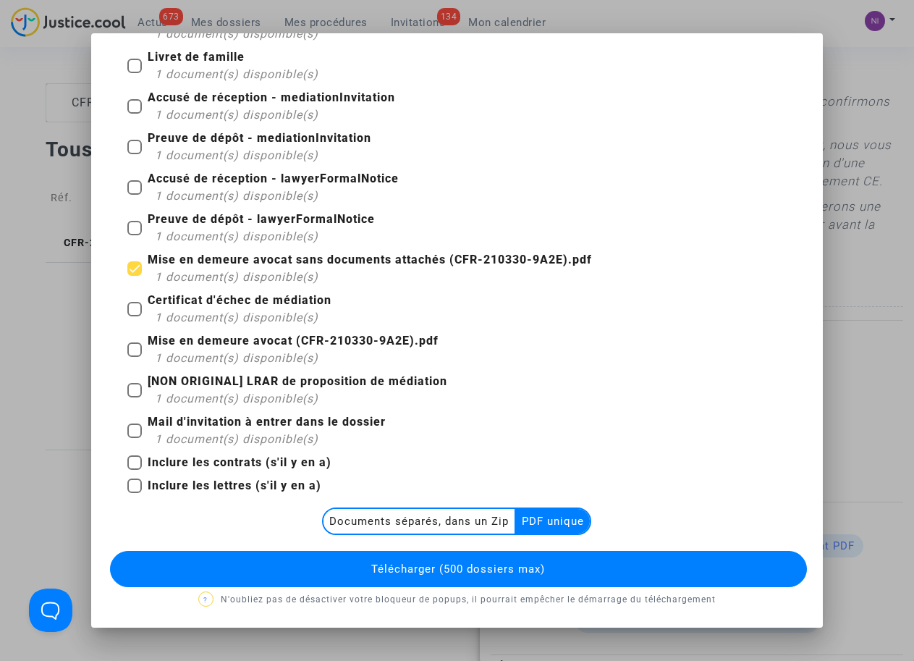
click at [481, 564] on span "Télécharger (500 dossiers max)" at bounding box center [458, 569] width 174 height 13
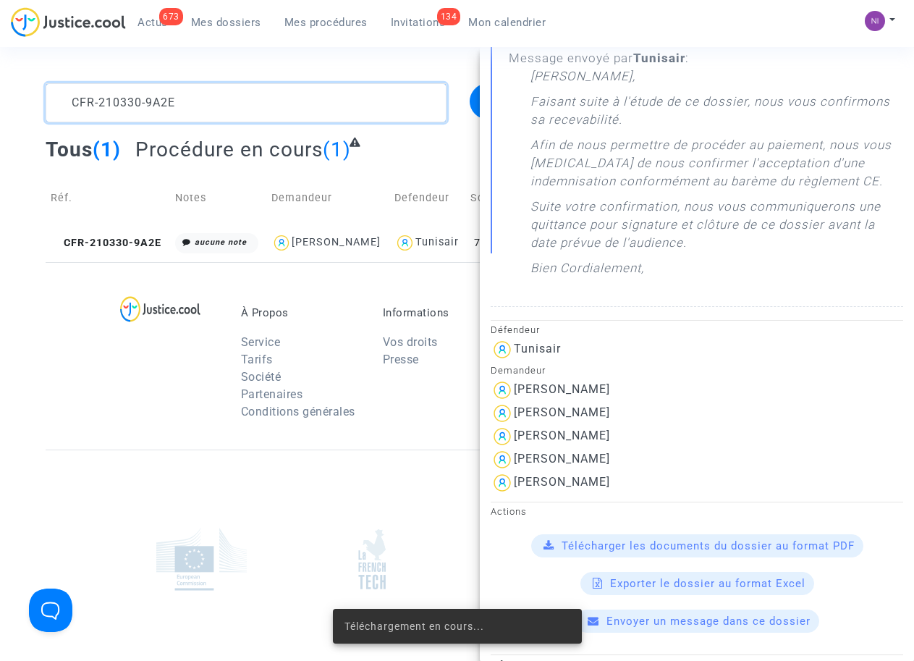
click at [203, 98] on textarea at bounding box center [246, 102] width 400 height 39
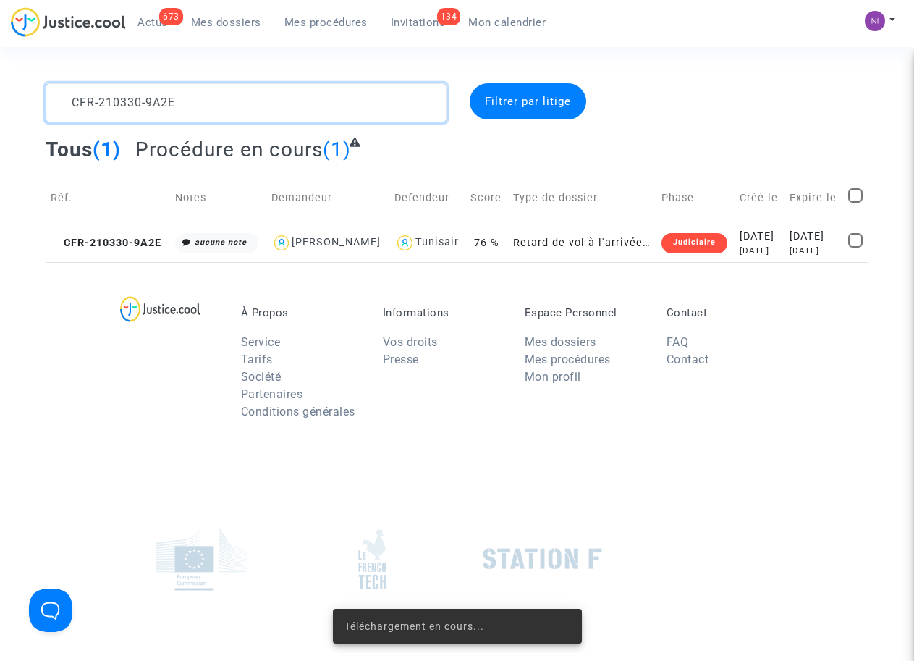
scroll to position [0, 0]
drag, startPoint x: 240, startPoint y: 104, endPoint x: 54, endPoint y: 104, distance: 185.3
click at [54, 104] on textarea at bounding box center [246, 102] width 400 height 39
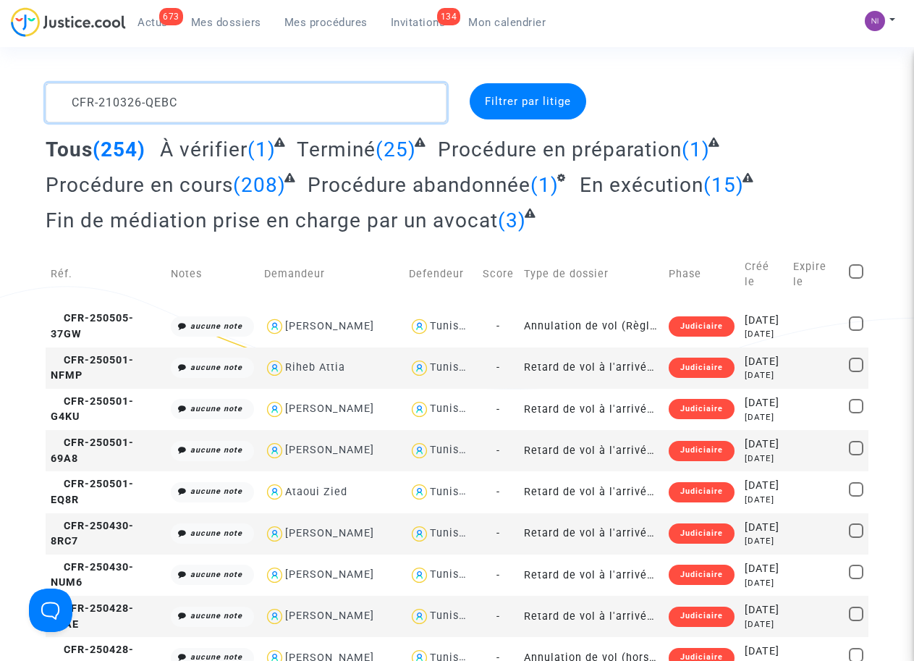
type textarea "CFR-210326-QEBC"
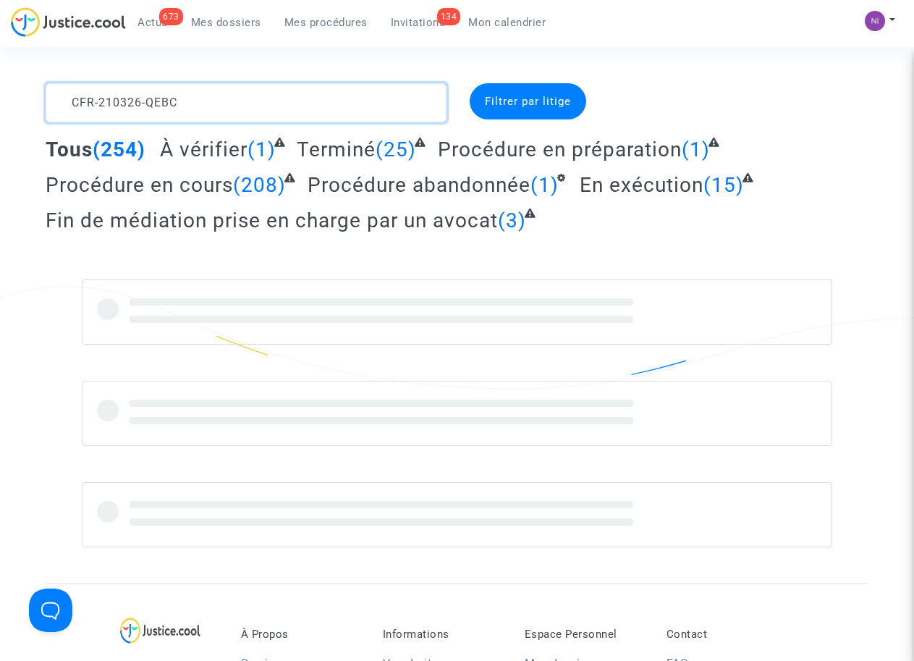
click at [78, 96] on textarea at bounding box center [246, 102] width 400 height 39
click at [67, 95] on textarea at bounding box center [246, 102] width 400 height 39
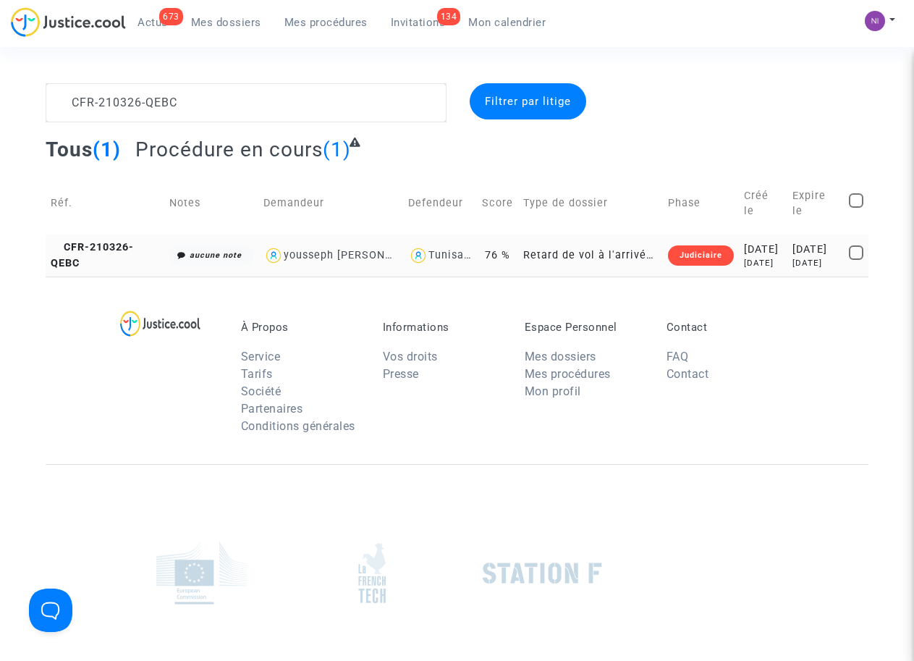
click at [811, 248] on div "[DATE]" at bounding box center [816, 250] width 46 height 16
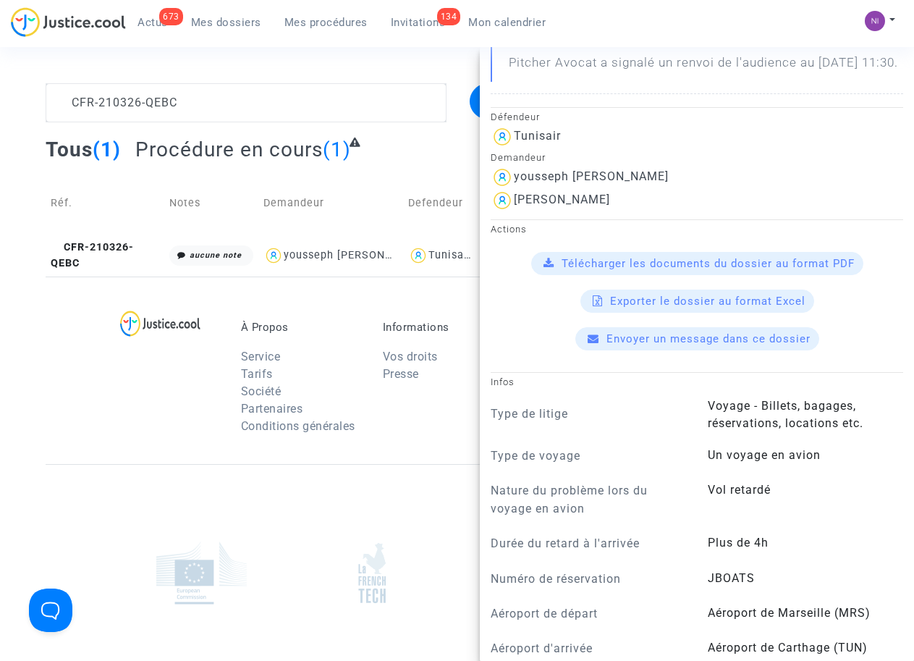
scroll to position [276, 0]
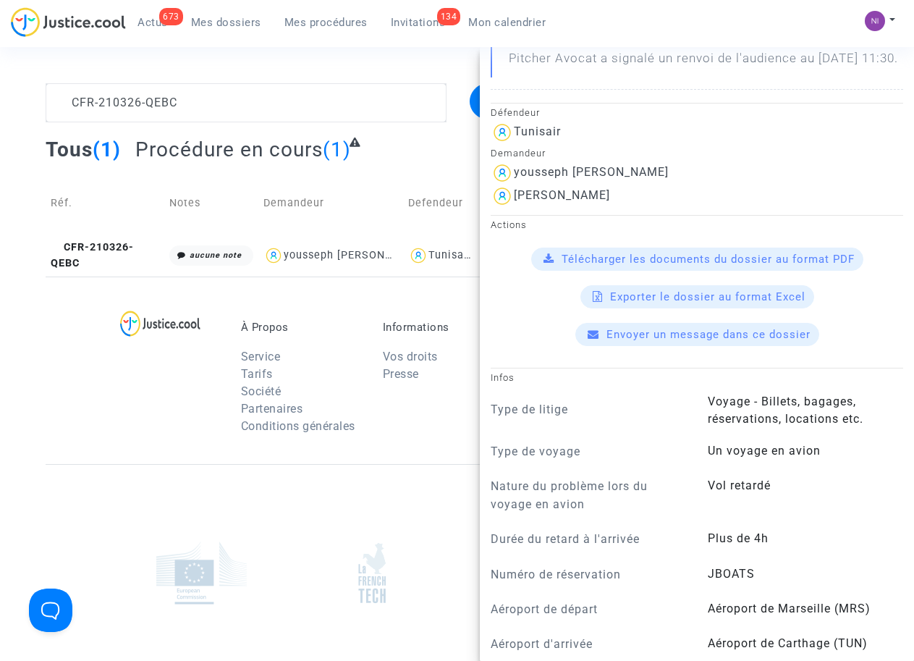
click at [736, 266] on span "Télécharger les documents du dossier au format PDF" at bounding box center [708, 259] width 293 height 13
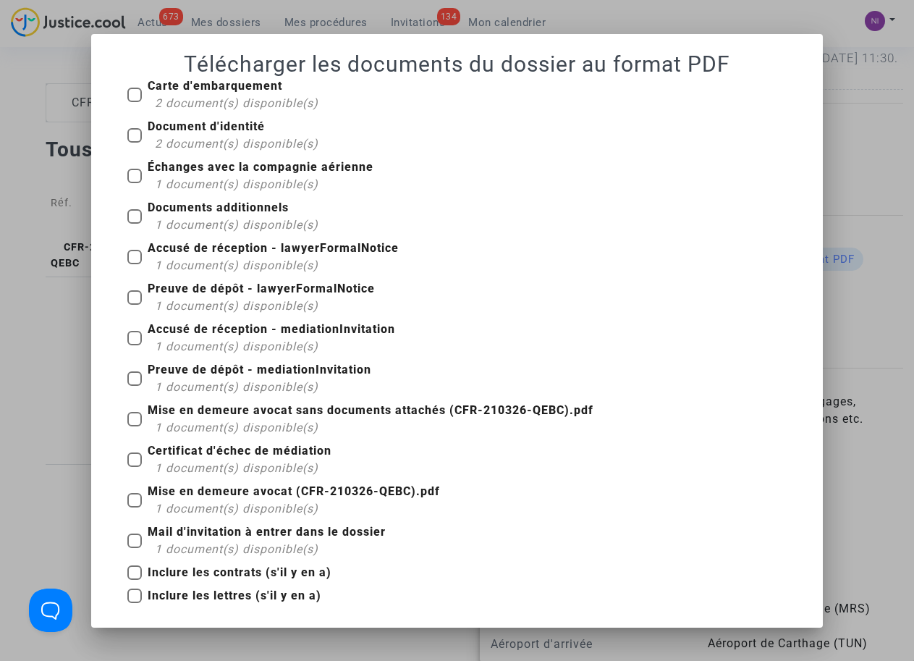
click at [129, 416] on span at bounding box center [134, 419] width 14 height 14
click at [134, 426] on input "Mise en demeure avocat sans documents attachés (CFR-210326-QEBC).pdf 1 document…" at bounding box center [134, 426] width 1 height 1
checkbox input "true"
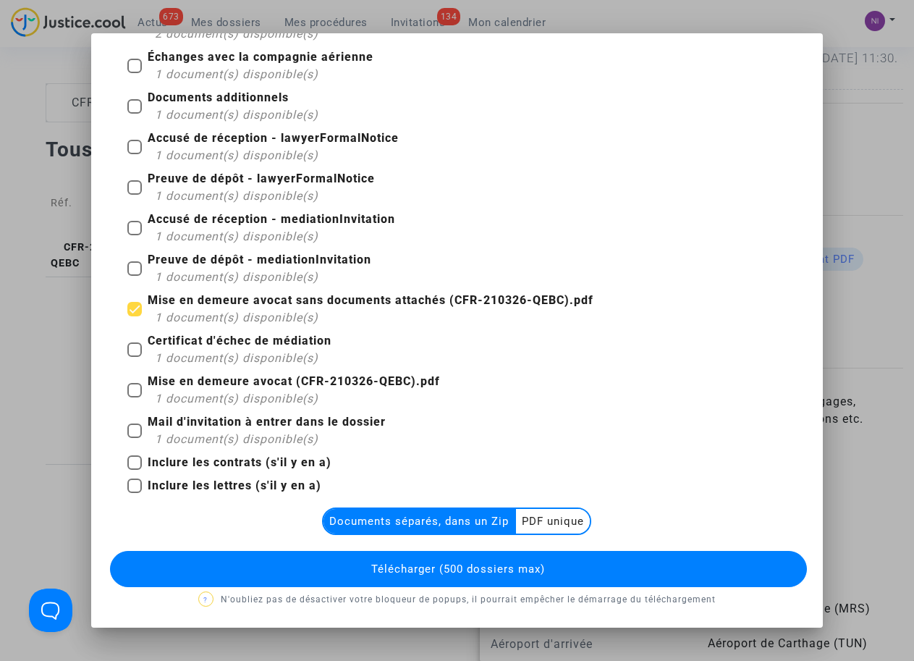
click at [552, 527] on multi-toggle-item "PDF unique" at bounding box center [553, 521] width 74 height 25
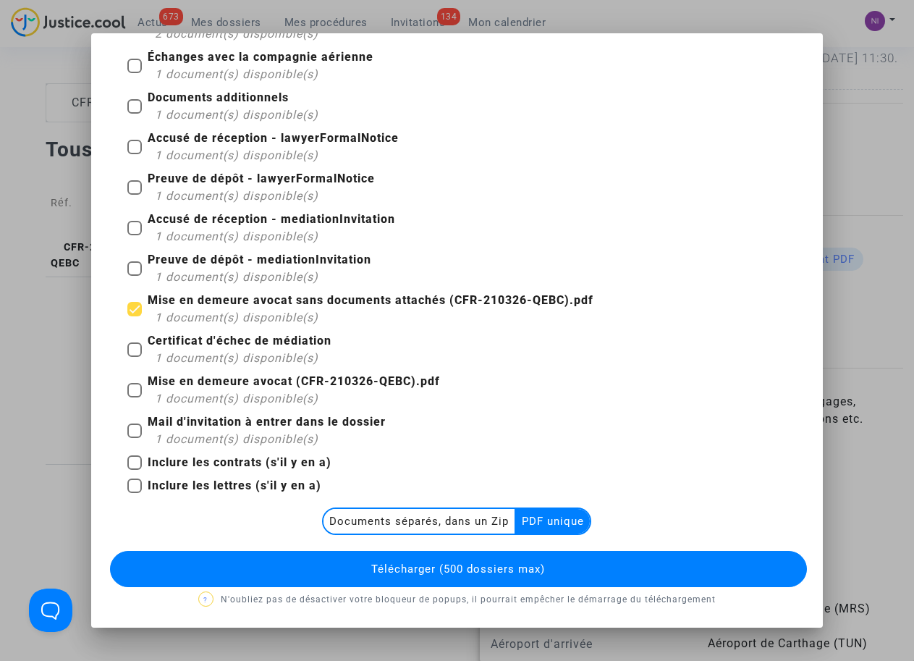
click at [504, 568] on span "Télécharger (500 dossiers max)" at bounding box center [458, 569] width 174 height 13
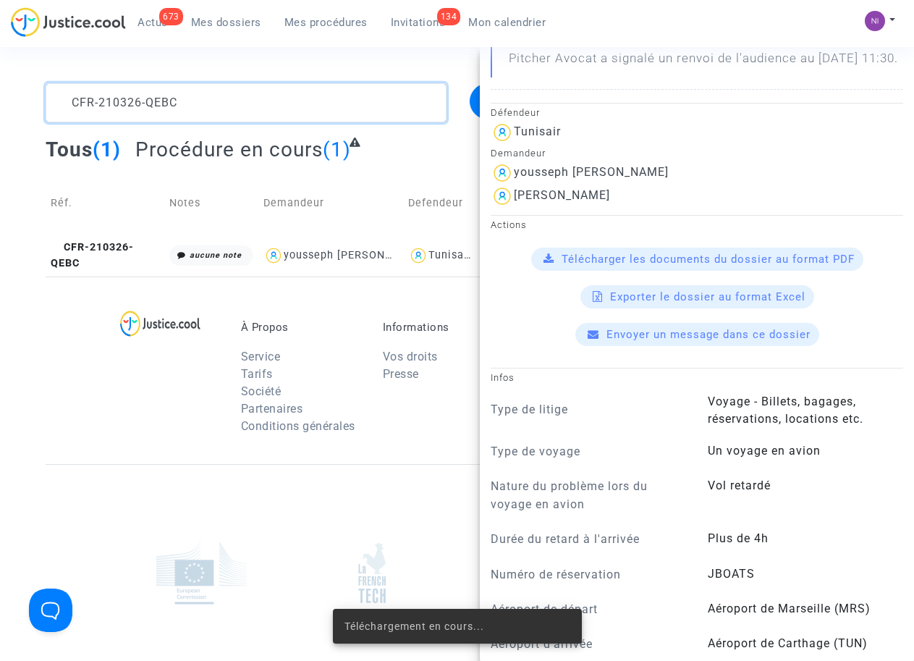
click at [190, 96] on textarea at bounding box center [246, 102] width 400 height 39
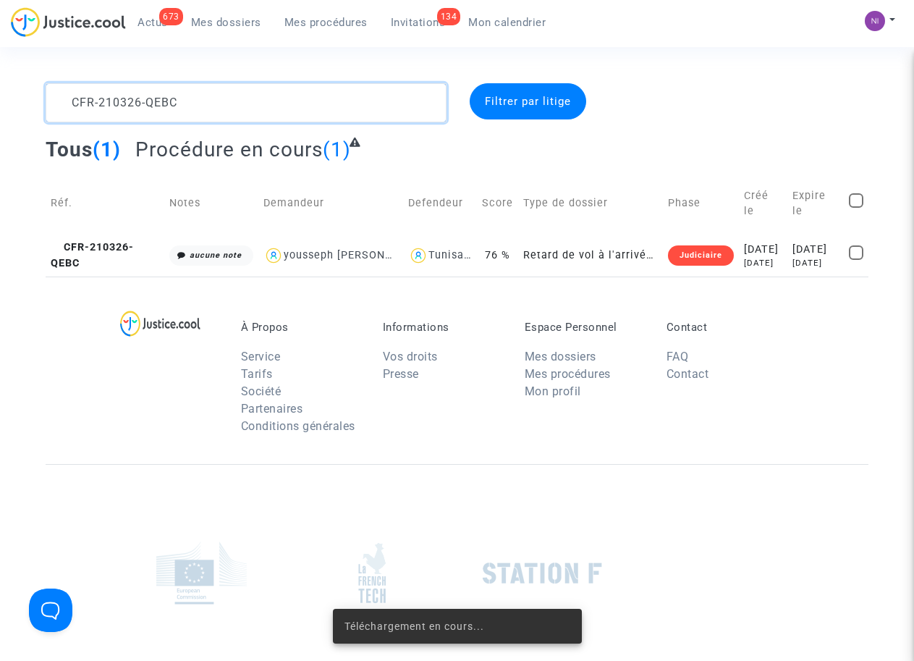
drag, startPoint x: 230, startPoint y: 99, endPoint x: 0, endPoint y: 100, distance: 230.2
click at [0, 100] on div "CFR-210326-QEBC Filtrer par litige Tous (1) Procédure en cours (1) Réf. Notes D…" at bounding box center [457, 179] width 914 height 193
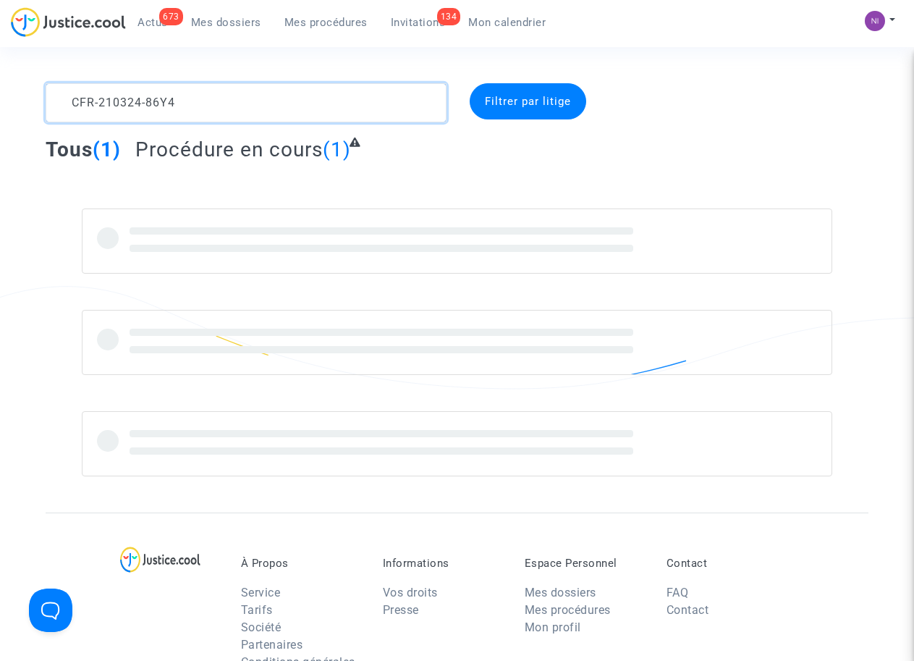
click at [70, 101] on textarea at bounding box center [246, 102] width 400 height 39
click at [73, 101] on textarea at bounding box center [246, 102] width 400 height 39
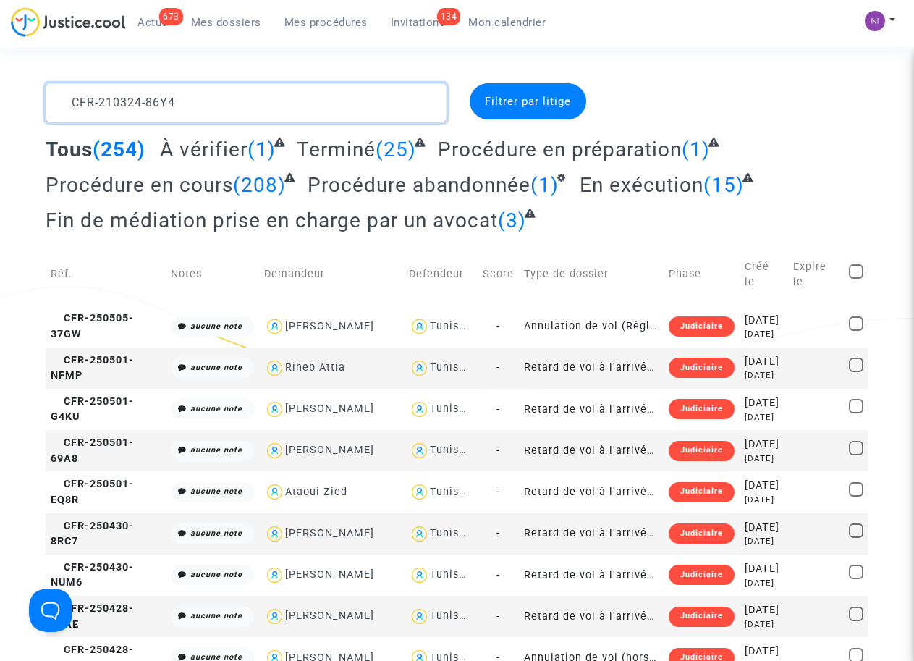
click at [268, 103] on textarea at bounding box center [246, 102] width 400 height 39
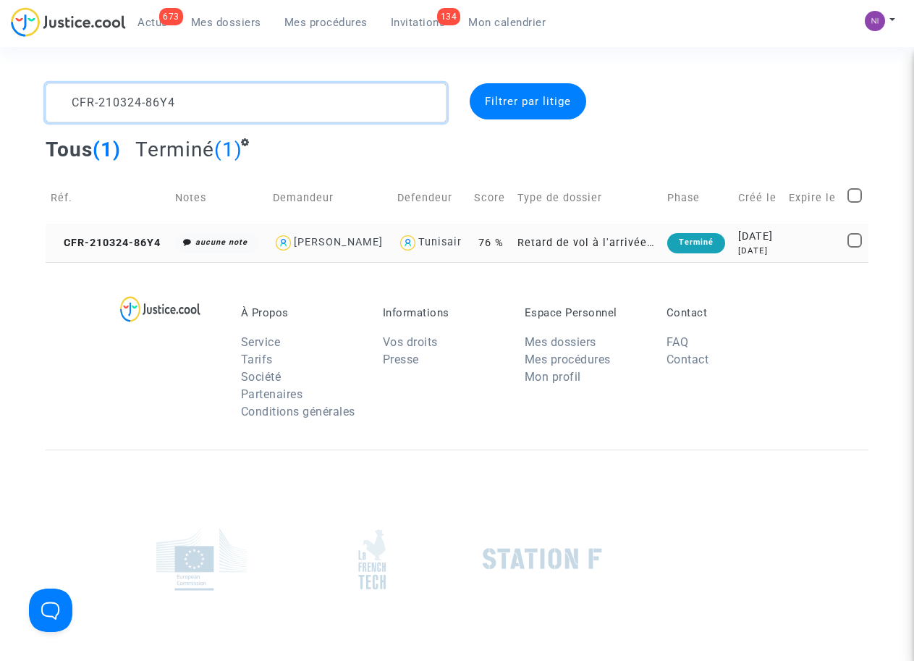
type textarea "CFR-210324-86Y4"
click at [770, 243] on div "[DATE]" at bounding box center [758, 237] width 41 height 16
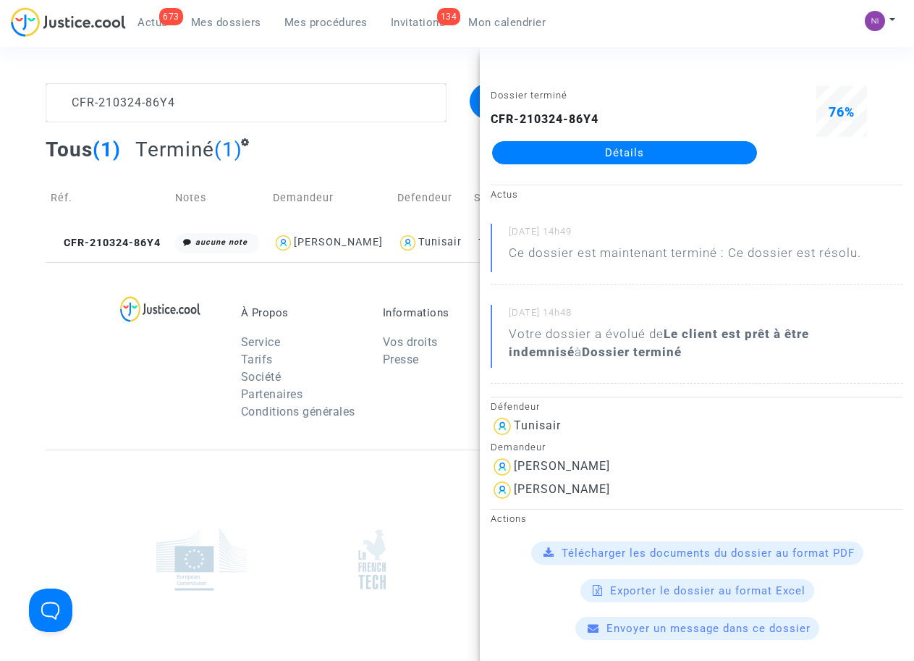
click at [741, 549] on span "Télécharger les documents du dossier au format PDF" at bounding box center [708, 553] width 293 height 13
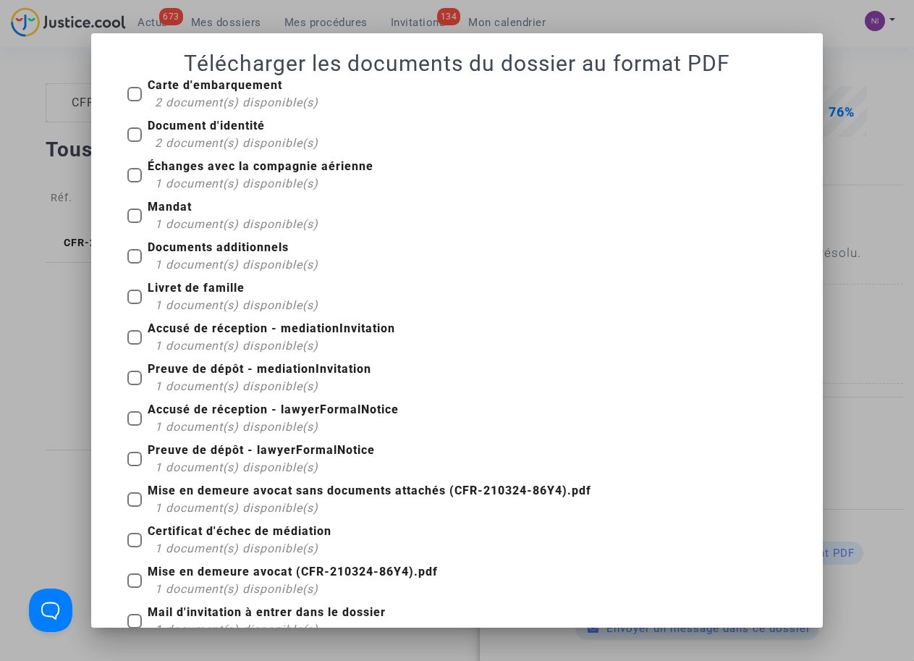
click at [140, 496] on label "Mise en demeure avocat sans documents attachés (CFR-210324-86Y4).pdf 1 document…" at bounding box center [359, 499] width 464 height 35
click at [135, 507] on input "Mise en demeure avocat sans documents attachés (CFR-210324-86Y4).pdf 1 document…" at bounding box center [134, 507] width 1 height 1
checkbox input "true"
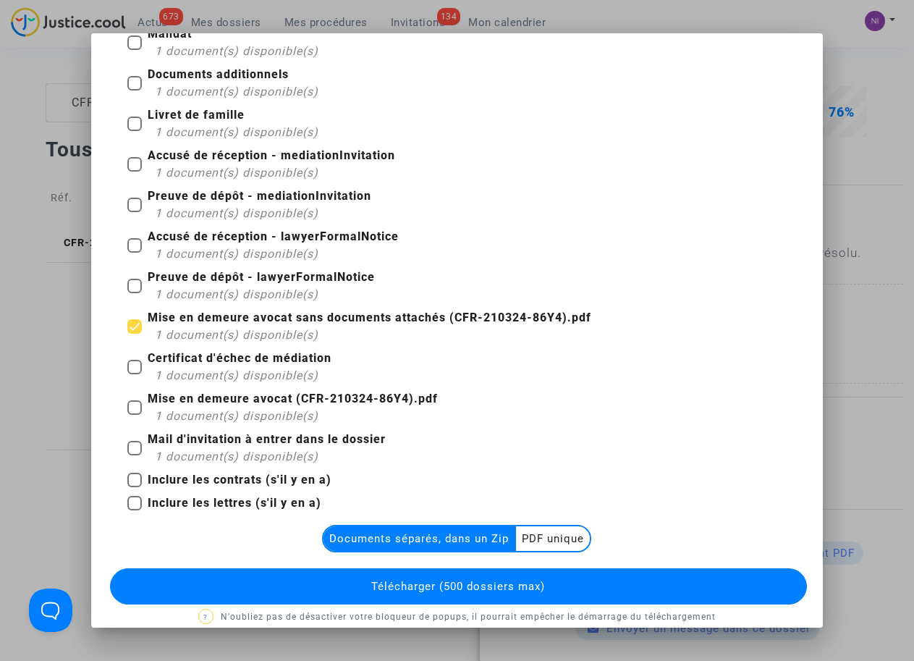
scroll to position [178, 0]
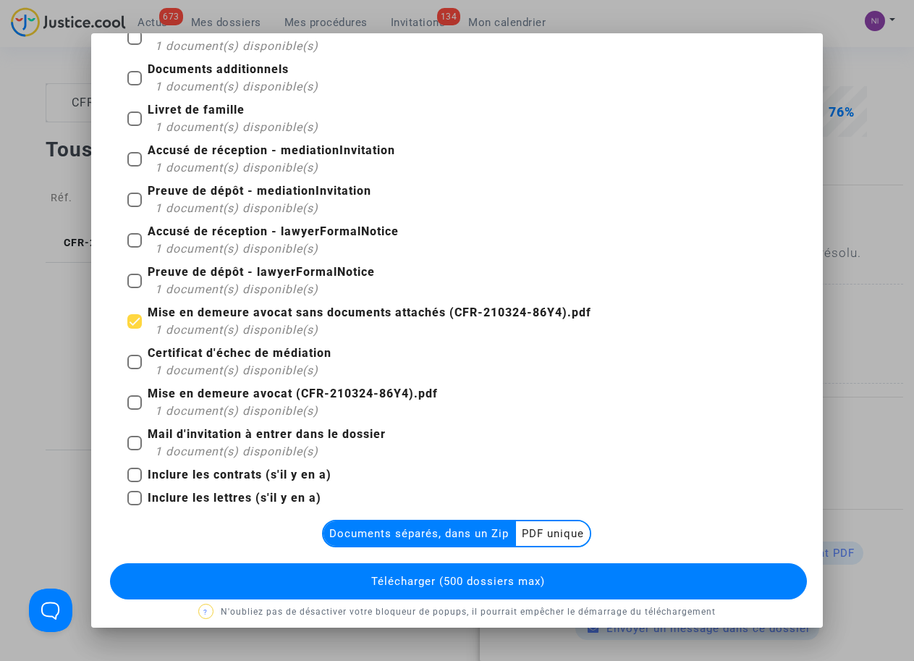
click at [530, 536] on multi-toggle-item "PDF unique" at bounding box center [553, 533] width 74 height 25
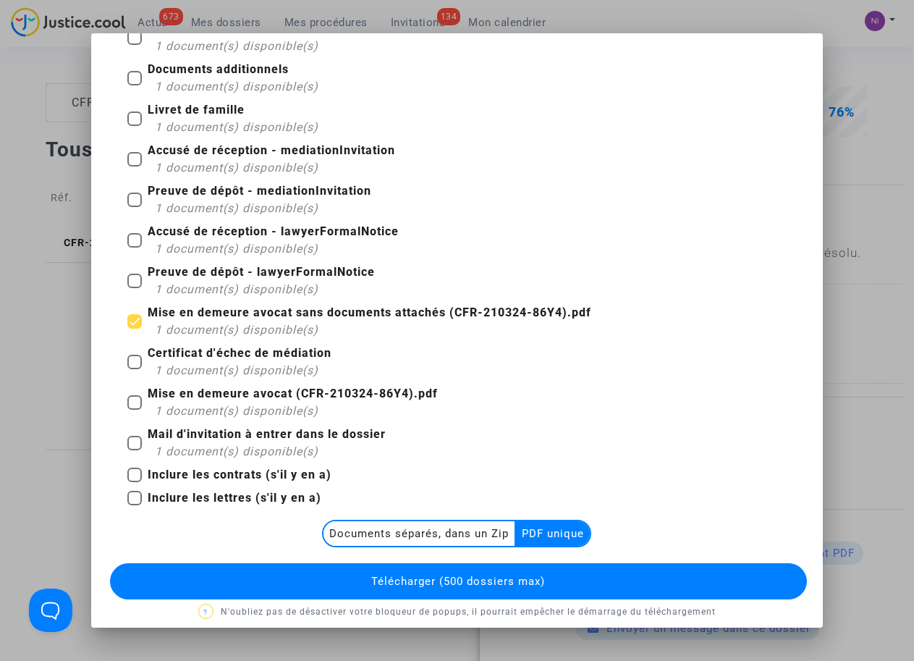
click at [489, 581] on span "Télécharger (500 dossiers max)" at bounding box center [458, 581] width 174 height 13
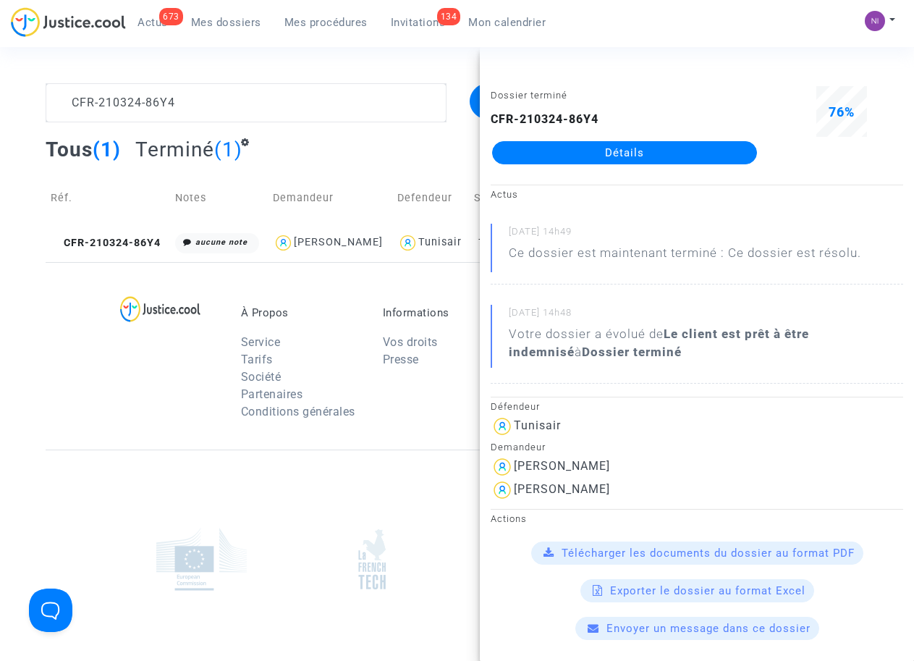
click at [124, 408] on div at bounding box center [174, 367] width 114 height 122
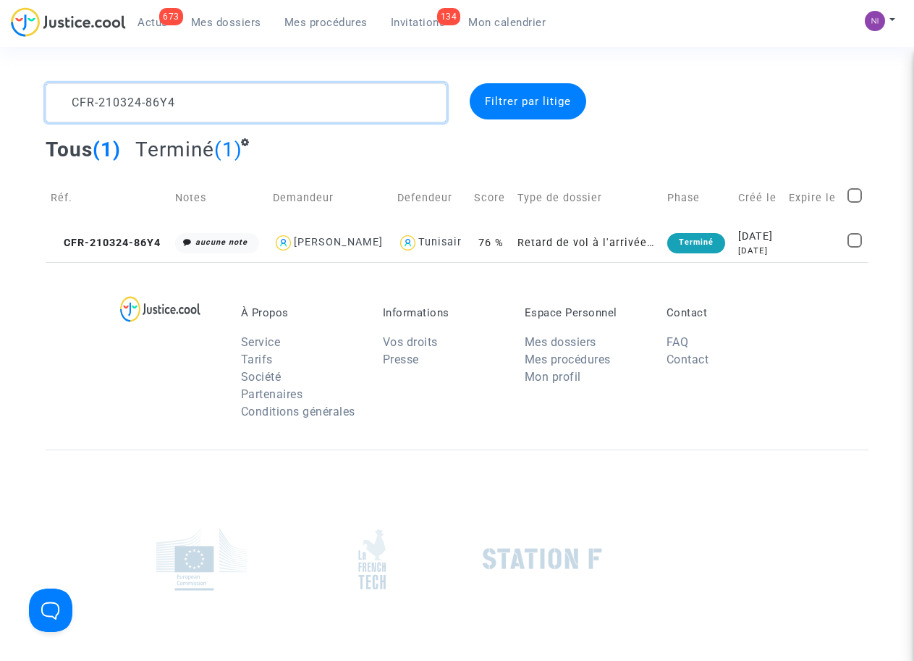
drag, startPoint x: 183, startPoint y: 100, endPoint x: 25, endPoint y: 100, distance: 157.8
click at [25, 100] on div "CFR-210324-86Y4 Filtrer par litige Tous (1) Terminé (1) Réf. Notes Demandeur De…" at bounding box center [457, 172] width 914 height 179
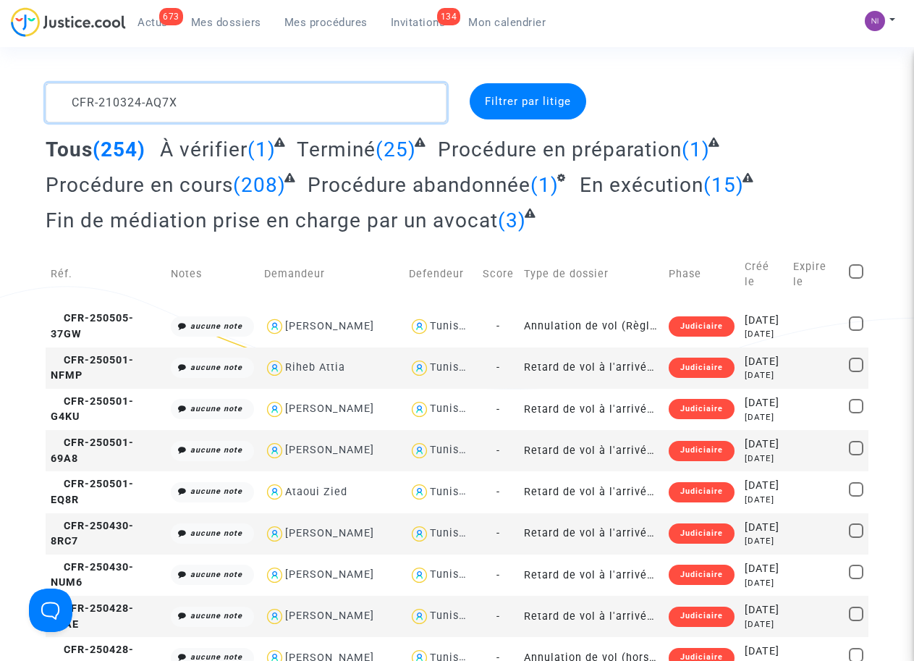
click at [308, 109] on textarea at bounding box center [246, 102] width 400 height 39
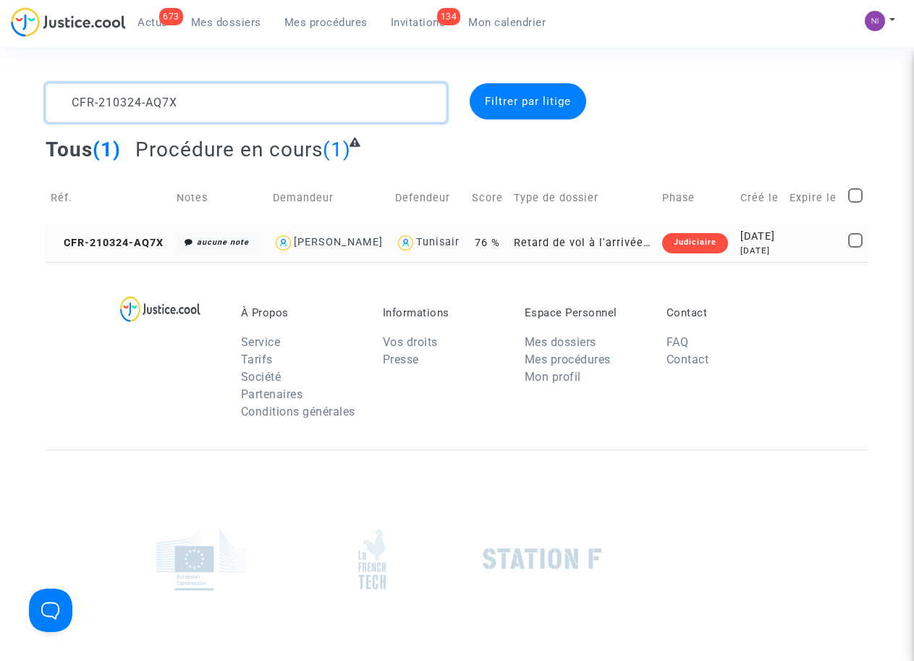
type textarea "CFR-210324-AQ7X"
click at [796, 248] on td at bounding box center [814, 243] width 59 height 38
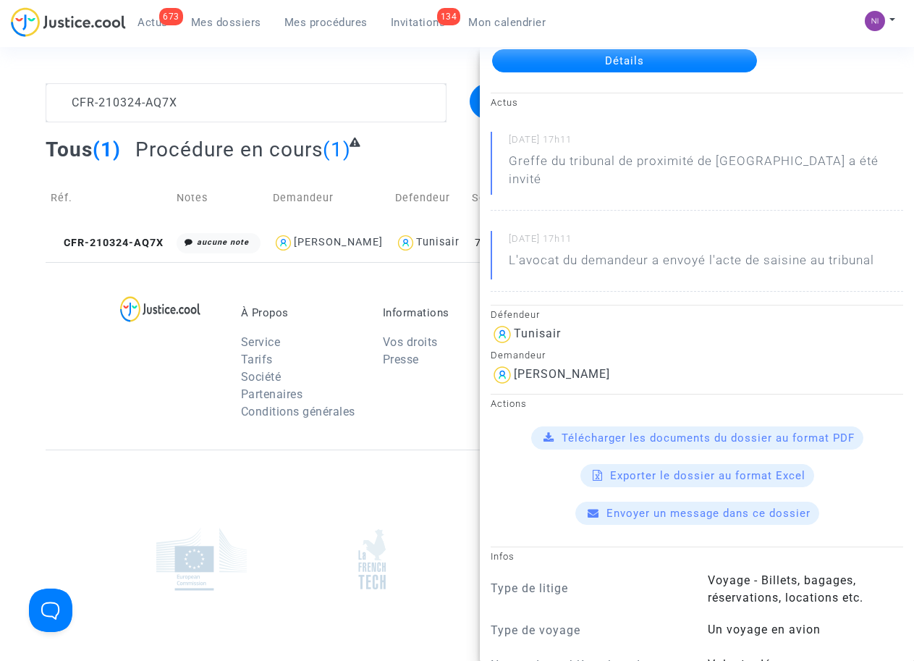
scroll to position [92, 0]
click at [704, 431] on span "Télécharger les documents du dossier au format PDF" at bounding box center [708, 437] width 293 height 13
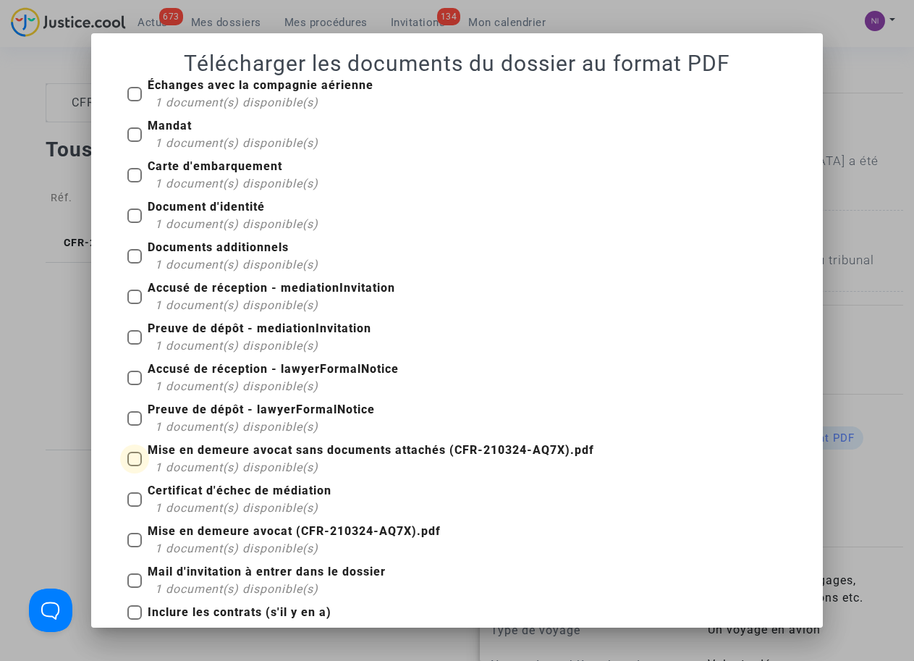
click at [140, 460] on label "Mise en demeure avocat sans documents attachés (CFR-210324-AQ7X).pdf 1 document…" at bounding box center [360, 459] width 467 height 35
click at [135, 466] on input "Mise en demeure avocat sans documents attachés (CFR-210324-AQ7X).pdf 1 document…" at bounding box center [134, 466] width 1 height 1
checkbox input "true"
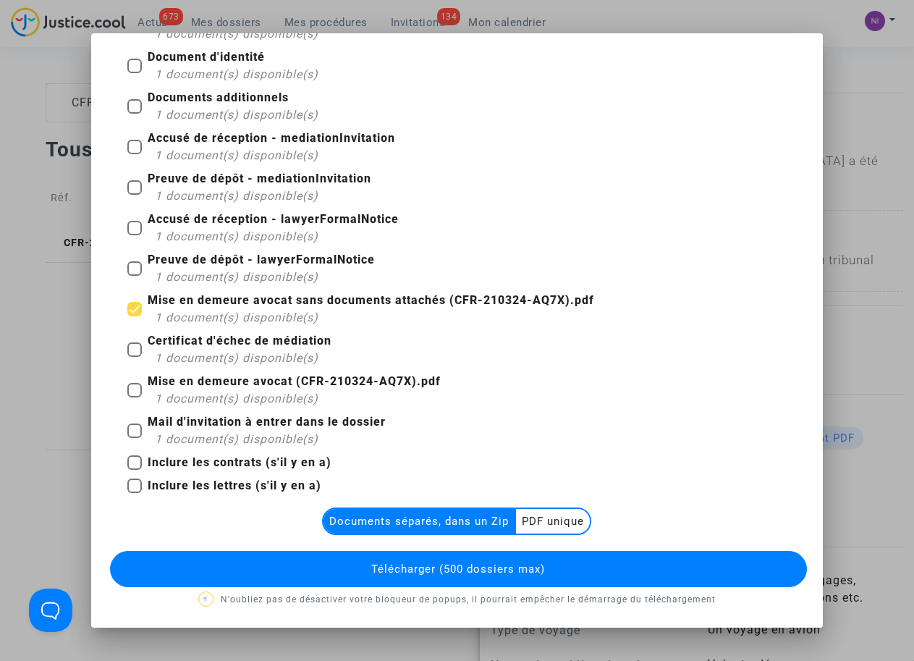
click at [543, 528] on multi-toggle-item "PDF unique" at bounding box center [553, 521] width 74 height 25
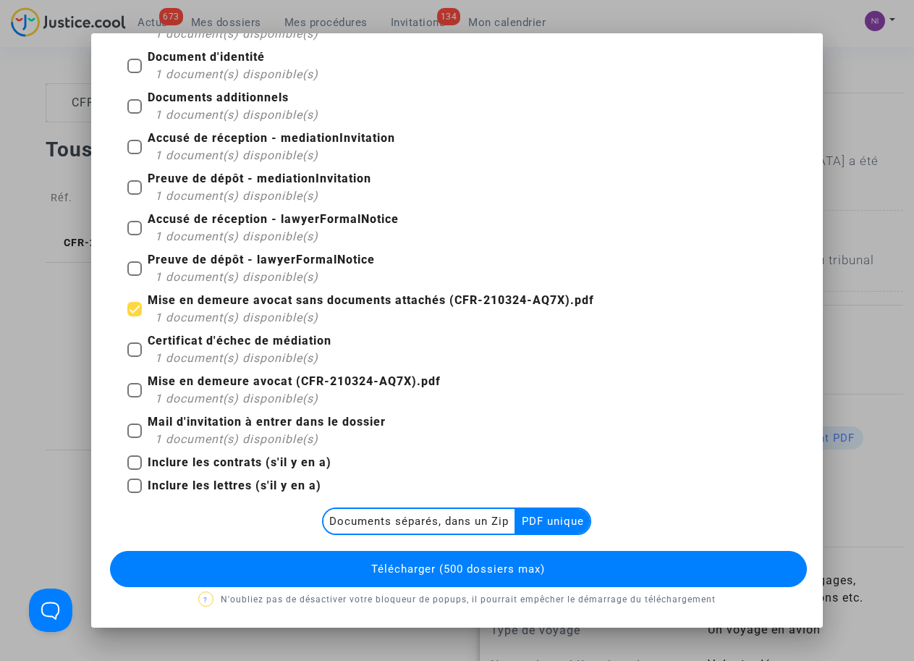
click at [498, 563] on span "Télécharger (500 dossiers max)" at bounding box center [458, 569] width 174 height 13
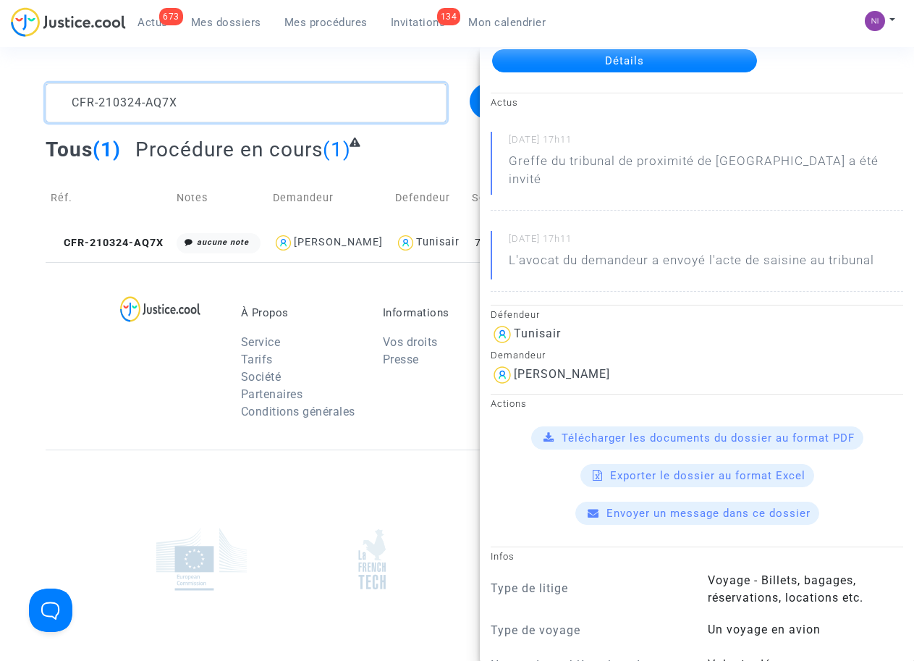
click at [230, 97] on textarea at bounding box center [246, 102] width 400 height 39
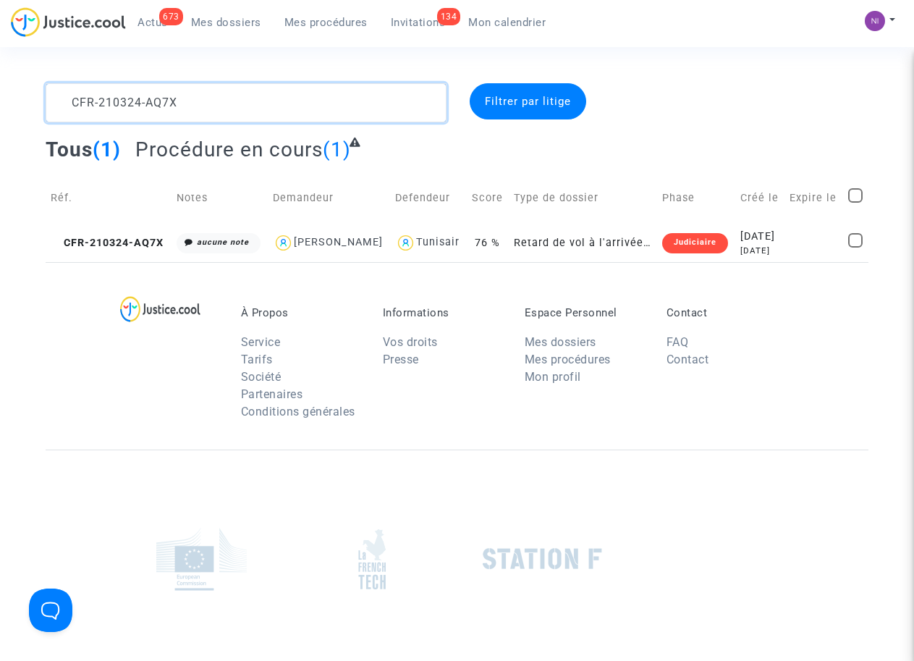
drag, startPoint x: 243, startPoint y: 98, endPoint x: 4, endPoint y: 100, distance: 239.6
click at [4, 100] on div "CFR-210324-AQ7X Filtrer par litige Tous (1) Procédure en cours (1) Réf. Notes D…" at bounding box center [457, 172] width 914 height 179
click at [67, 97] on textarea at bounding box center [246, 102] width 400 height 39
click at [245, 106] on textarea at bounding box center [246, 102] width 400 height 39
type textarea "CFR-210323-UU7J"
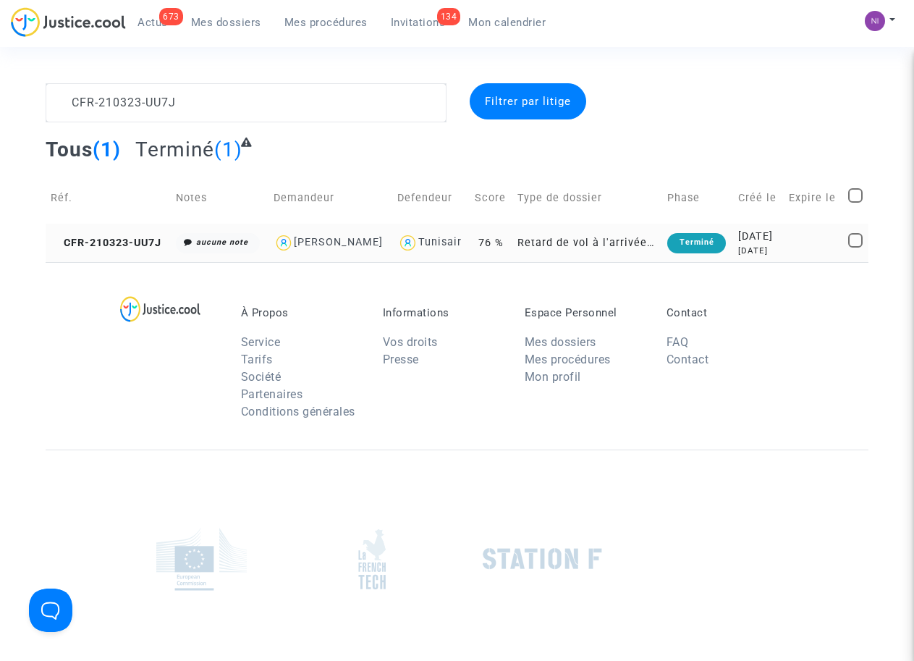
click at [757, 235] on div "[DATE]" at bounding box center [758, 237] width 40 height 16
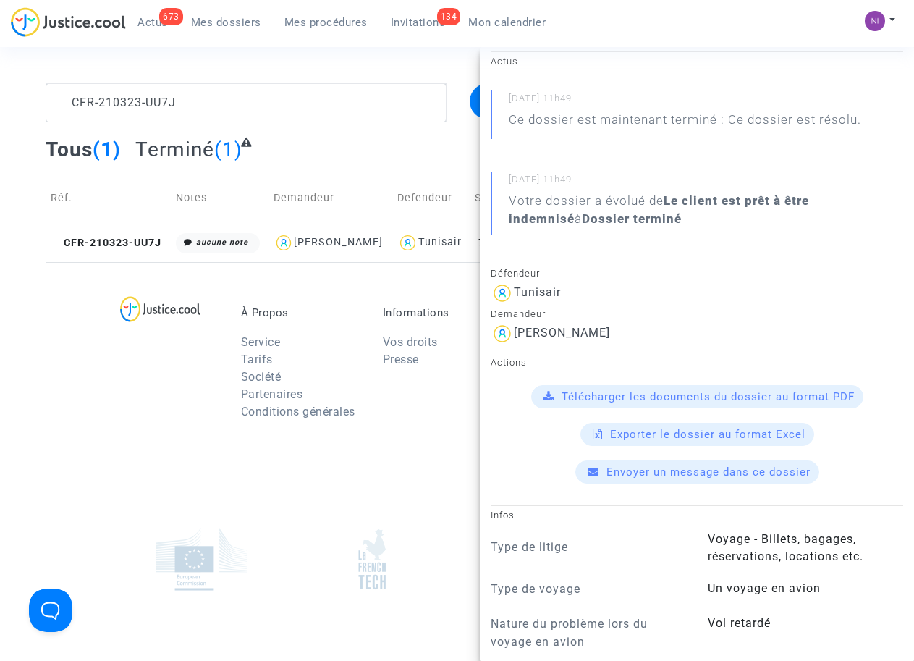
scroll to position [184, 0]
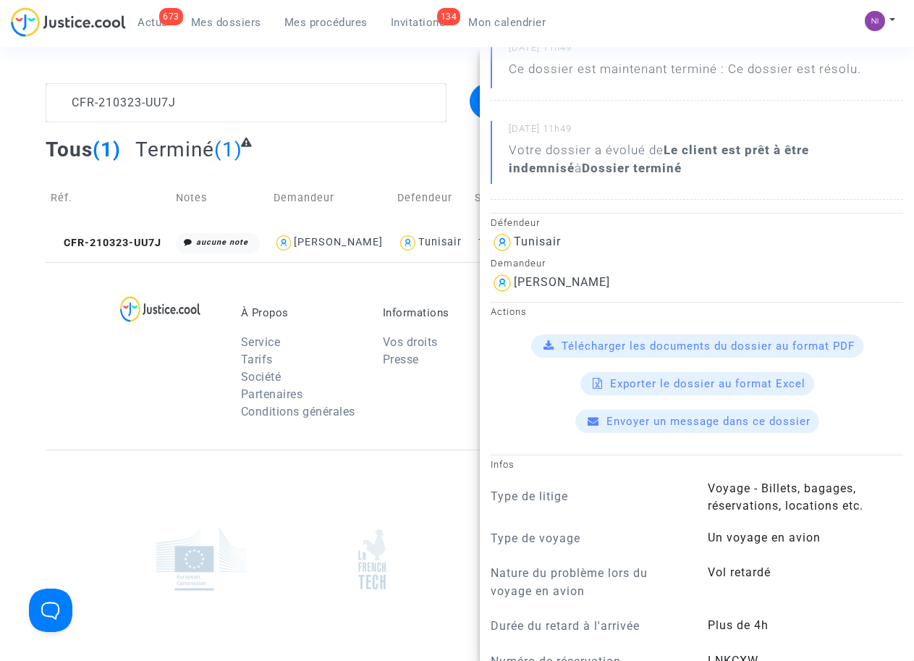
click at [702, 353] on div "Télécharger les documents du dossier au format PDF" at bounding box center [697, 345] width 332 height 23
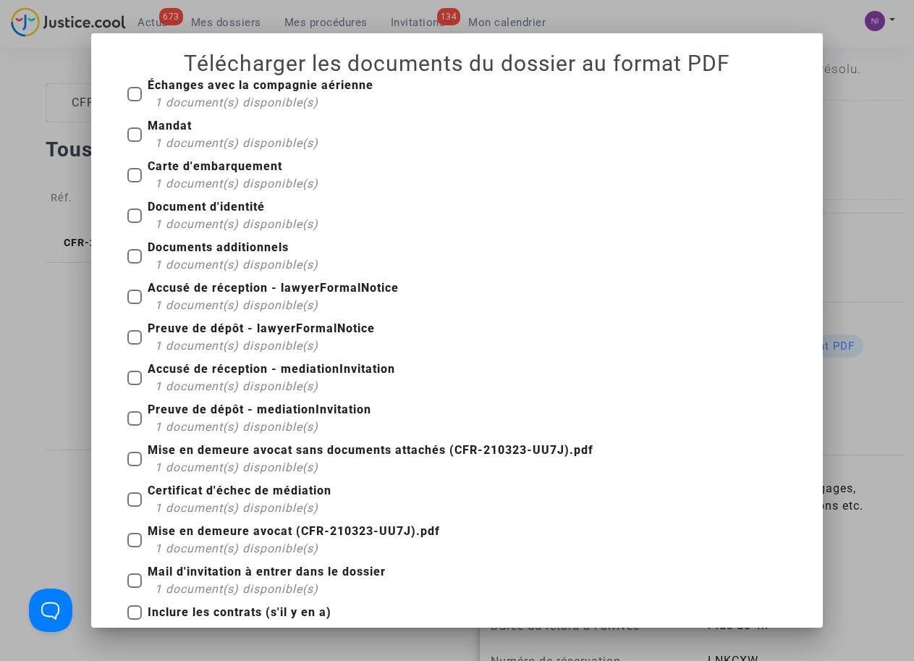
click at [127, 458] on span at bounding box center [134, 459] width 14 height 14
click at [134, 466] on input "Mise en demeure avocat sans documents attachés (CFR-210323-UU7J).pdf 1 document…" at bounding box center [134, 466] width 1 height 1
checkbox input "true"
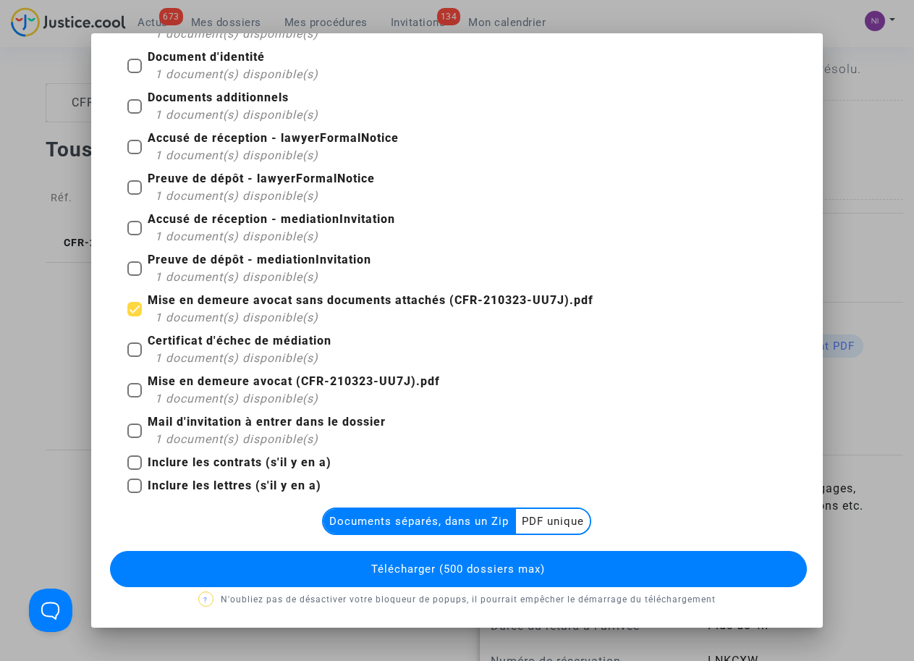
click at [534, 519] on multi-toggle-item "PDF unique" at bounding box center [553, 521] width 74 height 25
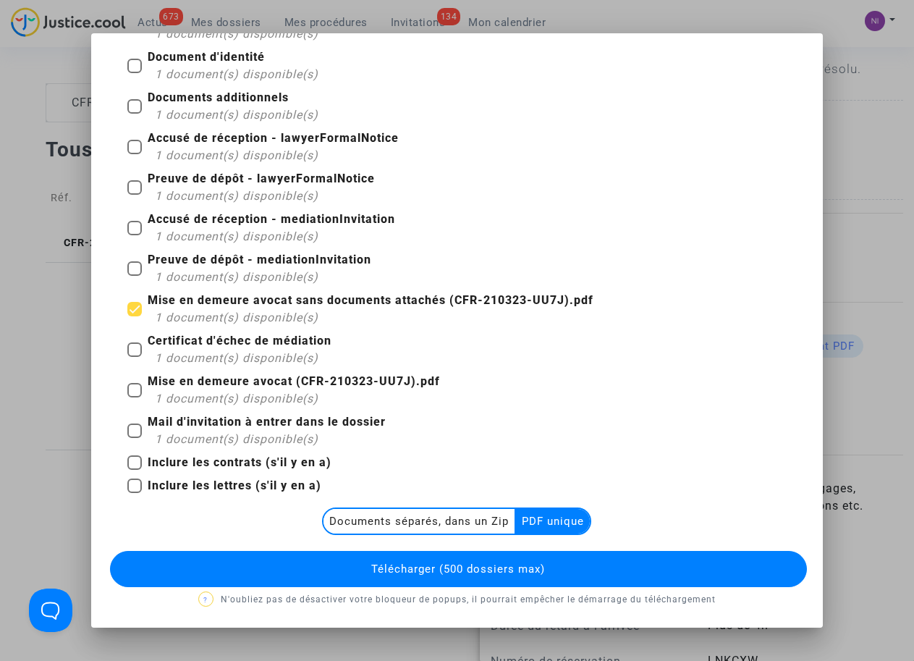
click at [515, 563] on span "Télécharger (500 dossiers max)" at bounding box center [458, 569] width 174 height 13
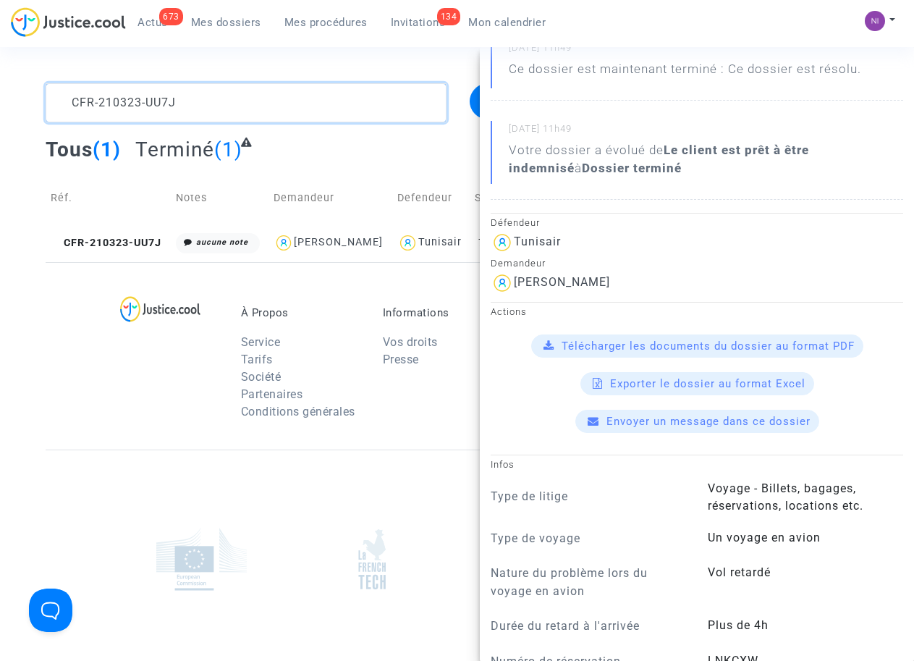
click at [385, 104] on textarea at bounding box center [246, 102] width 400 height 39
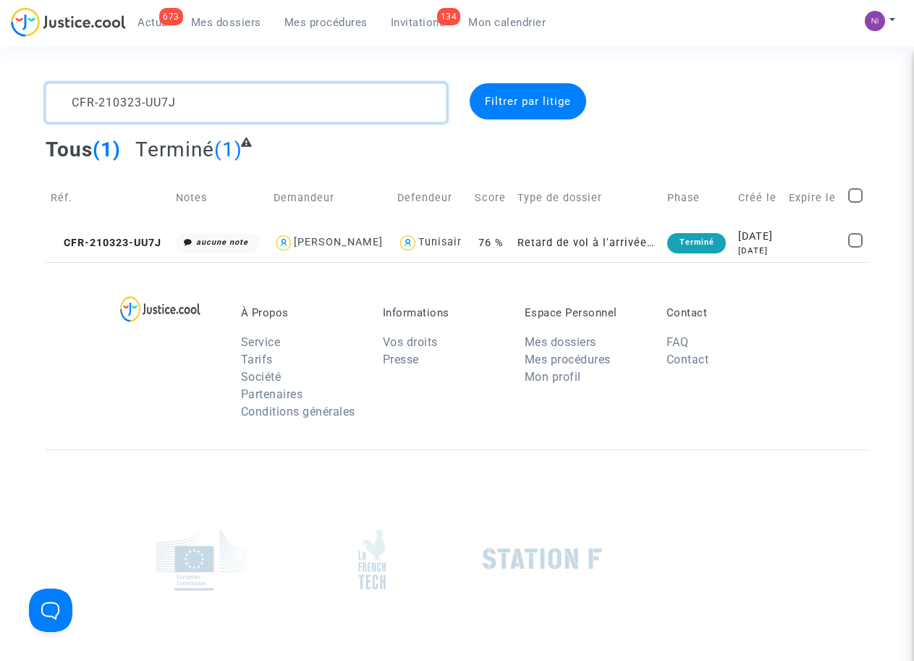
drag, startPoint x: 351, startPoint y: 96, endPoint x: 0, endPoint y: 99, distance: 351.1
click at [0, 99] on div "CFR-210323-UU7J Filtrer par litige Tous (1) Terminé (1) Réf. Notes Demandeur De…" at bounding box center [457, 172] width 914 height 179
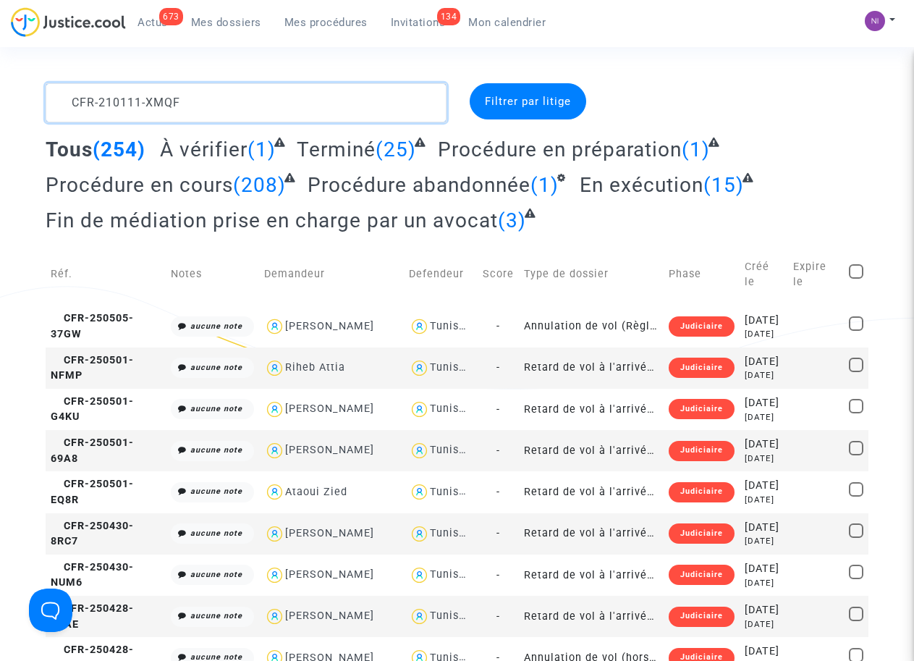
click at [64, 94] on textarea at bounding box center [246, 102] width 400 height 39
click at [70, 104] on textarea at bounding box center [246, 102] width 400 height 39
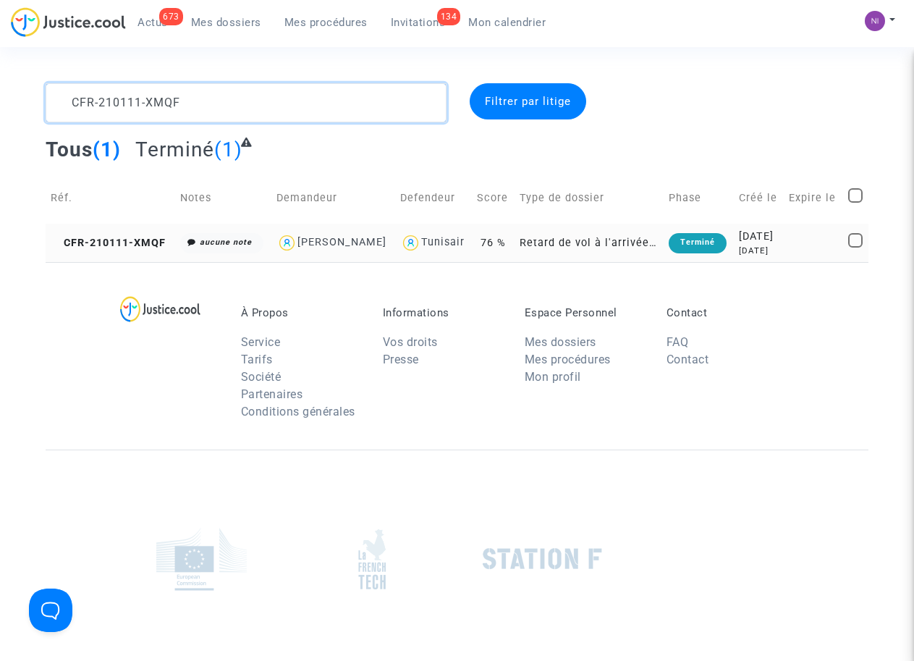
type textarea "CFR-210111-XMQF"
click at [794, 250] on td at bounding box center [813, 243] width 59 height 38
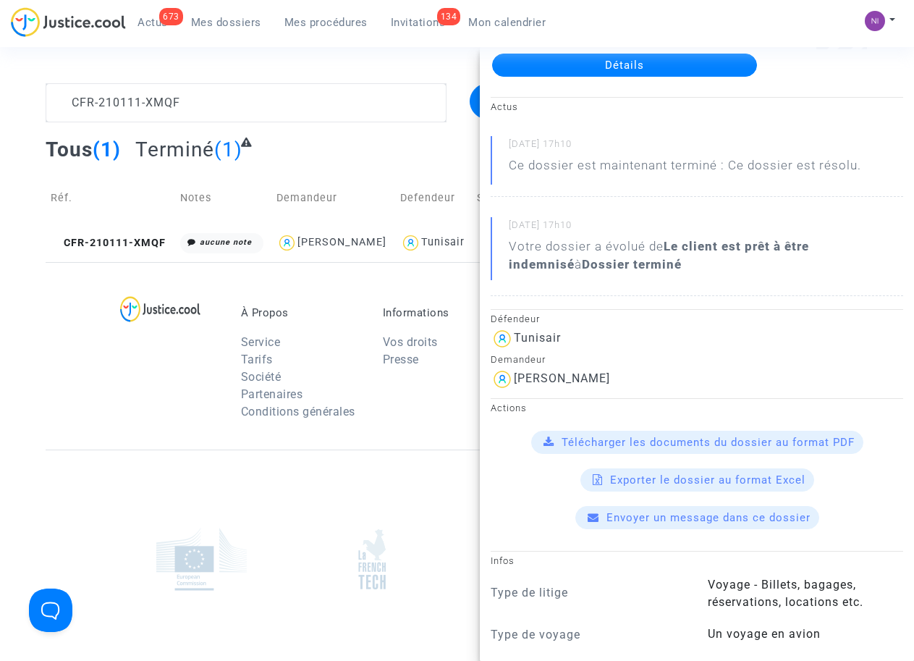
scroll to position [92, 0]
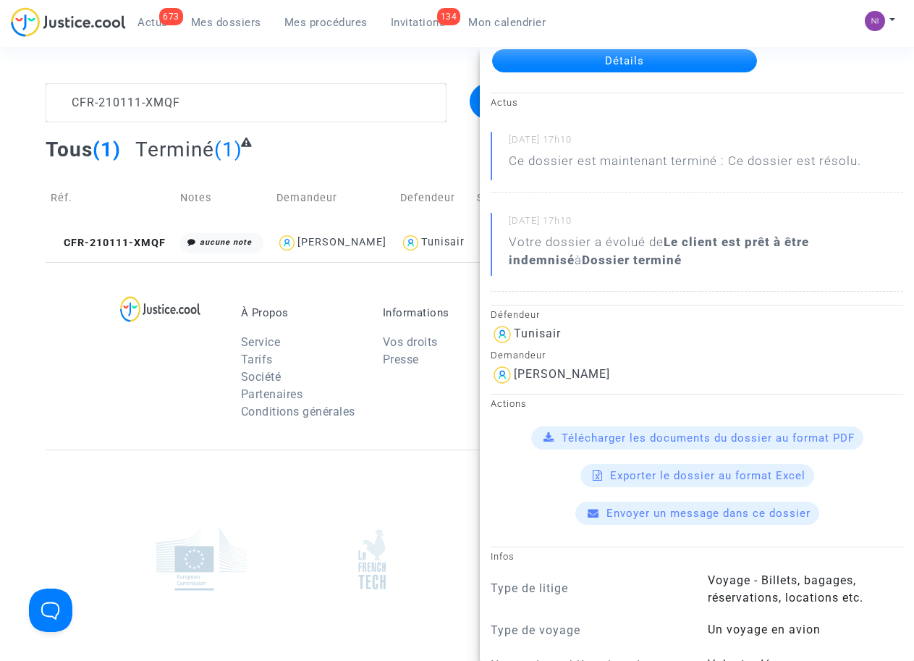
click at [691, 441] on span "Télécharger les documents du dossier au format PDF" at bounding box center [708, 437] width 293 height 13
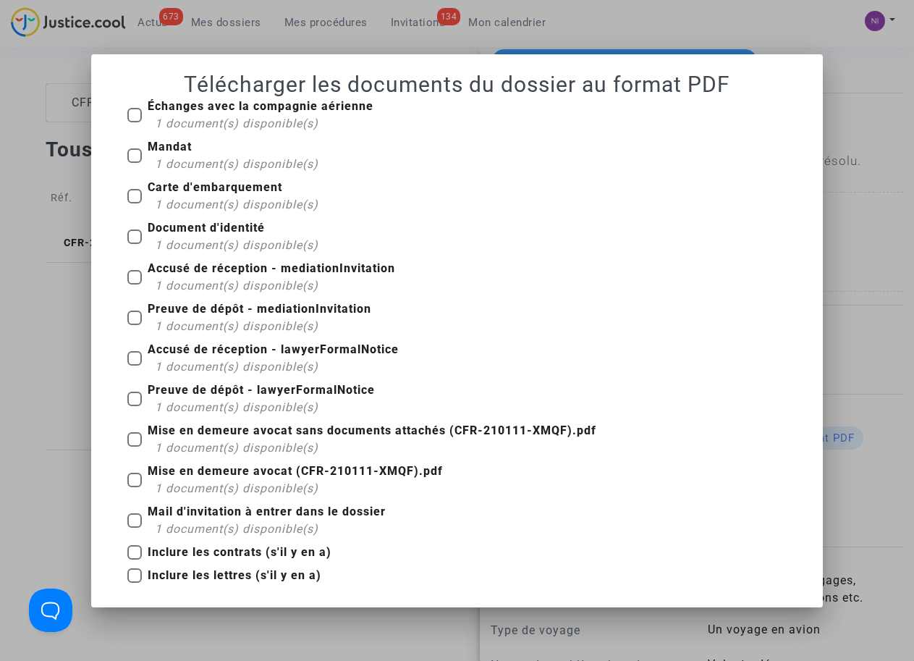
click at [126, 444] on div "Mise en demeure avocat sans documents attachés (CFR-210111-XMQF).pdf 1 document…" at bounding box center [457, 442] width 681 height 41
click at [132, 440] on span at bounding box center [134, 439] width 14 height 14
click at [134, 447] on input "Mise en demeure avocat sans documents attachés (CFR-210111-XMQF).pdf 1 document…" at bounding box center [134, 447] width 1 height 1
checkbox input "true"
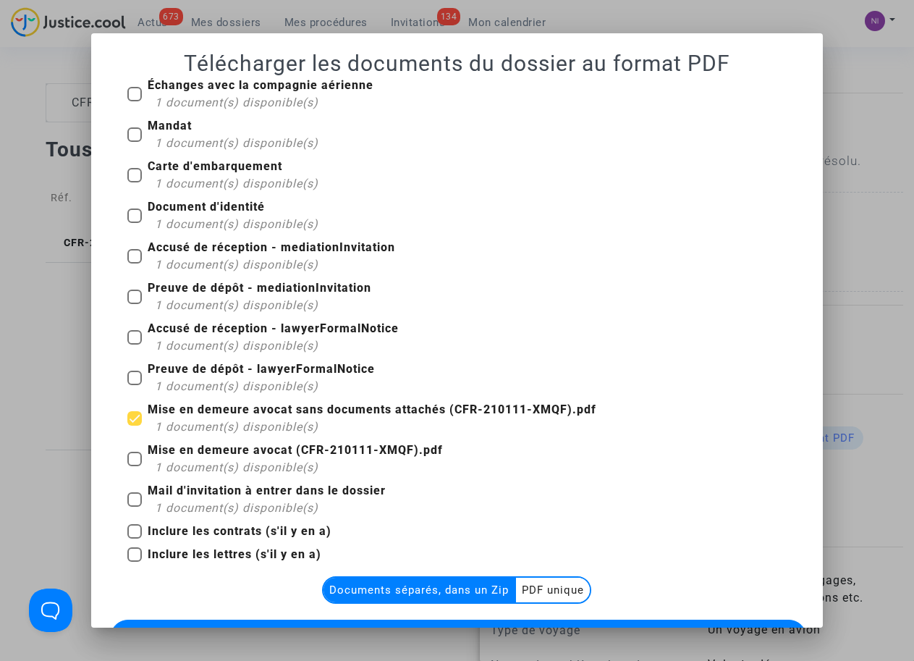
click at [535, 589] on multi-toggle-item "PDF unique" at bounding box center [553, 590] width 74 height 25
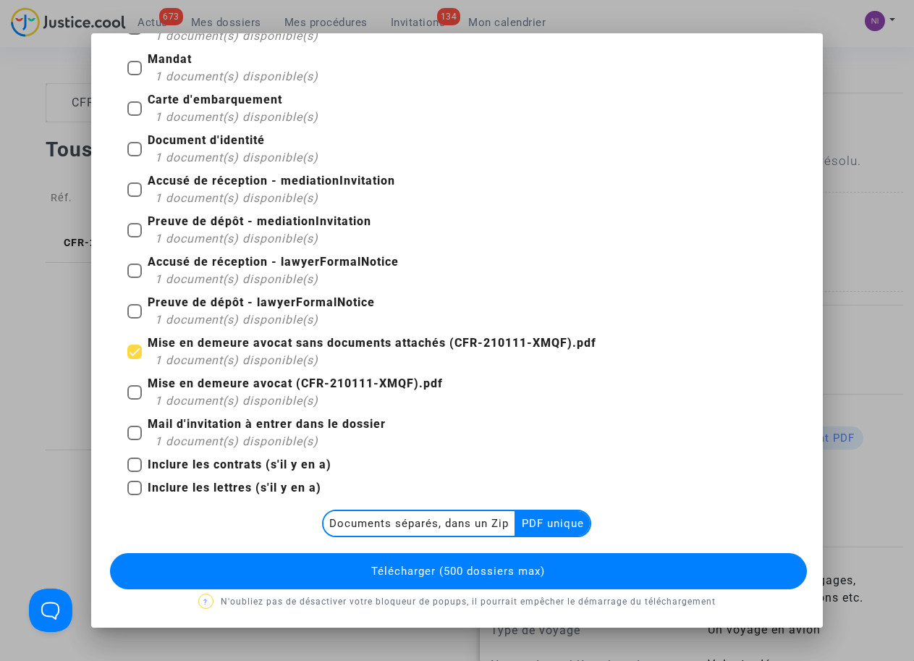
scroll to position [69, 0]
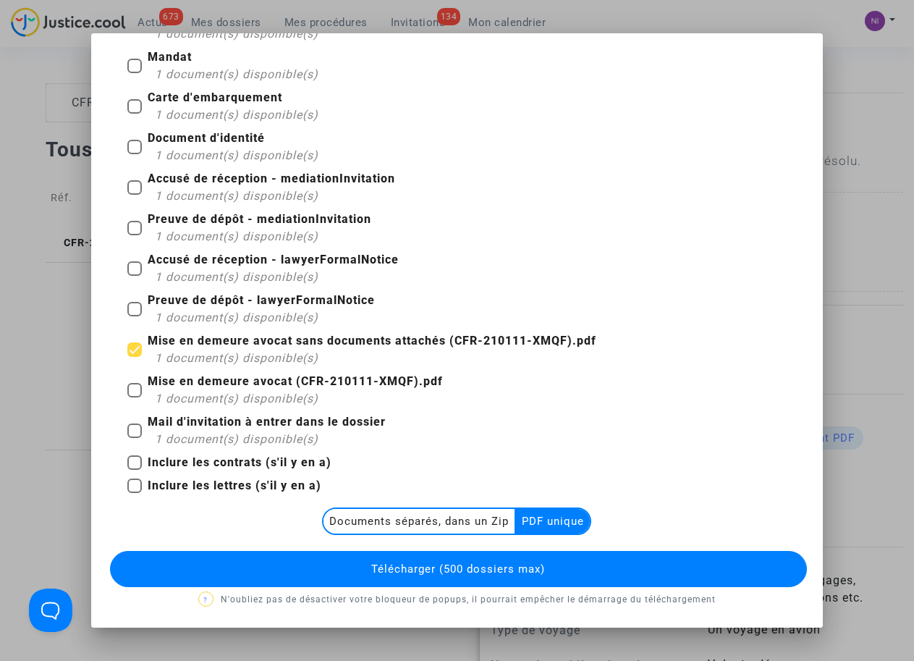
click at [446, 565] on span "Télécharger (500 dossiers max)" at bounding box center [458, 569] width 174 height 13
